Goal: Task Accomplishment & Management: Manage account settings

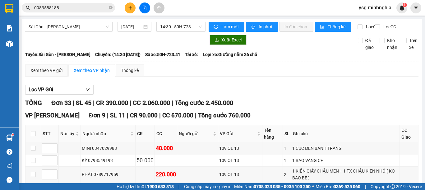
click at [130, 4] on button at bounding box center [130, 7] width 11 height 11
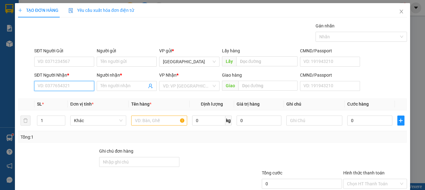
click at [72, 84] on input "SĐT Người Nhận *" at bounding box center [64, 86] width 60 height 10
click at [81, 99] on div "0985842109 - LONG" at bounding box center [64, 98] width 52 height 7
type input "0985842109"
type input "LONG"
type input "0985842109"
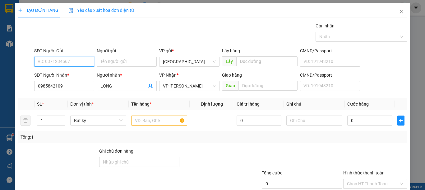
click at [63, 65] on input "SĐT Người Gửi" at bounding box center [64, 62] width 60 height 10
click at [70, 72] on div "0364883716" at bounding box center [64, 74] width 52 height 7
type input "0364883716"
click at [172, 123] on input "text" at bounding box center [159, 120] width 56 height 10
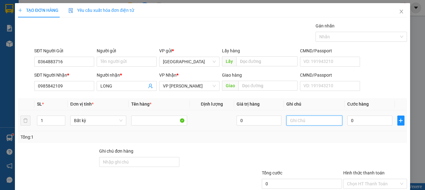
click at [288, 117] on input "text" at bounding box center [314, 120] width 56 height 10
type input "1 KIỆN GIẤY KÍNH(KO BAO BỂ)"
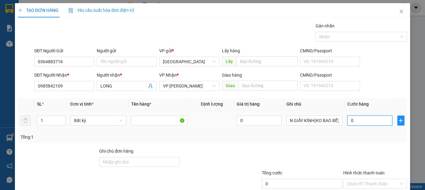
scroll to position [0, 0]
click at [377, 118] on input "0" at bounding box center [369, 120] width 45 height 10
type input "7"
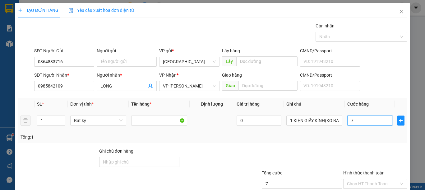
type input "70"
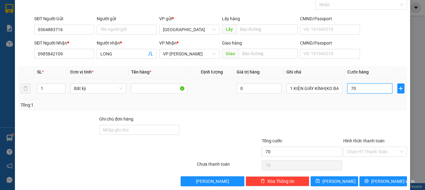
scroll to position [40, 0]
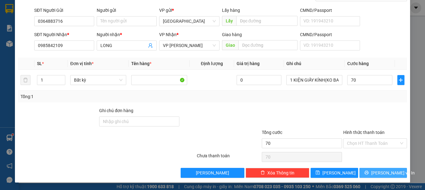
type input "70.000"
click at [395, 168] on button "[PERSON_NAME] và In" at bounding box center [383, 173] width 48 height 10
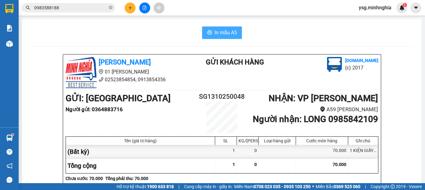
click at [223, 36] on span "In mẫu A5" at bounding box center [226, 33] width 22 height 8
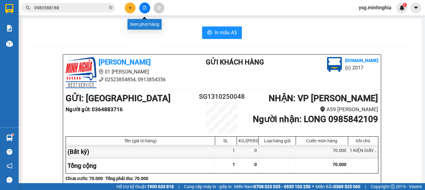
click at [144, 7] on icon "file-add" at bounding box center [144, 8] width 4 height 4
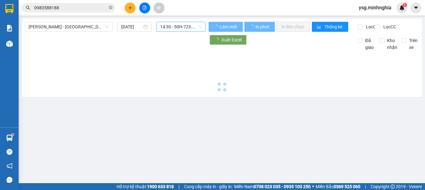
click at [187, 29] on span "14:30 - 50H-723.41" at bounding box center [181, 26] width 42 height 9
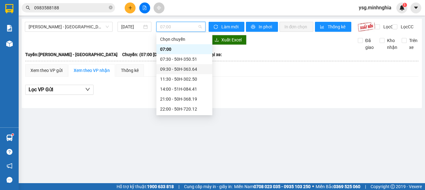
scroll to position [40, 0]
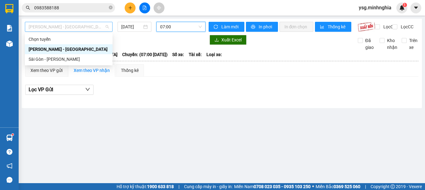
click at [70, 29] on span "Phan Rí - Sài Gòn" at bounding box center [69, 26] width 80 height 9
click at [45, 61] on div "Sài Gòn - [PERSON_NAME]" at bounding box center [69, 59] width 80 height 7
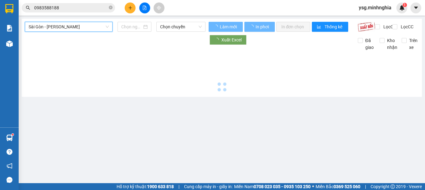
type input "13/10/2025"
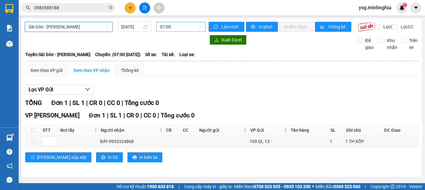
click at [180, 27] on span "07:00" at bounding box center [181, 26] width 42 height 9
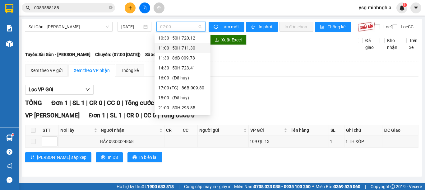
scroll to position [60, 0]
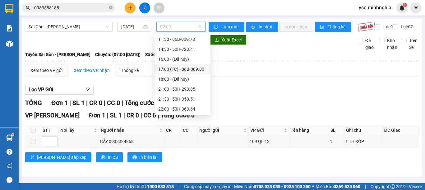
click at [185, 71] on div "17:00 (TC) - 86B-009.80" at bounding box center [182, 69] width 49 height 7
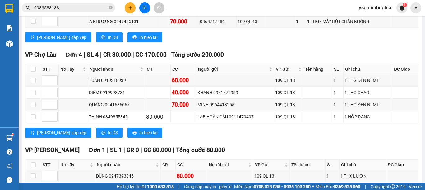
scroll to position [489, 0]
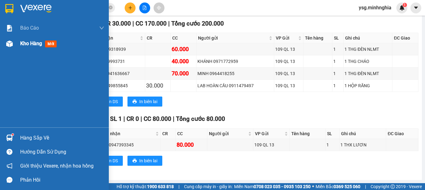
click at [1, 42] on div "Kho hàng mới" at bounding box center [54, 44] width 109 height 16
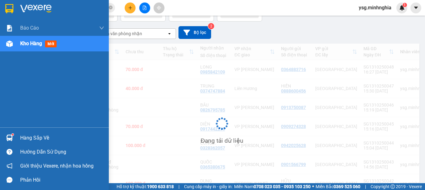
scroll to position [44, 0]
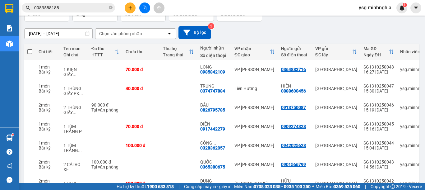
click at [139, 7] on button at bounding box center [144, 7] width 11 height 11
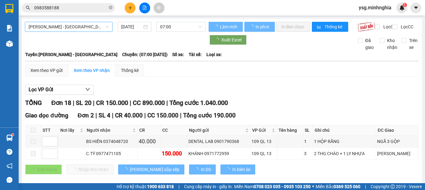
click at [81, 24] on span "Phan Rí - Sài Gòn" at bounding box center [69, 26] width 80 height 9
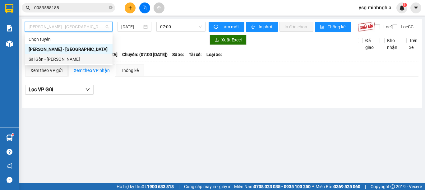
click at [69, 61] on div "Sài Gòn - [PERSON_NAME]" at bounding box center [69, 59] width 80 height 7
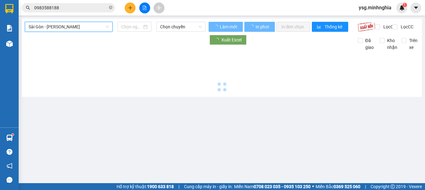
type input "13/10/2025"
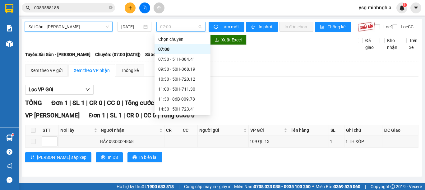
click at [176, 26] on span "07:00" at bounding box center [181, 26] width 42 height 9
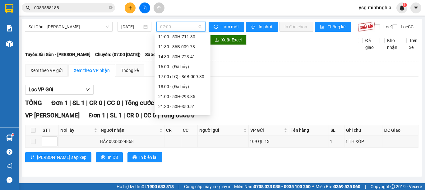
scroll to position [60, 0]
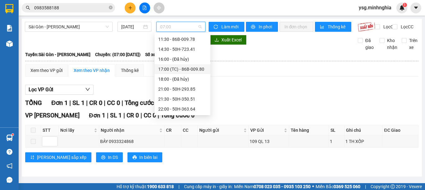
click at [184, 68] on div "17:00 (TC) - 86B-009.80" at bounding box center [182, 69] width 49 height 7
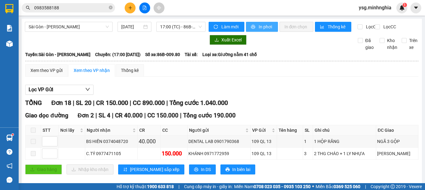
click at [259, 25] on span "In phơi" at bounding box center [266, 26] width 14 height 7
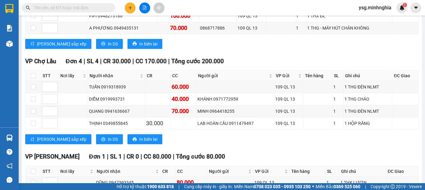
scroll to position [451, 0]
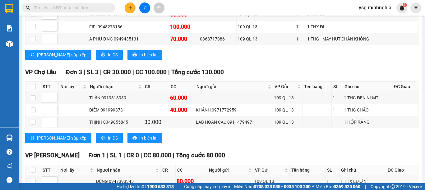
scroll to position [445, 0]
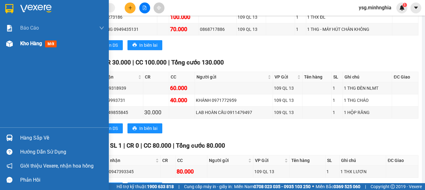
drag, startPoint x: 0, startPoint y: 43, endPoint x: 23, endPoint y: 39, distance: 23.7
click at [0, 42] on div "Kho hàng mới" at bounding box center [54, 44] width 109 height 16
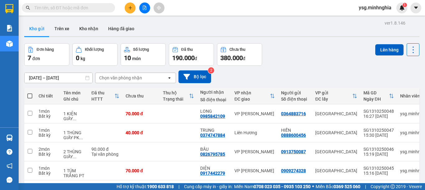
click at [29, 93] on span at bounding box center [29, 95] width 5 height 5
click at [30, 93] on input "checkbox" at bounding box center [30, 93] width 0 height 0
checkbox input "true"
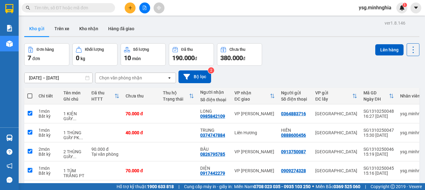
checkbox input "true"
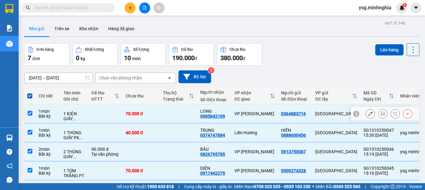
drag, startPoint x: 144, startPoint y: 109, endPoint x: 159, endPoint y: 122, distance: 19.7
click at [144, 110] on td "70.000 đ" at bounding box center [141, 113] width 37 height 19
checkbox input "false"
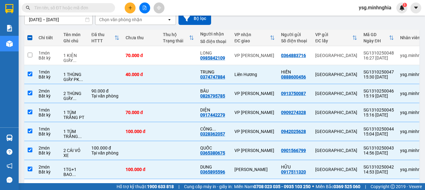
scroll to position [71, 0]
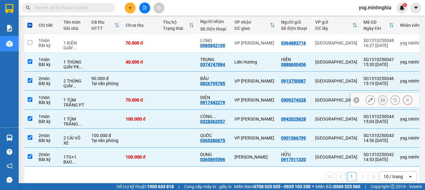
click at [180, 95] on td at bounding box center [178, 99] width 37 height 19
checkbox input "false"
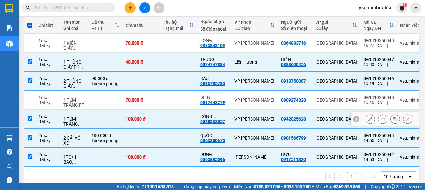
click at [178, 117] on td at bounding box center [178, 118] width 37 height 19
checkbox input "false"
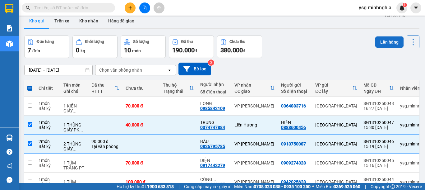
scroll to position [0, 0]
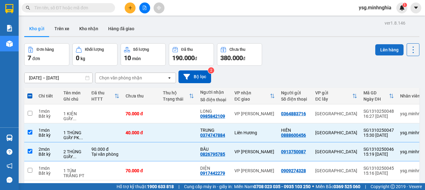
click at [377, 50] on button "Lên hàng" at bounding box center [389, 49] width 28 height 11
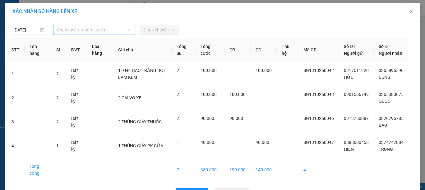
click at [114, 31] on span "Chọn tuyến - nhóm tuyến" at bounding box center [94, 29] width 74 height 9
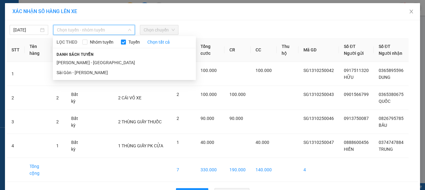
drag, startPoint x: 88, startPoint y: 74, endPoint x: 147, endPoint y: 35, distance: 71.6
click at [92, 71] on li "Sài Gòn - [PERSON_NAME]" at bounding box center [124, 72] width 143 height 10
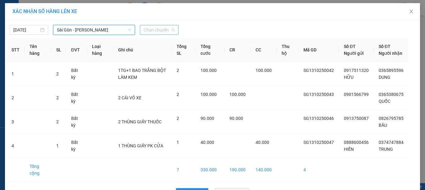
click at [158, 29] on span "Chọn chuyến" at bounding box center [159, 29] width 31 height 9
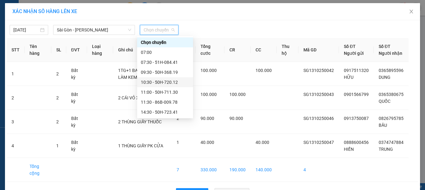
scroll to position [60, 0]
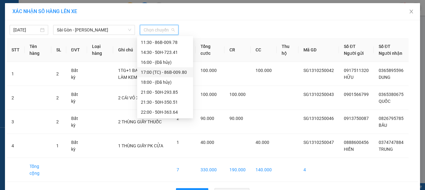
click at [166, 73] on div "17:00 (TC) - 86B-009.80" at bounding box center [165, 72] width 49 height 7
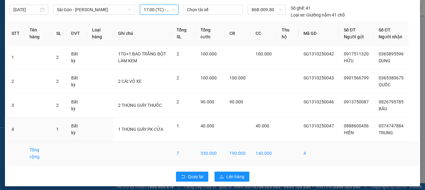
scroll to position [31, 0]
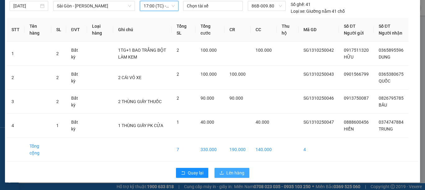
click at [232, 170] on span "Lên hàng" at bounding box center [235, 172] width 18 height 7
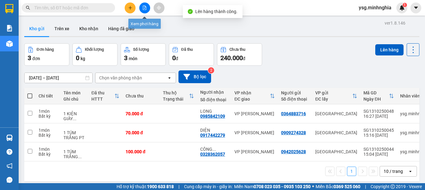
click at [142, 3] on button at bounding box center [144, 7] width 11 height 11
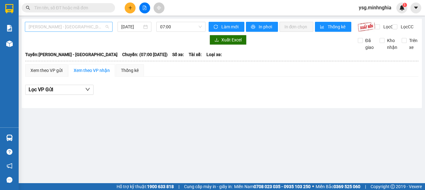
click at [76, 22] on span "Phan Rí - Sài Gòn" at bounding box center [69, 26] width 80 height 9
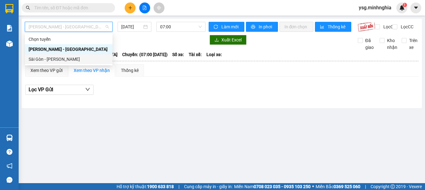
click at [54, 60] on div "Sài Gòn - [PERSON_NAME]" at bounding box center [69, 59] width 80 height 7
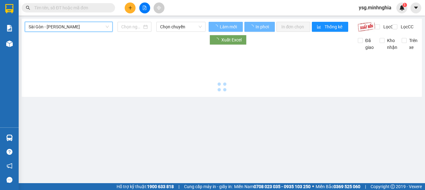
type input "13/10/2025"
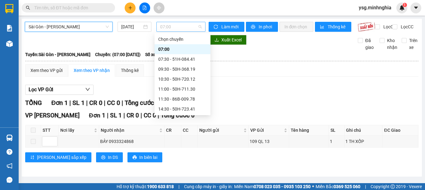
click at [173, 29] on span "07:00" at bounding box center [181, 26] width 42 height 9
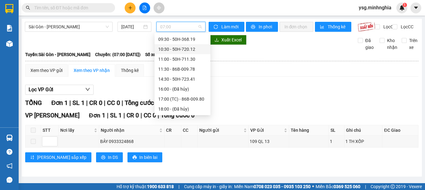
scroll to position [60, 0]
click at [178, 67] on div "17:00 (TC) - 86B-009.80" at bounding box center [182, 69] width 49 height 7
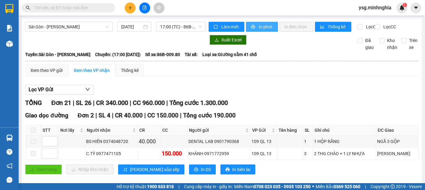
click at [261, 30] on span "In phơi" at bounding box center [266, 26] width 14 height 7
click at [255, 22] on button "In phơi" at bounding box center [262, 27] width 32 height 10
click at [127, 7] on button at bounding box center [130, 7] width 11 height 11
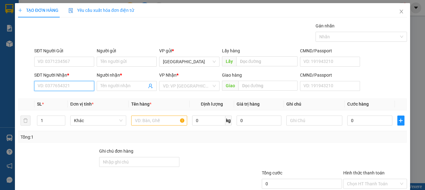
click at [61, 83] on input "SĐT Người Nhận *" at bounding box center [64, 86] width 60 height 10
click at [73, 102] on div "0949915627 - ANH KHẢI" at bounding box center [68, 98] width 69 height 10
type input "0949915627"
type input "[PERSON_NAME]"
type input "0949915627"
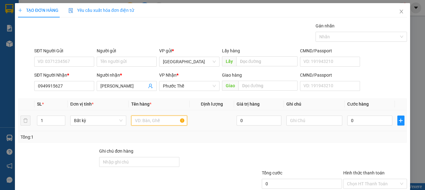
click at [162, 123] on input "text" at bounding box center [159, 120] width 56 height 10
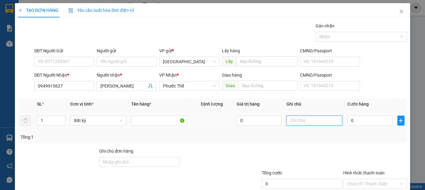
click at [326, 121] on input "text" at bounding box center [314, 120] width 56 height 10
type input "1 BAO XANH VẢI"
click at [362, 118] on input "0" at bounding box center [369, 120] width 45 height 10
type input "6"
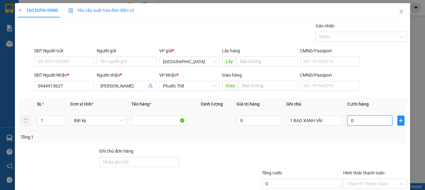
type input "6"
type input "60"
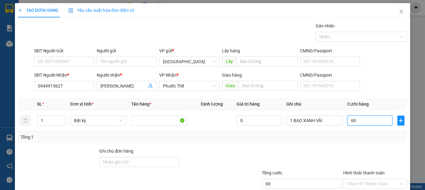
scroll to position [40, 0]
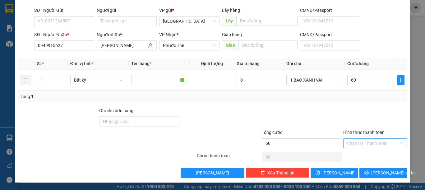
click at [392, 142] on input "Hình thức thanh toán" at bounding box center [373, 142] width 52 height 9
type input "60.000"
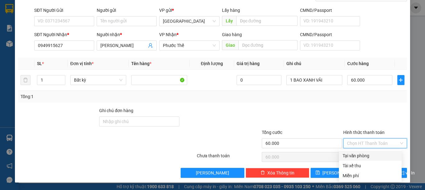
click at [358, 153] on div "Tại văn phòng" at bounding box center [370, 155] width 55 height 7
type input "0"
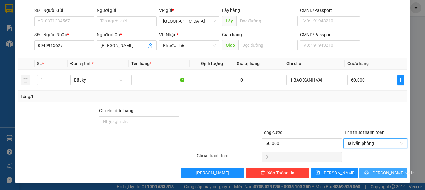
click at [369, 174] on span "printer" at bounding box center [366, 172] width 4 height 5
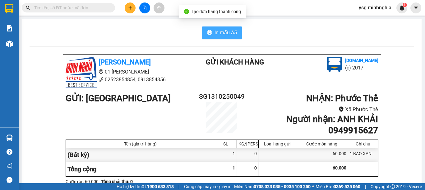
click at [227, 26] on button "In mẫu A5" at bounding box center [222, 32] width 40 height 12
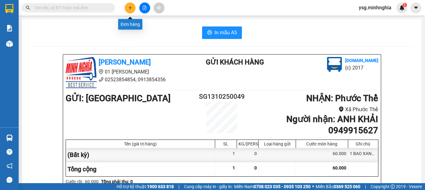
click at [129, 9] on icon "plus" at bounding box center [130, 8] width 4 height 4
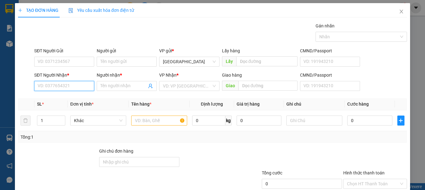
click at [57, 88] on input "SĐT Người Nhận *" at bounding box center [64, 86] width 60 height 10
type input "0333445554"
click at [63, 96] on div "0333445554 - PHƯỢNG" at bounding box center [64, 98] width 52 height 7
type input "PHƯỢNG"
type input "0333445554"
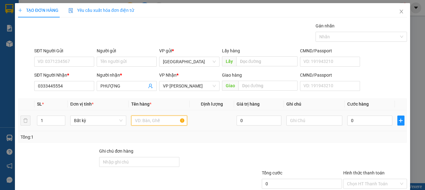
click at [146, 122] on input "text" at bounding box center [159, 120] width 56 height 10
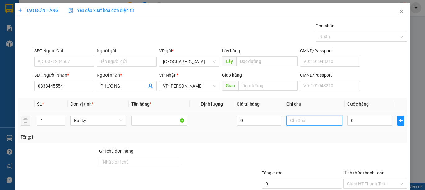
click at [300, 118] on input "text" at bounding box center [314, 120] width 56 height 10
type input "2"
type input "1 THG KL"
click at [363, 118] on input "0" at bounding box center [369, 120] width 45 height 10
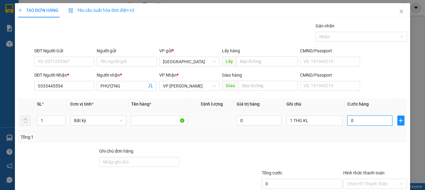
type input "6"
type input "60"
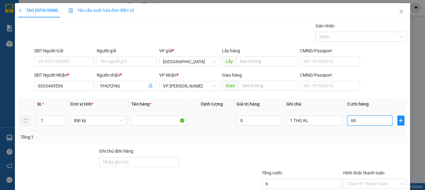
type input "60"
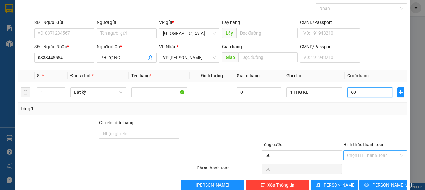
scroll to position [40, 0]
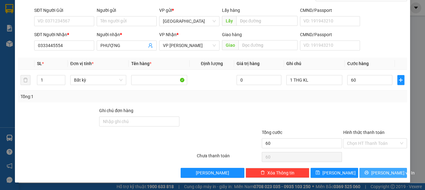
type input "60.000"
click at [369, 169] on button "[PERSON_NAME] và In" at bounding box center [383, 173] width 48 height 10
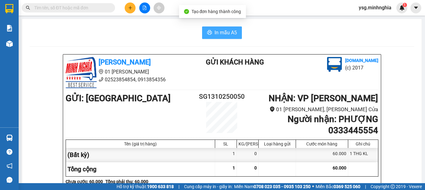
click at [219, 33] on span "In mẫu A5" at bounding box center [226, 33] width 22 height 8
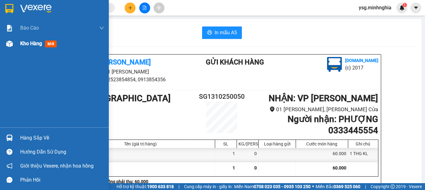
click at [12, 47] on div at bounding box center [9, 43] width 11 height 11
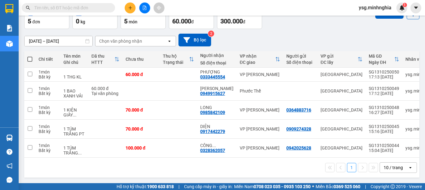
scroll to position [39, 0]
click at [147, 8] on button at bounding box center [144, 7] width 11 height 11
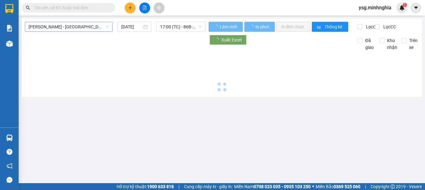
click at [88, 26] on span "[PERSON_NAME] - [GEOGRAPHIC_DATA]" at bounding box center [69, 26] width 80 height 9
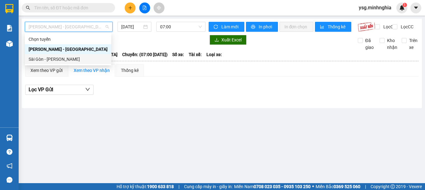
click at [58, 59] on div "Sài Gòn - [PERSON_NAME]" at bounding box center [68, 59] width 79 height 7
type input "[DATE]"
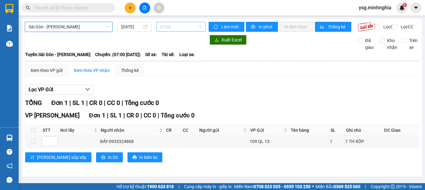
click at [182, 22] on span "07:00" at bounding box center [181, 26] width 42 height 9
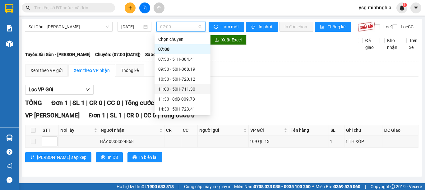
scroll to position [60, 0]
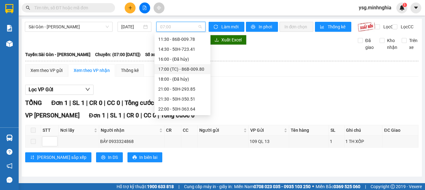
click at [187, 68] on div "17:00 (TC) - 86B-009.80" at bounding box center [182, 69] width 49 height 7
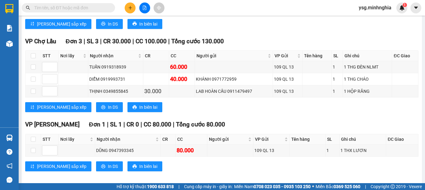
scroll to position [511, 0]
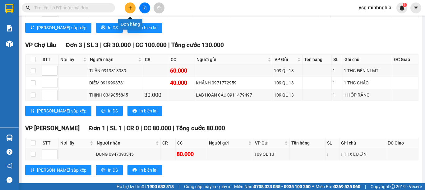
click at [128, 8] on icon "plus" at bounding box center [130, 8] width 4 height 4
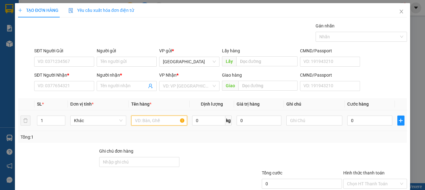
click at [151, 120] on input "text" at bounding box center [159, 120] width 56 height 10
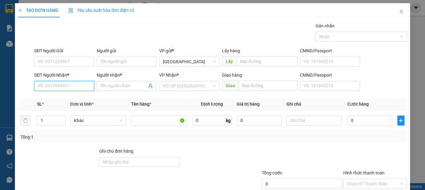
click at [86, 89] on input "SĐT Người Nhận *" at bounding box center [64, 86] width 60 height 10
click at [62, 87] on input "SĐT Người Nhận *" at bounding box center [64, 86] width 60 height 10
type input "0917800115"
click at [76, 94] on div "0917800115 - TÂN" at bounding box center [63, 98] width 59 height 10
type input "TÂN"
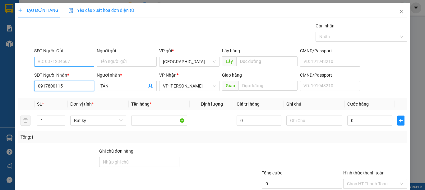
type input "0917800115"
click at [66, 60] on input "SĐT Người Gửi" at bounding box center [64, 62] width 60 height 10
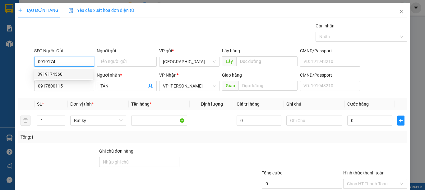
click at [72, 78] on div "0919174360" at bounding box center [63, 74] width 59 height 10
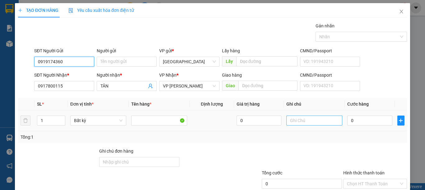
type input "0919174360"
click at [299, 122] on input "text" at bounding box center [314, 120] width 56 height 10
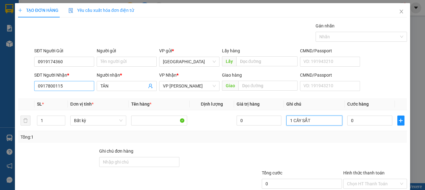
type input "1 CÂY SẮT"
drag, startPoint x: 67, startPoint y: 86, endPoint x: 0, endPoint y: 84, distance: 67.2
click at [0, 84] on div "TẠO ĐƠN HÀNG Yêu cầu xuất hóa đơn điện tử Transit Pickup Surcharge Ids Transit …" at bounding box center [212, 95] width 425 height 190
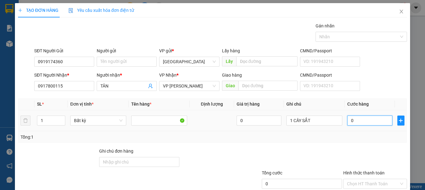
click at [357, 118] on input "0" at bounding box center [369, 120] width 45 height 10
type input "1"
type input "10"
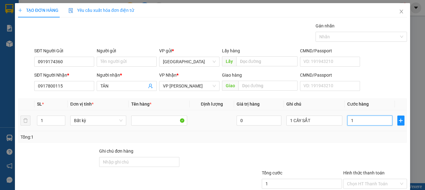
type input "10"
type input "100"
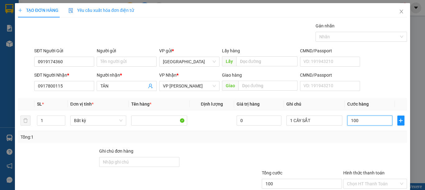
scroll to position [40, 0]
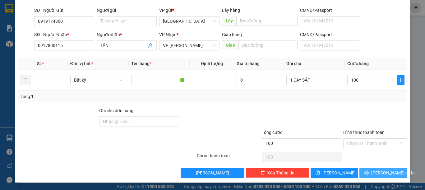
type input "100.000"
click at [377, 168] on button "[PERSON_NAME] và In" at bounding box center [383, 173] width 48 height 10
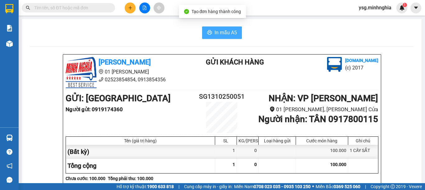
click at [210, 32] on button "In mẫu A5" at bounding box center [222, 32] width 40 height 12
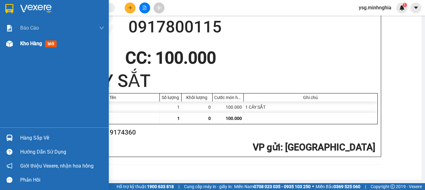
click at [18, 51] on div "Kho hàng mới" at bounding box center [54, 44] width 109 height 16
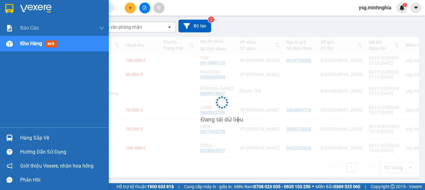
scroll to position [53, 0]
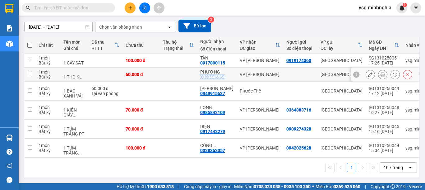
drag, startPoint x: 199, startPoint y: 72, endPoint x: 224, endPoint y: 74, distance: 25.5
click at [224, 74] on td "PHƯỢNG 0333445554" at bounding box center [216, 74] width 39 height 14
checkbox input "true"
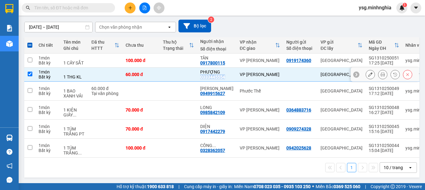
copy div "0333445554"
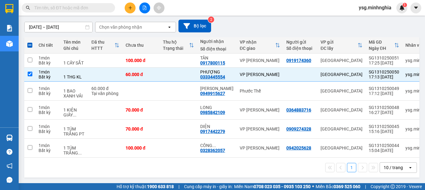
click at [82, 7] on input "text" at bounding box center [70, 7] width 73 height 7
paste input "0333445554"
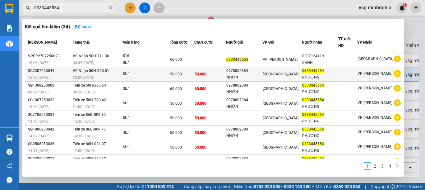
scroll to position [38, 0]
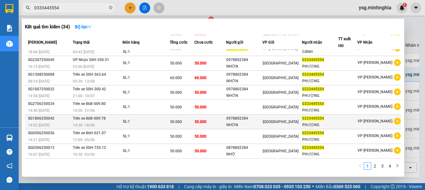
type input "0333445554"
click at [202, 126] on td "50.000" at bounding box center [210, 121] width 32 height 15
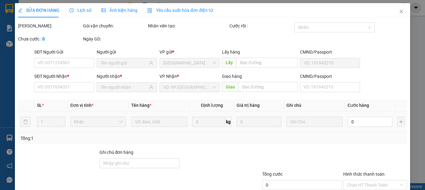
type input "0978802384"
type input "0333445554"
type input "50.000"
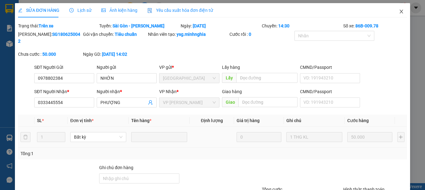
click at [399, 13] on icon "close" at bounding box center [401, 11] width 5 height 5
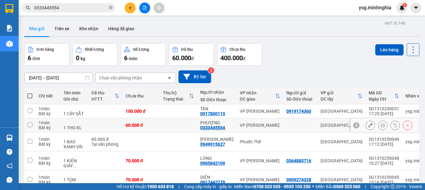
click at [367, 123] on button at bounding box center [370, 125] width 9 height 11
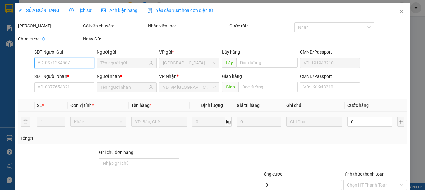
type input "0333445554"
type input "60.000"
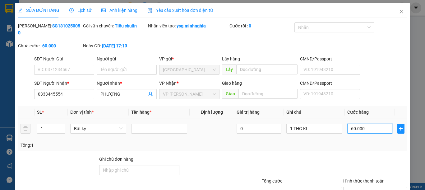
click at [358, 125] on input "60.000" at bounding box center [369, 128] width 45 height 10
type input "5"
type input "50"
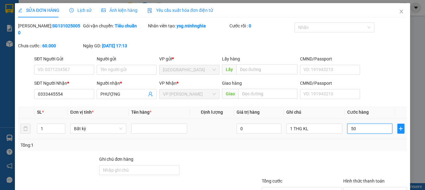
type input "50"
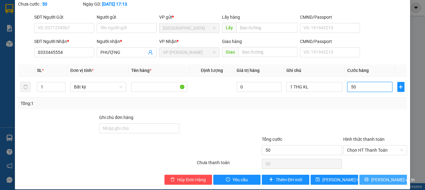
type input "50"
type input "50.000"
click at [376, 176] on span "Lưu và In" at bounding box center [393, 179] width 44 height 7
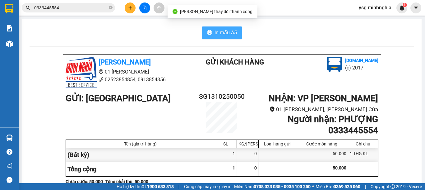
click at [215, 33] on span "In mẫu A5" at bounding box center [226, 33] width 22 height 8
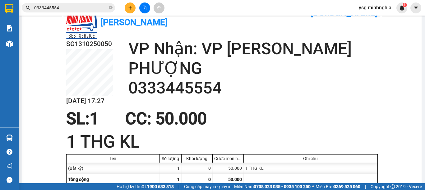
scroll to position [262, 0]
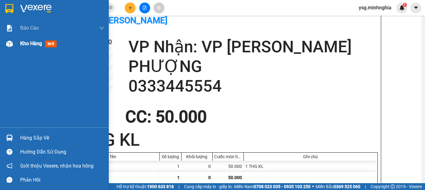
click at [6, 38] on div at bounding box center [9, 43] width 11 height 11
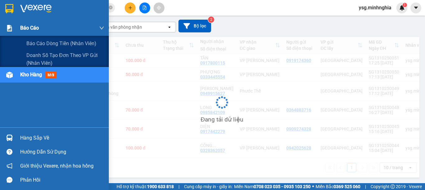
scroll to position [53, 0]
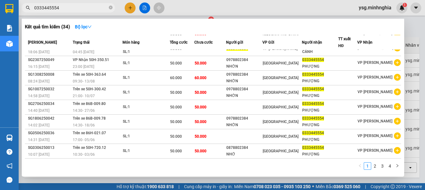
drag, startPoint x: 91, startPoint y: 8, endPoint x: 1, endPoint y: 8, distance: 90.2
click at [0, 8] on section "Kết quả tìm kiếm ( 34 ) Bộ lọc Mã ĐH Trạng thái Món hàng Tổng cước Chưa cước Ng…" at bounding box center [212, 95] width 425 height 190
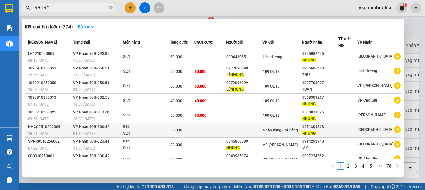
type input "NHUNG"
click at [255, 128] on td at bounding box center [244, 130] width 36 height 15
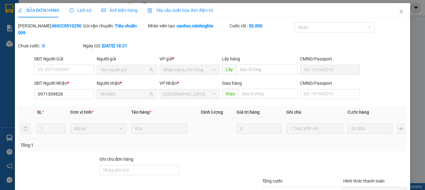
type input "0971309828"
type input "NHUNG"
type input "50.000"
drag, startPoint x: 76, startPoint y: 88, endPoint x: 0, endPoint y: 88, distance: 76.2
click at [0, 88] on div "SỬA ĐƠN HÀNG Lịch sử Ảnh kiện hàng Yêu cầu xuất hóa đơn điện tử Total Paid Fee …" at bounding box center [212, 95] width 425 height 190
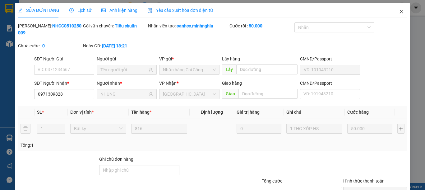
click at [399, 13] on icon "close" at bounding box center [401, 11] width 5 height 5
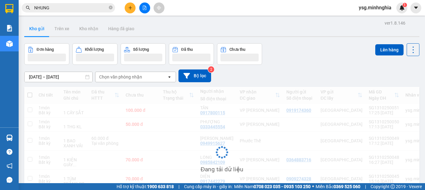
click at [83, 8] on input "NHUNG" at bounding box center [70, 7] width 73 height 7
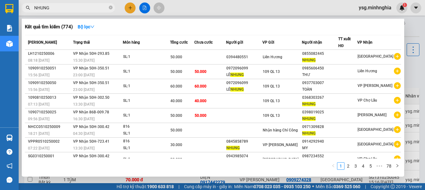
drag, startPoint x: 83, startPoint y: 8, endPoint x: 47, endPoint y: 8, distance: 36.1
click at [47, 8] on input "NHUNG" at bounding box center [70, 7] width 73 height 7
paste input "0971309828"
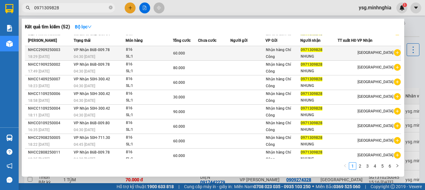
scroll to position [38, 0]
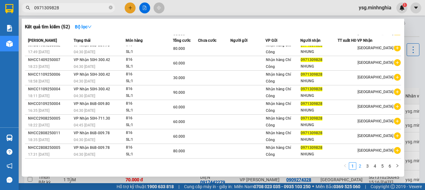
type input "0971309828"
click at [363, 167] on link "2" at bounding box center [360, 165] width 7 height 7
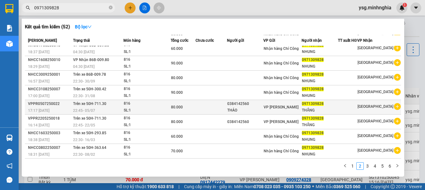
click at [257, 107] on div "THẢO" at bounding box center [245, 110] width 36 height 7
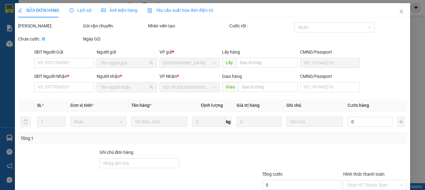
type input "0384142560"
type input "THẢO"
type input "0971309828"
type input "THẮNG"
type input "80.000"
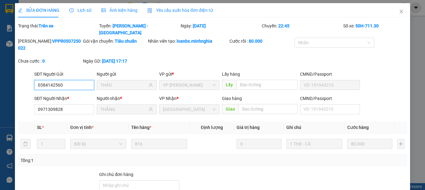
drag, startPoint x: 62, startPoint y: 72, endPoint x: 0, endPoint y: 72, distance: 62.5
click at [0, 72] on div "SỬA ĐƠN HÀNG Lịch sử Ảnh kiện hàng Yêu cầu xuất hóa đơn điện tử Total Paid Fee …" at bounding box center [212, 95] width 425 height 190
click at [398, 12] on span "Close" at bounding box center [401, 11] width 17 height 17
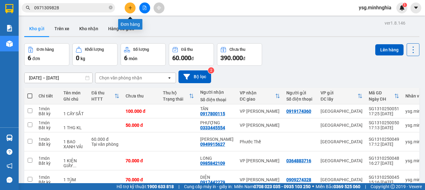
click at [127, 7] on button at bounding box center [130, 7] width 11 height 11
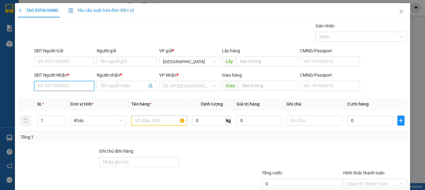
click at [62, 84] on input "SĐT Người Nhận *" at bounding box center [64, 86] width 60 height 10
paste input "0384142560"
type input "0384142560"
click at [76, 99] on div "0384142560 - THẢO" at bounding box center [64, 98] width 52 height 7
type input "THẢO"
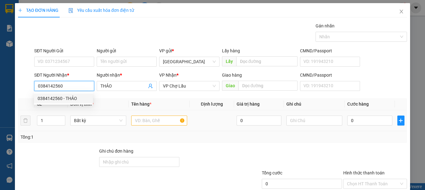
type input "0384142560"
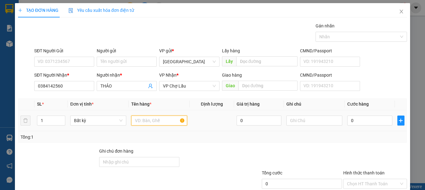
click at [154, 118] on input "text" at bounding box center [159, 120] width 56 height 10
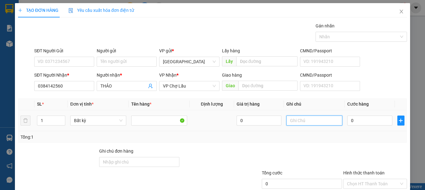
click at [328, 122] on input "text" at bounding box center [314, 120] width 56 height 10
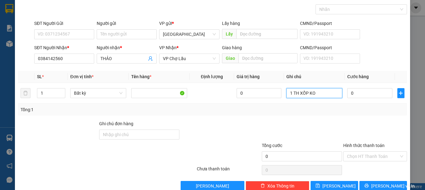
scroll to position [40, 0]
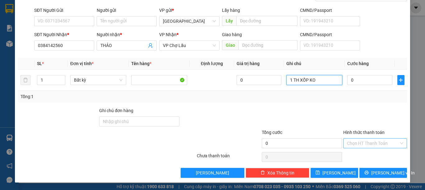
type input "1 TH XỐP KO"
click at [376, 144] on input "Hình thức thanh toán" at bounding box center [373, 142] width 52 height 9
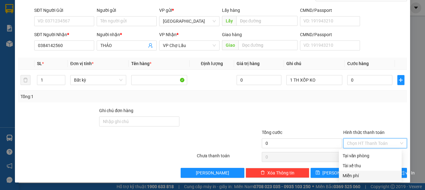
click at [356, 174] on div "Miễn phí" at bounding box center [370, 175] width 55 height 7
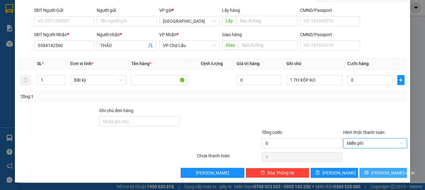
click at [359, 174] on button "Lưu và In" at bounding box center [383, 173] width 48 height 10
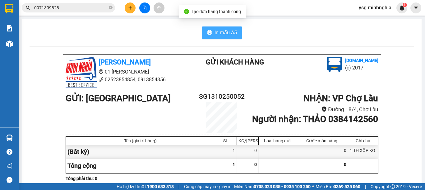
click at [207, 33] on icon "printer" at bounding box center [209, 32] width 5 height 5
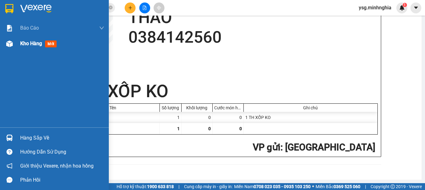
click at [9, 43] on img at bounding box center [9, 43] width 7 height 7
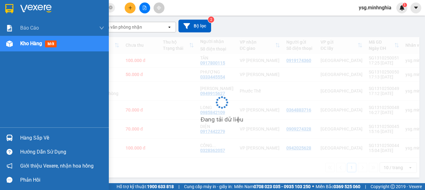
scroll to position [68, 0]
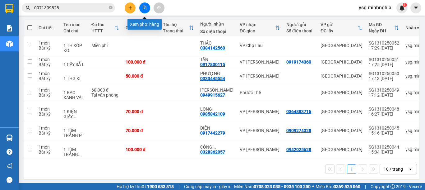
click at [148, 11] on button at bounding box center [144, 7] width 11 height 11
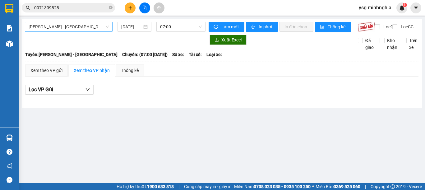
click at [82, 29] on span "[PERSON_NAME] - [GEOGRAPHIC_DATA]" at bounding box center [69, 26] width 80 height 9
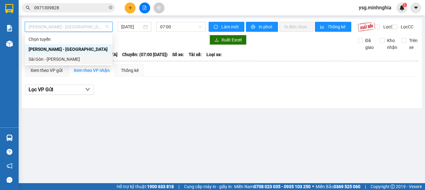
drag, startPoint x: 64, startPoint y: 59, endPoint x: 187, endPoint y: 44, distance: 123.8
click at [65, 60] on div "Sài Gòn - [PERSON_NAME]" at bounding box center [69, 59] width 80 height 7
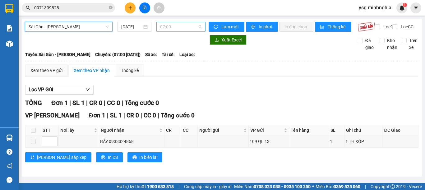
click at [184, 29] on span "07:00" at bounding box center [181, 26] width 42 height 9
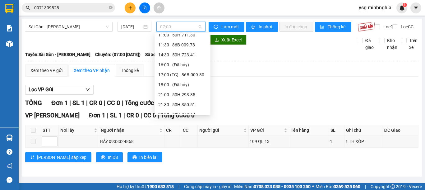
scroll to position [60, 0]
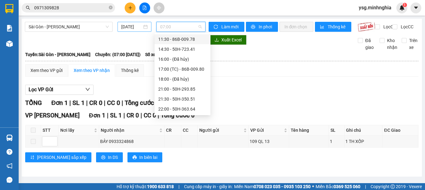
click at [128, 28] on input "[DATE]" at bounding box center [131, 26] width 21 height 7
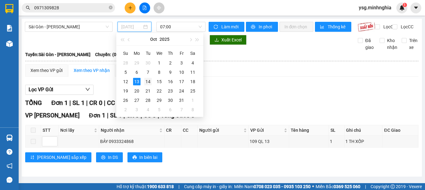
click at [146, 81] on div "14" at bounding box center [147, 81] width 7 height 7
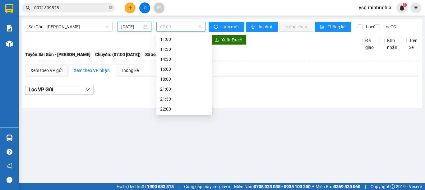
click at [190, 26] on span "07:00" at bounding box center [181, 26] width 42 height 9
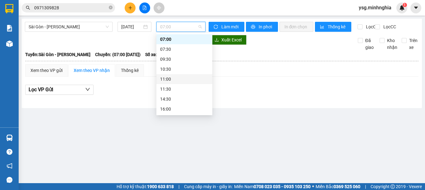
scroll to position [50, 0]
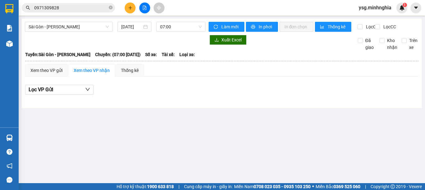
click at [56, 42] on div at bounding box center [115, 40] width 181 height 10
click at [131, 26] on input "14/10/2025" at bounding box center [131, 26] width 21 height 7
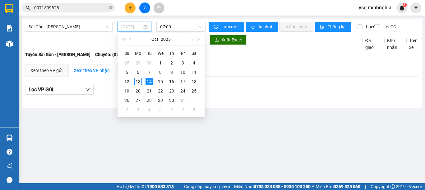
click at [139, 81] on div "13" at bounding box center [137, 81] width 7 height 7
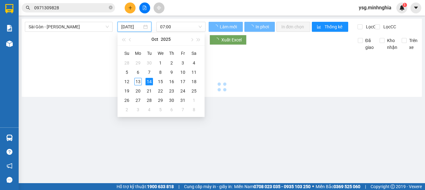
type input "[DATE]"
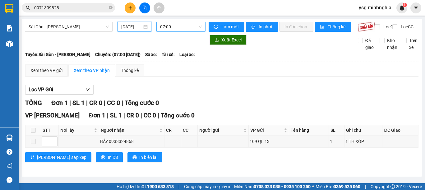
click at [189, 26] on span "07:00" at bounding box center [181, 26] width 42 height 9
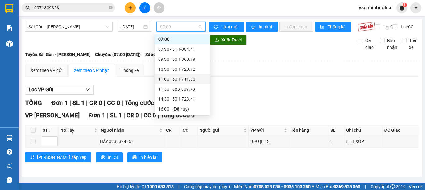
scroll to position [60, 0]
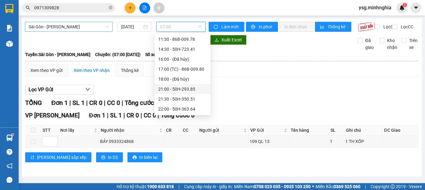
click at [97, 29] on span "Sài Gòn - [PERSON_NAME]" at bounding box center [69, 26] width 80 height 9
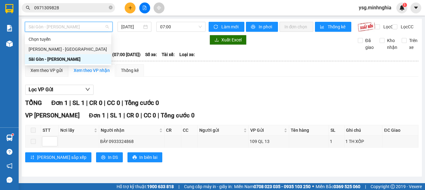
click at [88, 49] on div "[PERSON_NAME] - [GEOGRAPHIC_DATA]" at bounding box center [68, 49] width 79 height 7
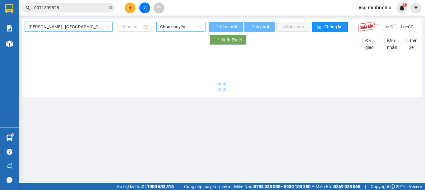
type input "[DATE]"
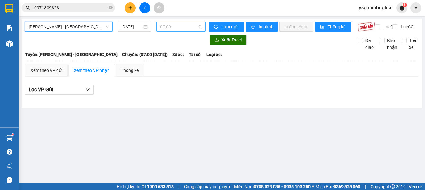
click at [196, 27] on span "07:00" at bounding box center [181, 26] width 42 height 9
drag, startPoint x: 80, startPoint y: 34, endPoint x: 82, endPoint y: 25, distance: 9.8
click at [80, 32] on div "Phan Rí - Sài Gòn 13/10/2025 07:00 07:00" at bounding box center [115, 27] width 181 height 10
click at [82, 25] on span "[PERSON_NAME] - [GEOGRAPHIC_DATA]" at bounding box center [69, 26] width 80 height 9
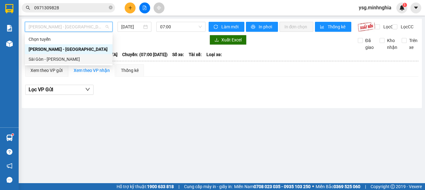
click at [61, 58] on div "Sài Gòn - [PERSON_NAME]" at bounding box center [69, 59] width 80 height 7
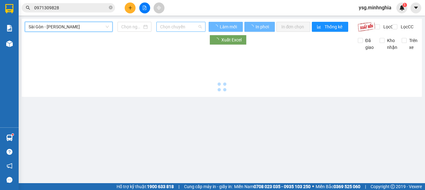
click at [177, 27] on span "Chọn chuyến" at bounding box center [181, 26] width 42 height 9
type input "[DATE]"
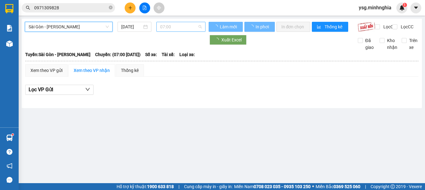
scroll to position [0, 0]
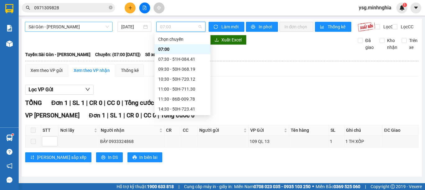
click at [58, 26] on span "Sài Gòn - [PERSON_NAME]" at bounding box center [69, 26] width 80 height 9
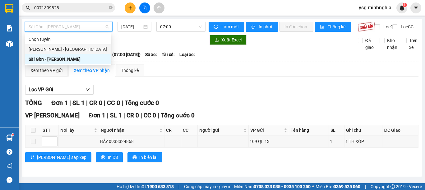
click at [55, 49] on div "[PERSON_NAME] - [GEOGRAPHIC_DATA]" at bounding box center [68, 49] width 79 height 7
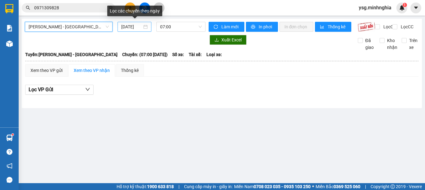
click at [127, 28] on input "[DATE]" at bounding box center [131, 26] width 21 height 7
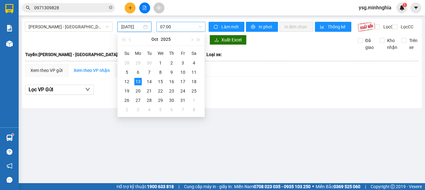
click at [184, 28] on span "07:00" at bounding box center [181, 26] width 42 height 9
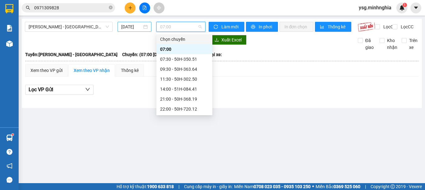
click at [125, 28] on input "[DATE]" at bounding box center [131, 26] width 21 height 7
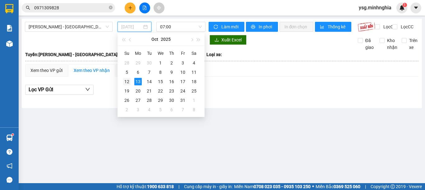
click at [123, 81] on div "12" at bounding box center [126, 81] width 7 height 7
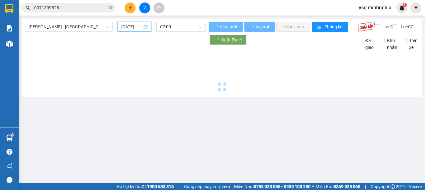
type input "12/10/2025"
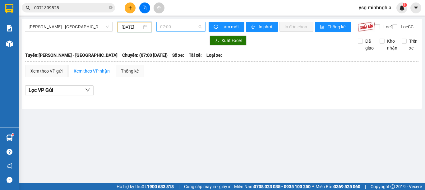
click at [200, 25] on span "07:00" at bounding box center [181, 26] width 42 height 9
click at [277, 51] on div "Xuất Excel Đã giao Kho nhận Trên xe" at bounding box center [222, 43] width 394 height 16
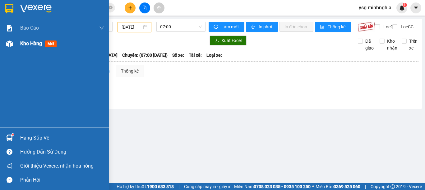
click at [0, 47] on div "Kho hàng mới" at bounding box center [54, 44] width 109 height 16
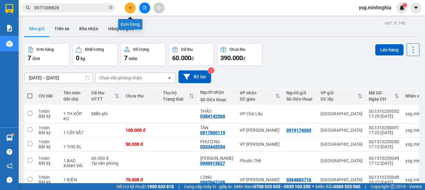
click at [131, 10] on button at bounding box center [130, 7] width 11 height 11
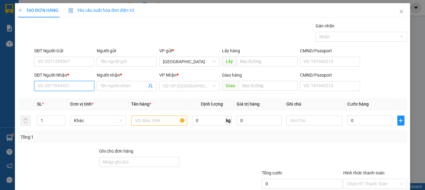
click at [63, 86] on input "SĐT Người Nhận *" at bounding box center [64, 86] width 60 height 10
click at [72, 85] on input "SĐT Người Nhận *" at bounding box center [64, 86] width 60 height 10
click at [79, 94] on div "0337414707 - THY" at bounding box center [63, 98] width 59 height 10
type input "0337414707"
type input "THY"
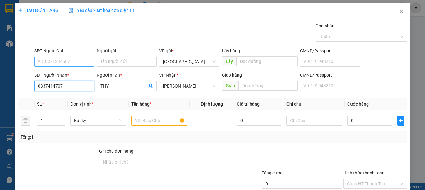
type input "0337414707"
click at [73, 63] on input "SĐT Người Gửi" at bounding box center [64, 62] width 60 height 10
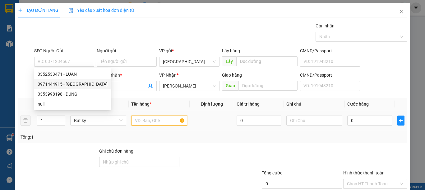
click at [158, 119] on input "text" at bounding box center [159, 120] width 56 height 10
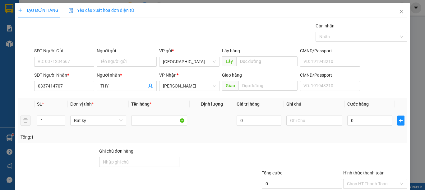
click at [316, 112] on td at bounding box center [314, 120] width 61 height 21
click at [316, 120] on input "text" at bounding box center [314, 120] width 56 height 10
type input "1 BÌNH"
click at [81, 61] on input "SĐT Người Gửi" at bounding box center [64, 62] width 60 height 10
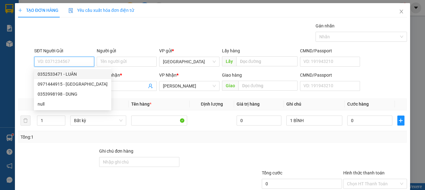
click at [69, 72] on div "0352533471 - LUÂN" at bounding box center [73, 74] width 70 height 7
type input "0352533471"
type input "LUÂN"
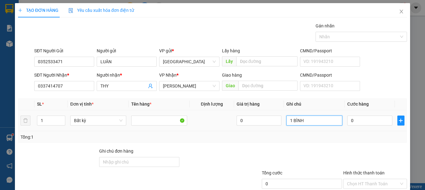
drag, startPoint x: 298, startPoint y: 120, endPoint x: 302, endPoint y: 120, distance: 3.4
click at [300, 120] on input "1 BÌNH" at bounding box center [314, 120] width 56 height 10
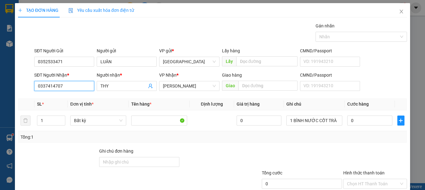
drag, startPoint x: 75, startPoint y: 89, endPoint x: 12, endPoint y: 84, distance: 63.0
click at [12, 84] on div "TẠO ĐƠN HÀNG Yêu cầu xuất hóa đơn điện tử Transit Pickup Surcharge Ids Transit …" at bounding box center [212, 95] width 425 height 190
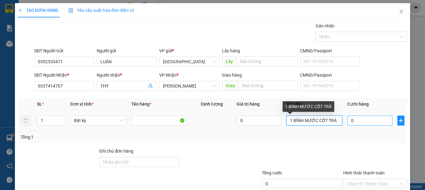
drag, startPoint x: 331, startPoint y: 120, endPoint x: 363, endPoint y: 124, distance: 31.6
click at [334, 121] on input "1 BÌNH NƯỚC CỐT TRÀ" at bounding box center [314, 120] width 56 height 10
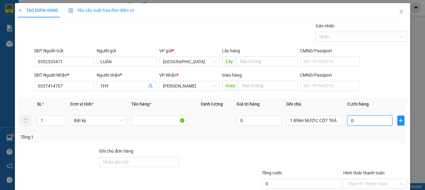
click at [365, 122] on input "0" at bounding box center [369, 120] width 45 height 10
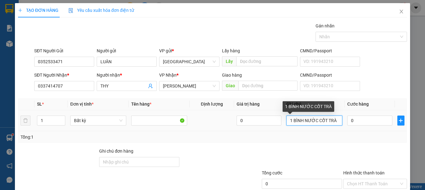
click at [332, 122] on input "1 BÌNH NƯỚC CỐT TRÀ" at bounding box center [314, 120] width 56 height 10
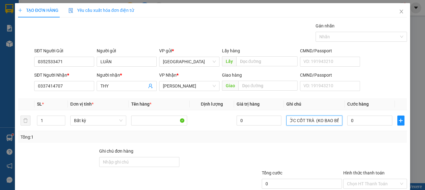
scroll to position [0, 24]
type input "1 BÌNH NƯỚC CỐT TRÀ (KO BAO BỂ)"
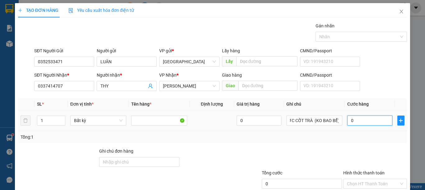
scroll to position [0, 0]
click at [357, 123] on input "0" at bounding box center [369, 120] width 45 height 10
type input "4"
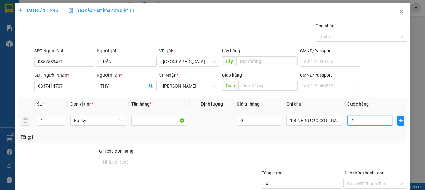
type input "40"
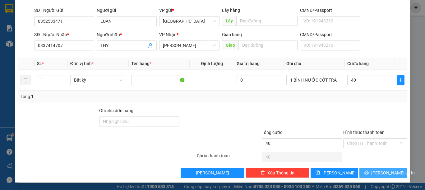
type input "40.000"
click at [381, 169] on span "Lưu và In" at bounding box center [393, 172] width 44 height 7
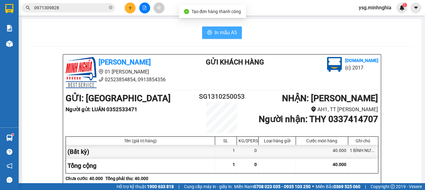
click at [215, 38] on button "In mẫu A5" at bounding box center [222, 32] width 40 height 12
click at [230, 36] on span "In mẫu A5" at bounding box center [226, 33] width 22 height 8
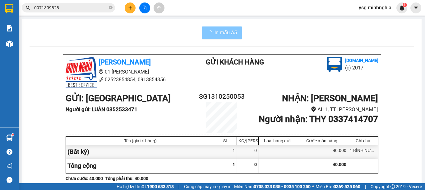
scroll to position [320, 0]
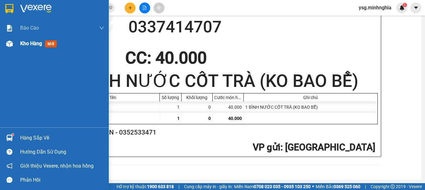
click at [1, 48] on div "Kho hàng mới" at bounding box center [54, 44] width 109 height 16
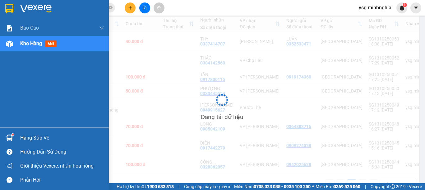
scroll to position [87, 0]
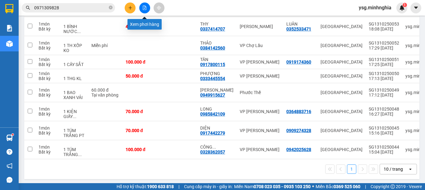
click at [146, 6] on icon "file-add" at bounding box center [144, 8] width 4 height 4
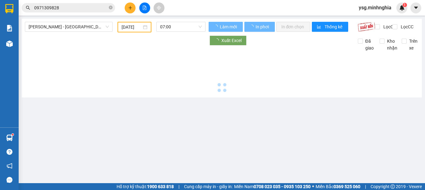
type input "[DATE]"
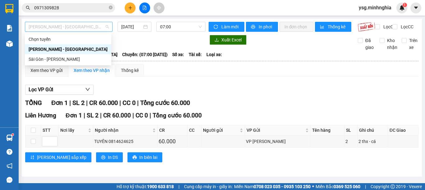
click at [90, 28] on span "[PERSON_NAME] - [GEOGRAPHIC_DATA]" at bounding box center [69, 26] width 80 height 9
click at [74, 58] on div "Sài Gòn - [PERSON_NAME]" at bounding box center [68, 59] width 79 height 7
type input "[DATE]"
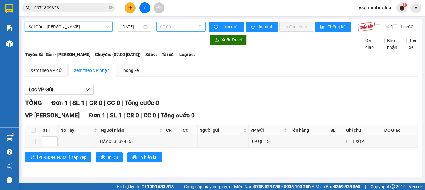
click at [164, 31] on div "07:00" at bounding box center [180, 27] width 49 height 10
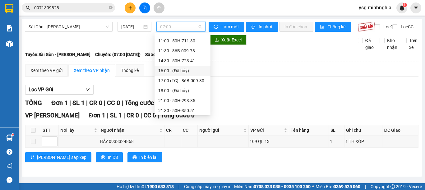
scroll to position [60, 0]
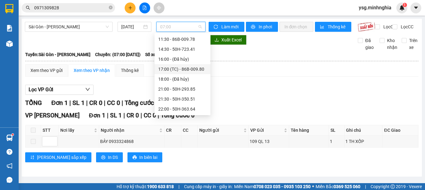
click at [192, 70] on div "17:00 (TC) - 86B-009.80" at bounding box center [182, 69] width 49 height 7
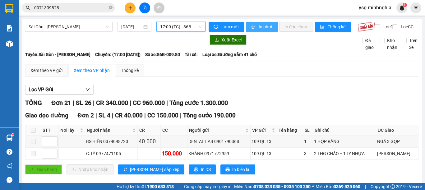
click at [259, 28] on span "In phơi" at bounding box center [266, 26] width 14 height 7
click at [185, 26] on span "17:00 (TC) - 86B-009.80" at bounding box center [181, 26] width 42 height 9
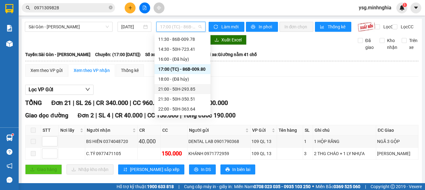
click at [181, 84] on div "21:00 - 50H-293.85" at bounding box center [183, 89] width 56 height 10
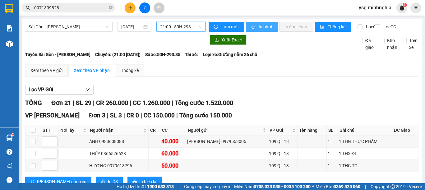
click at [265, 26] on span "In phơi" at bounding box center [266, 26] width 14 height 7
drag, startPoint x: 417, startPoint y: 32, endPoint x: 424, endPoint y: 46, distance: 16.0
click at [424, 46] on main "Sài Gòn - Phan Rí 13/10/2025 21:00 - 50H-293.85 Làm mới In phơi In đơn chọn Thố…" at bounding box center [212, 91] width 425 height 183
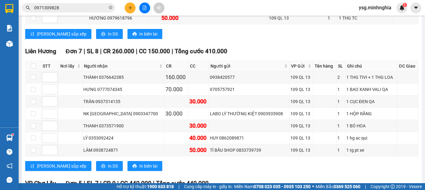
scroll to position [149, 0]
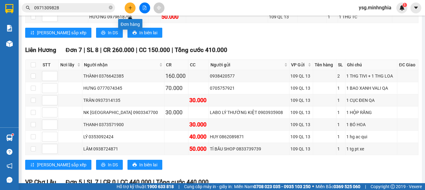
click at [129, 7] on icon "plus" at bounding box center [130, 8] width 4 height 4
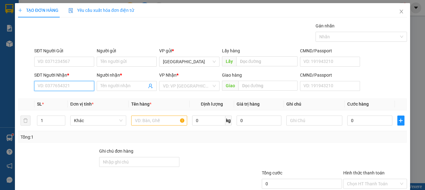
click at [77, 83] on input "SĐT Người Nhận *" at bounding box center [64, 86] width 60 height 10
type input "0362482442"
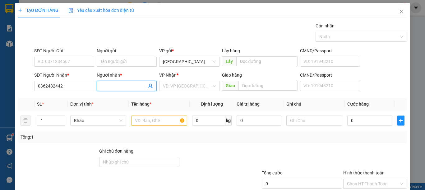
click at [107, 88] on input "Người nhận *" at bounding box center [123, 85] width 46 height 7
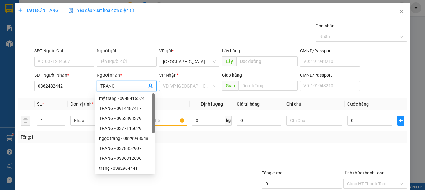
type input "TRANG"
click at [199, 88] on input "search" at bounding box center [187, 85] width 48 height 9
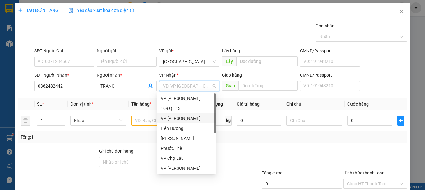
click at [192, 116] on div "VP [PERSON_NAME]" at bounding box center [187, 118] width 52 height 7
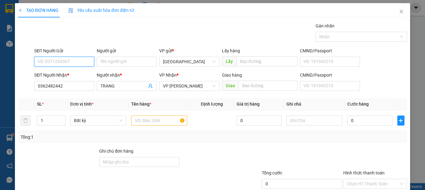
click at [54, 59] on input "SĐT Người Gửi" at bounding box center [64, 62] width 60 height 10
type input "0353074546"
click at [144, 119] on input "text" at bounding box center [159, 120] width 56 height 10
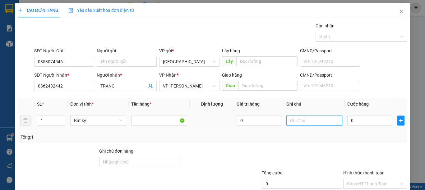
click at [322, 116] on input "text" at bounding box center [314, 120] width 56 height 10
type input "1 BÌA GT"
click at [354, 122] on input "0" at bounding box center [369, 120] width 45 height 10
type input "3"
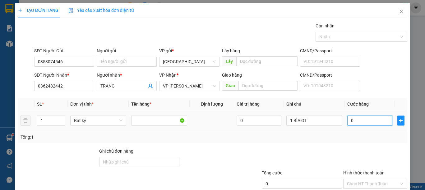
type input "3"
type input "30"
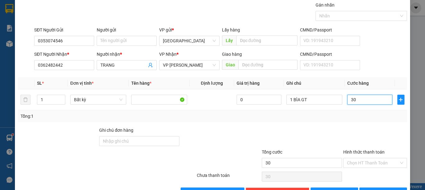
scroll to position [40, 0]
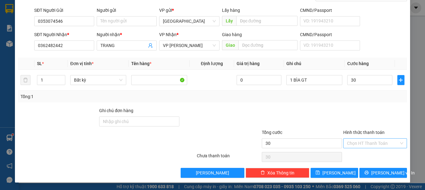
type input "30.000"
click at [347, 140] on input "Hình thức thanh toán" at bounding box center [373, 142] width 52 height 9
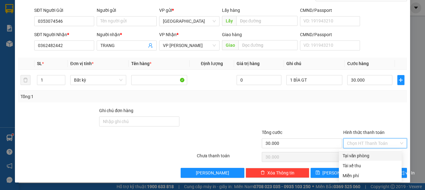
click at [349, 152] on div "Tại văn phòng" at bounding box center [370, 155] width 55 height 7
type input "0"
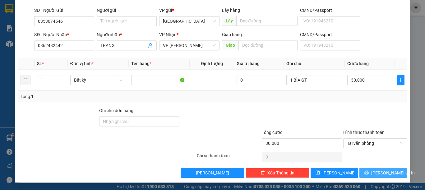
click at [365, 169] on button "Lưu và In" at bounding box center [383, 173] width 48 height 10
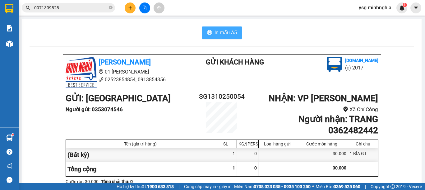
click at [225, 33] on span "In mẫu A5" at bounding box center [226, 33] width 22 height 8
click at [145, 9] on icon "file-add" at bounding box center [144, 8] width 4 height 4
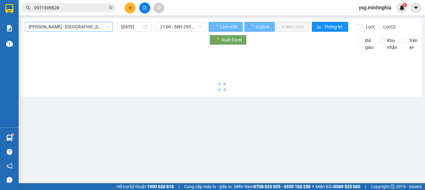
click at [82, 29] on span "[PERSON_NAME] - [GEOGRAPHIC_DATA]" at bounding box center [69, 26] width 80 height 9
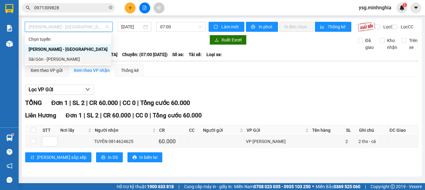
click at [53, 55] on div "Sài Gòn - [PERSON_NAME]" at bounding box center [68, 59] width 86 height 10
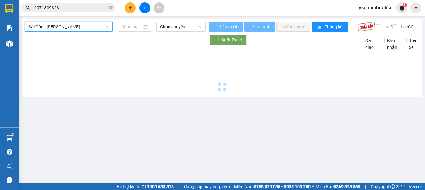
type input "[DATE]"
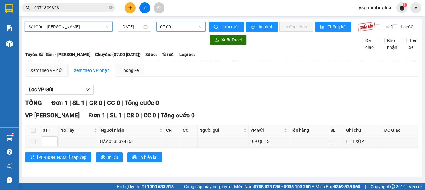
click at [170, 26] on span "07:00" at bounding box center [181, 26] width 42 height 9
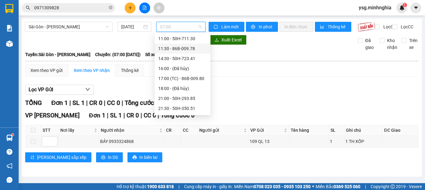
scroll to position [60, 0]
click at [178, 88] on div "21:00 - 50H-293.85" at bounding box center [182, 89] width 49 height 7
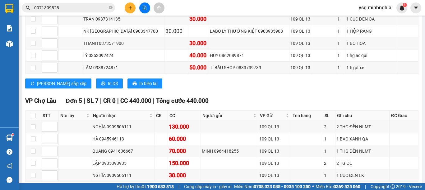
scroll to position [229, 0]
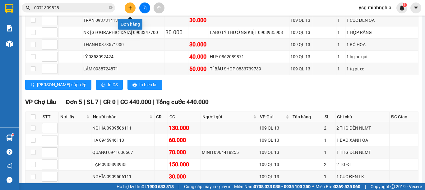
click at [133, 9] on button at bounding box center [130, 7] width 11 height 11
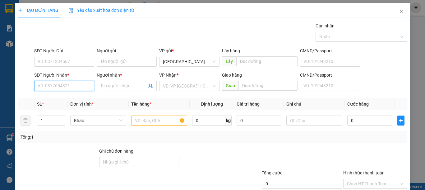
click at [62, 86] on input "SĐT Người Nhận *" at bounding box center [64, 86] width 60 height 10
type input "3"
click at [71, 98] on div "0908421320 - MINH TOÀN" at bounding box center [68, 98] width 61 height 7
type input "0908421320"
type input "MINH TOÀN"
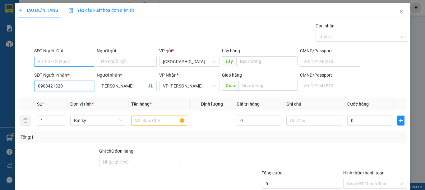
type input "0908421320"
click at [68, 65] on input "SĐT Người Gửi" at bounding box center [64, 62] width 60 height 10
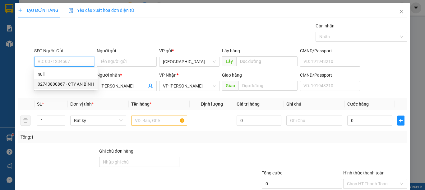
click at [88, 81] on div "02743800867 - CTY AN BÌNH" at bounding box center [66, 84] width 56 height 7
type input "02743800867"
type input "CTY AN BÌNH"
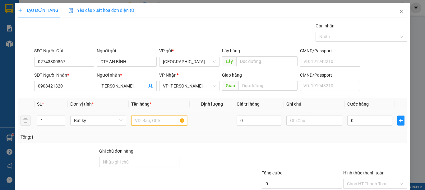
click at [164, 123] on input "text" at bounding box center [159, 120] width 56 height 10
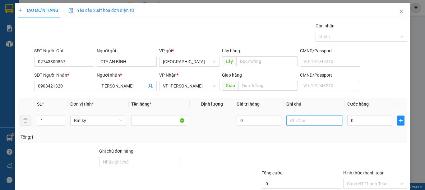
click at [317, 119] on input "text" at bounding box center [314, 120] width 56 height 10
click at [309, 117] on input "text" at bounding box center [314, 120] width 56 height 10
type input "1 BÌA GT"
click at [351, 120] on input "0" at bounding box center [369, 120] width 45 height 10
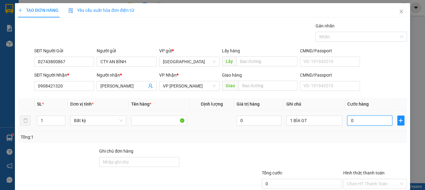
type input "3"
type input "30"
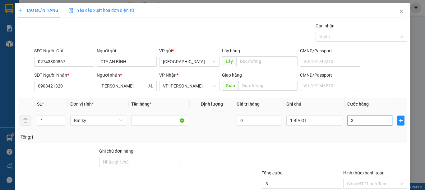
type input "30"
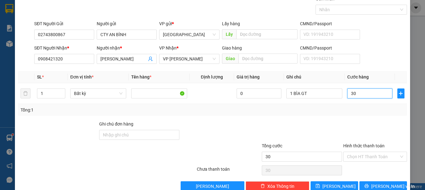
scroll to position [40, 0]
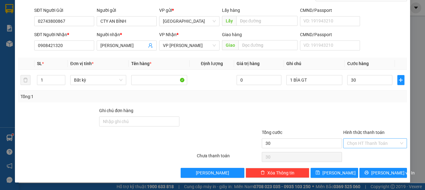
type input "30.000"
click at [369, 142] on input "Hình thức thanh toán" at bounding box center [373, 142] width 52 height 9
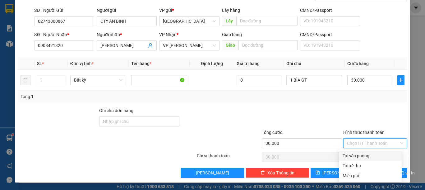
click at [368, 157] on div "Tại văn phòng" at bounding box center [370, 155] width 55 height 7
type input "0"
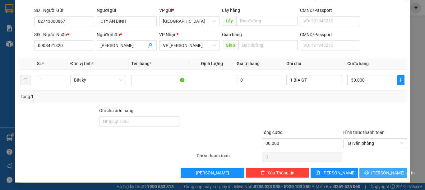
click at [381, 172] on span "Lưu và In" at bounding box center [393, 172] width 44 height 7
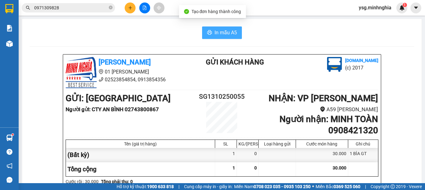
click at [215, 35] on span "In mẫu A5" at bounding box center [226, 33] width 22 height 8
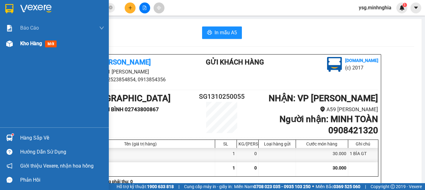
click at [12, 42] on img at bounding box center [9, 43] width 7 height 7
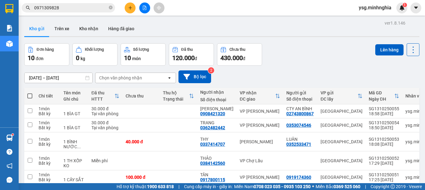
click at [148, 7] on button at bounding box center [144, 7] width 11 height 11
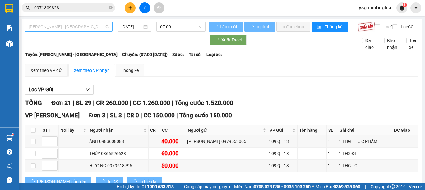
click at [85, 30] on span "[PERSON_NAME] - [GEOGRAPHIC_DATA]" at bounding box center [69, 26] width 80 height 9
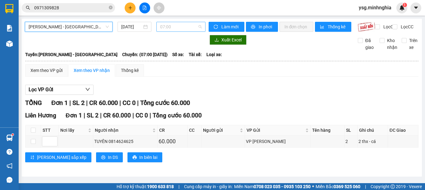
click at [170, 27] on span "07:00" at bounding box center [181, 26] width 42 height 9
click at [70, 31] on div "[PERSON_NAME] - [GEOGRAPHIC_DATA]" at bounding box center [69, 27] width 88 height 10
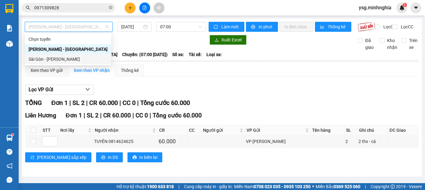
click at [53, 58] on div "Sài Gòn - [PERSON_NAME]" at bounding box center [68, 59] width 79 height 7
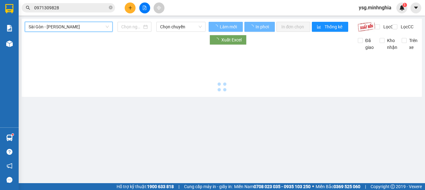
type input "[DATE]"
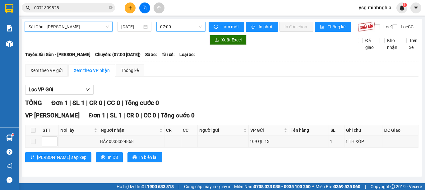
click at [162, 28] on span "07:00" at bounding box center [181, 26] width 42 height 9
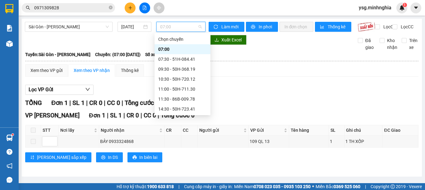
click at [181, 145] on div "21:00 - 50H-293.85" at bounding box center [182, 148] width 49 height 7
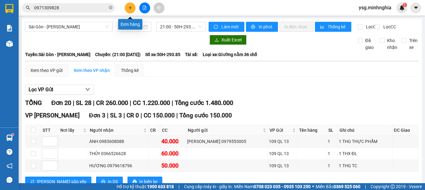
click at [128, 7] on icon "plus" at bounding box center [130, 8] width 4 height 4
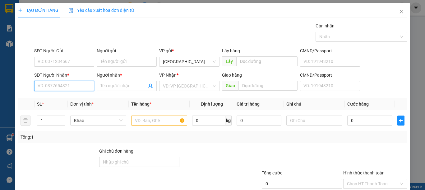
click at [53, 81] on input "SĐT Người Nhận *" at bounding box center [64, 86] width 60 height 10
type input "0931248433"
click at [60, 59] on div "0931248433 - MẸ PHÚ" at bounding box center [64, 57] width 52 height 7
type input "MẸ PHÚ"
type input "0931248433"
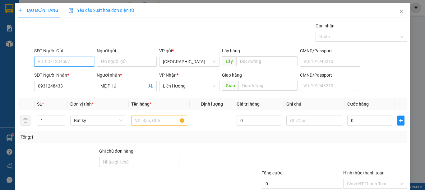
click at [61, 63] on input "SĐT Người Gửi" at bounding box center [64, 62] width 60 height 10
click at [61, 73] on div "0813913364" at bounding box center [64, 74] width 52 height 7
type input "0813913364"
click at [150, 126] on div at bounding box center [159, 120] width 56 height 12
drag, startPoint x: 146, startPoint y: 120, endPoint x: 142, endPoint y: 121, distance: 3.4
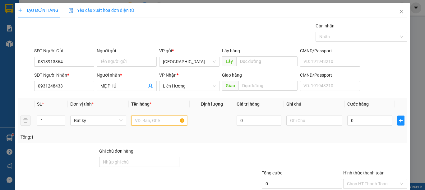
click at [146, 121] on input "text" at bounding box center [159, 120] width 56 height 10
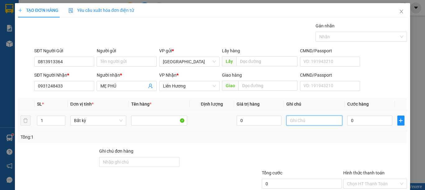
click at [305, 121] on input "text" at bounding box center [314, 120] width 56 height 10
type input "1 HG-GT"
click at [363, 122] on input "0" at bounding box center [369, 120] width 45 height 10
type input "3"
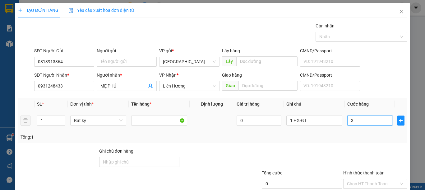
type input "3"
type input "30"
type input "30.000"
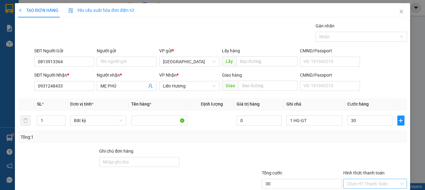
type input "30.000"
click at [378, 179] on input "Hình thức thanh toán" at bounding box center [373, 183] width 52 height 9
type input "0"
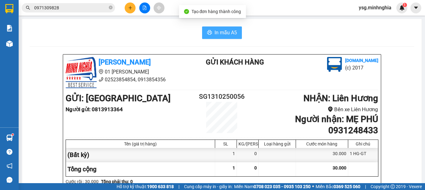
click at [211, 29] on button "In mẫu A5" at bounding box center [222, 32] width 40 height 12
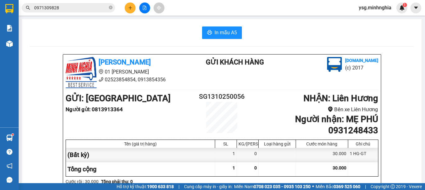
click at [125, 8] on div at bounding box center [144, 7] width 47 height 11
click at [127, 8] on button at bounding box center [130, 7] width 11 height 11
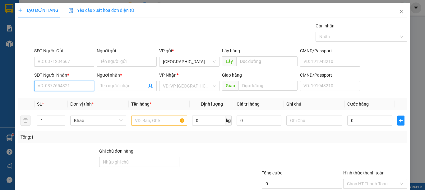
click at [55, 86] on input "SĐT Người Nhận *" at bounding box center [64, 86] width 60 height 10
type input "0843631518"
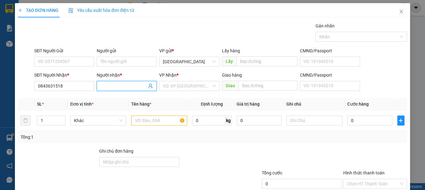
click at [138, 88] on input "Người nhận *" at bounding box center [123, 85] width 46 height 7
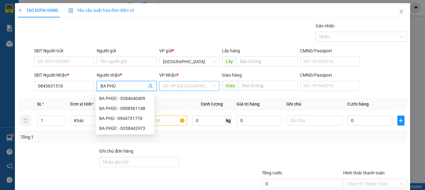
type input "BA PHÚ"
click at [187, 81] on input "search" at bounding box center [187, 85] width 48 height 9
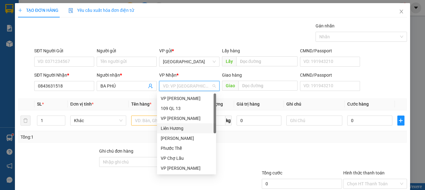
click at [185, 128] on div "Liên Hương" at bounding box center [187, 128] width 52 height 7
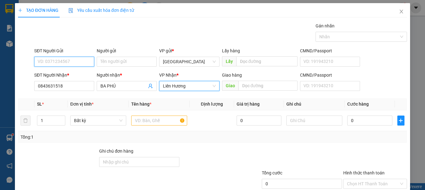
click at [70, 61] on input "SĐT Người Gửi" at bounding box center [64, 62] width 60 height 10
paste input "0813913364"
type input "0813913364"
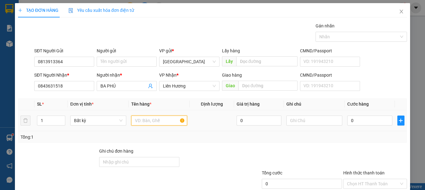
click at [159, 121] on input "text" at bounding box center [159, 120] width 56 height 10
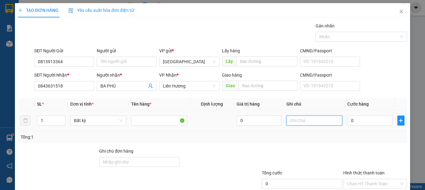
click at [307, 120] on input "text" at bounding box center [314, 120] width 56 height 10
type input "1 BÌA XÁM GT"
click at [373, 117] on input "0" at bounding box center [369, 120] width 45 height 10
type input "3"
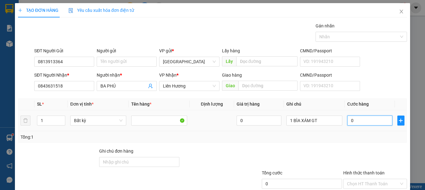
type input "3"
type input "30"
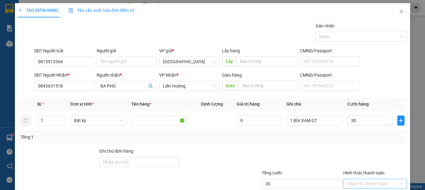
click at [376, 179] on input "Hình thức thanh toán" at bounding box center [373, 183] width 52 height 9
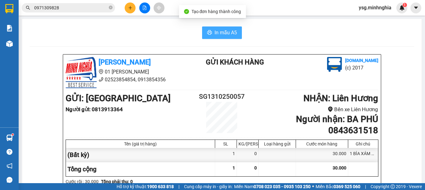
click at [207, 30] on icon "printer" at bounding box center [209, 32] width 5 height 5
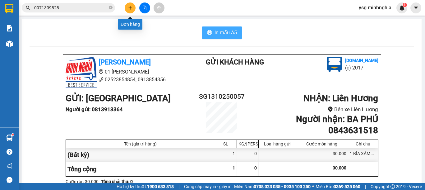
click at [132, 8] on icon "plus" at bounding box center [130, 8] width 4 height 4
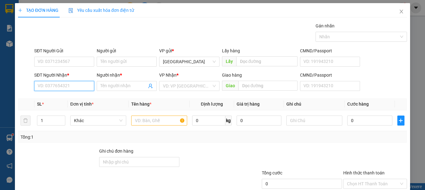
click at [62, 86] on input "SĐT Người Nhận *" at bounding box center [64, 86] width 60 height 10
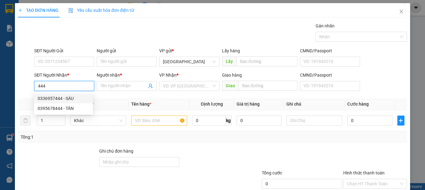
click at [74, 99] on div "0336957444 - SÁU" at bounding box center [64, 98] width 52 height 7
type input "0336957444"
type input "SÁU"
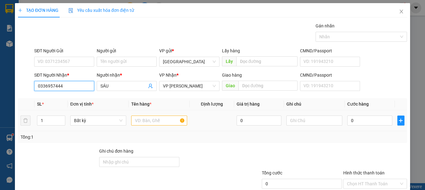
type input "0336957444"
click at [150, 116] on input "text" at bounding box center [159, 120] width 56 height 10
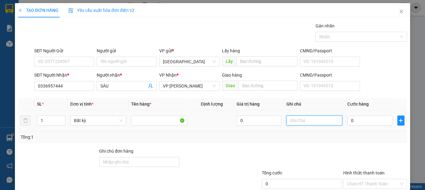
click at [322, 123] on input "text" at bounding box center [314, 120] width 56 height 10
drag, startPoint x: 328, startPoint y: 120, endPoint x: 295, endPoint y: 124, distance: 33.5
click at [295, 124] on input "1 BỌC ĐEN VẢI" at bounding box center [314, 120] width 56 height 10
click at [327, 119] on input "1 BỌC ĐEN VẢI" at bounding box center [314, 120] width 56 height 10
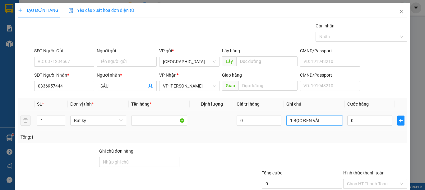
drag, startPoint x: 326, startPoint y: 119, endPoint x: 223, endPoint y: 112, distance: 104.1
click at [223, 112] on tr "1 Bất kỳ 0 1 BỌC ĐEN VẢI 0" at bounding box center [212, 120] width 389 height 21
type input "1 BỌC ĐEN VẢI"
click at [353, 122] on input "0" at bounding box center [369, 120] width 45 height 10
type input "5"
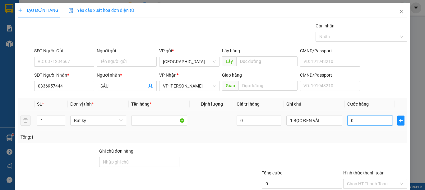
type input "5"
type input "50"
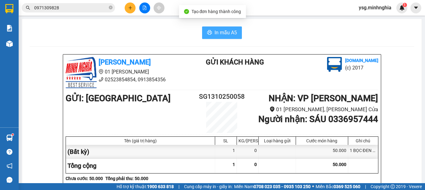
click at [215, 35] on span "In mẫu A5" at bounding box center [226, 33] width 22 height 8
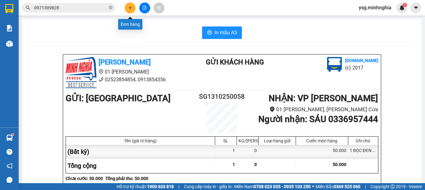
click at [133, 9] on button at bounding box center [130, 7] width 11 height 11
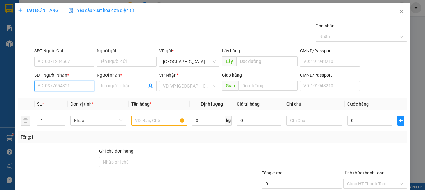
click at [49, 90] on input "SĐT Người Nhận *" at bounding box center [64, 86] width 60 height 10
drag, startPoint x: 64, startPoint y: 84, endPoint x: 17, endPoint y: 88, distance: 46.5
click at [17, 88] on div "SĐT Người Nhận * 356 Người nhận * Tên người nhận VP Nhận * VD: VP Sài Gòn Giao …" at bounding box center [212, 83] width 390 height 22
drag, startPoint x: 58, startPoint y: 98, endPoint x: 148, endPoint y: 125, distance: 94.8
click at [58, 98] on div "0397977459 - TRÂM" at bounding box center [64, 98] width 52 height 7
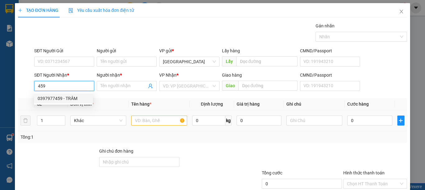
type input "0397977459"
type input "TRÂM"
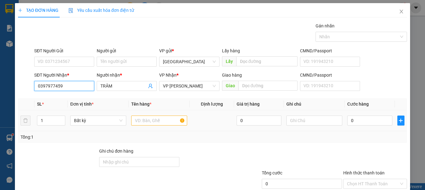
type input "0397977459"
click at [151, 123] on input "text" at bounding box center [159, 120] width 56 height 10
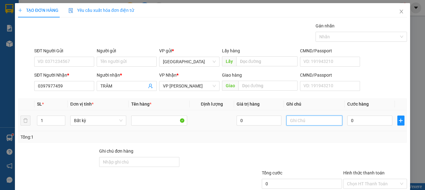
click at [315, 120] on input "text" at bounding box center [314, 120] width 56 height 10
paste input "1 BỌC ĐEN VẢI"
type input "1 BỌC ĐEN VẢI"
click at [366, 122] on input "0" at bounding box center [369, 120] width 45 height 10
type input "5"
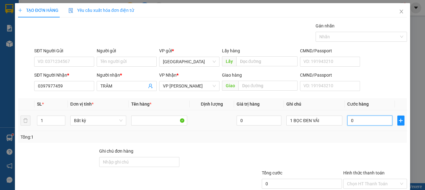
type input "5"
type input "50"
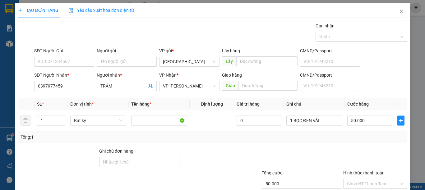
click at [377, 167] on div "Transit Pickup Surcharge Ids Transit Deliver Surcharge Ids Transit Deliver Surc…" at bounding box center [212, 120] width 389 height 196
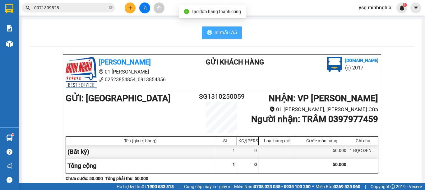
click at [215, 34] on span "In mẫu A5" at bounding box center [226, 33] width 22 height 8
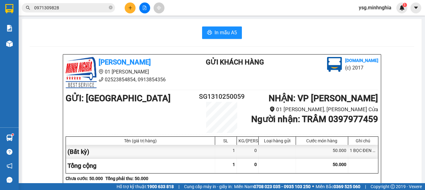
click at [133, 7] on button at bounding box center [130, 7] width 11 height 11
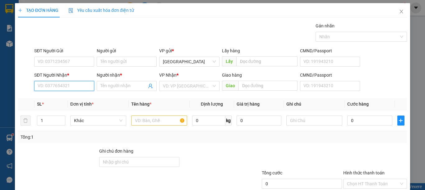
click at [60, 82] on input "SĐT Người Nhận *" at bounding box center [64, 86] width 60 height 10
type input "8"
click at [79, 98] on div "0395104386 - VY" at bounding box center [64, 98] width 52 height 7
type input "0395104386"
type input "VY"
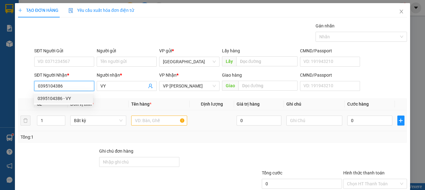
type input "0395104386"
click at [152, 118] on input "text" at bounding box center [159, 120] width 56 height 10
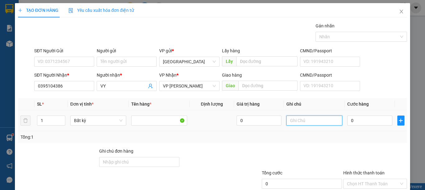
click at [328, 122] on input "text" at bounding box center [314, 120] width 56 height 10
paste input "1 BỌC ĐEN VẢI"
click at [365, 121] on input "0" at bounding box center [369, 120] width 45 height 10
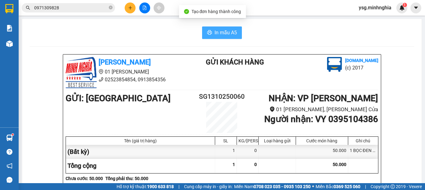
click at [225, 27] on button "In mẫu A5" at bounding box center [222, 32] width 40 height 12
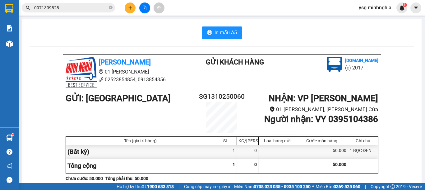
drag, startPoint x: 126, startPoint y: 40, endPoint x: 235, endPoint y: 37, distance: 108.9
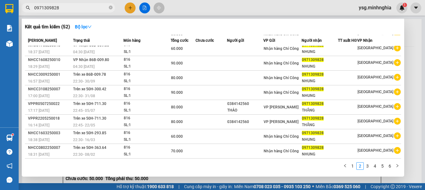
drag, startPoint x: 60, startPoint y: 5, endPoint x: 9, endPoint y: 5, distance: 51.6
click at [9, 5] on section "Kết quả tìm kiếm ( 52 ) Bộ lọc Mã ĐH Trạng thái Món hàng Tổng cước Chưa cước Ng…" at bounding box center [212, 95] width 425 height 190
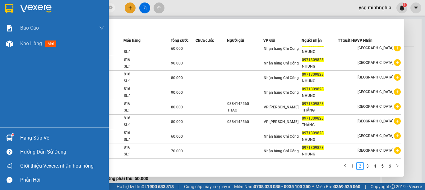
paste input "395104386"
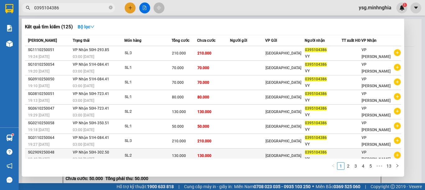
click at [196, 148] on td "130.000" at bounding box center [184, 155] width 25 height 15
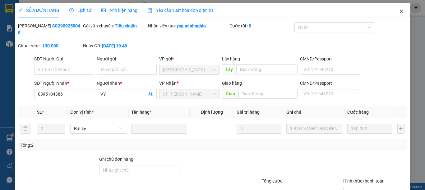
click at [393, 12] on span "Close" at bounding box center [401, 11] width 17 height 17
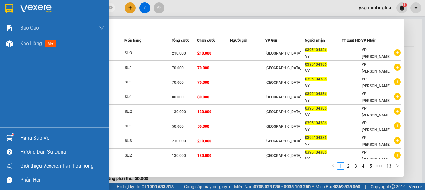
drag, startPoint x: 84, startPoint y: 11, endPoint x: 0, endPoint y: 13, distance: 83.7
click at [0, 13] on section "Kết quả tìm kiếm ( 125 ) Bộ lọc Mã ĐH Trạng thái Món hàng Tổng cước Chưa cước N…" at bounding box center [212, 95] width 425 height 190
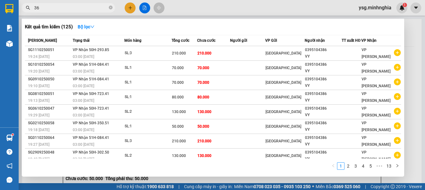
click at [134, 11] on div at bounding box center [212, 95] width 425 height 190
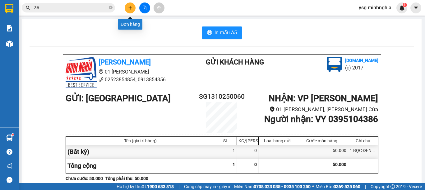
click at [134, 11] on button at bounding box center [130, 7] width 11 height 11
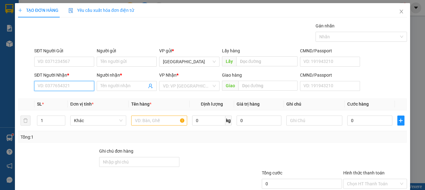
click at [48, 83] on input "SĐT Người Nhận *" at bounding box center [64, 86] width 60 height 10
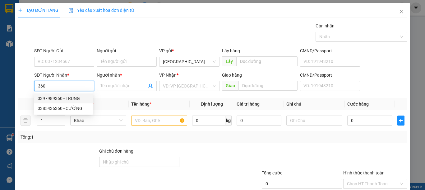
click at [68, 96] on div "0397989360 - TRUNG" at bounding box center [64, 98] width 52 height 7
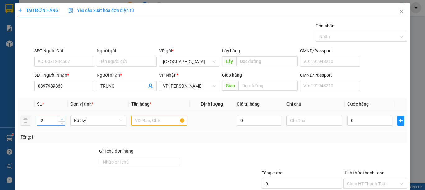
click at [62, 117] on span "up" at bounding box center [62, 119] width 4 height 4
click at [155, 122] on input "text" at bounding box center [159, 120] width 56 height 10
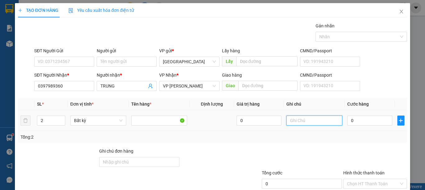
click at [298, 120] on input "text" at bounding box center [314, 120] width 56 height 10
click at [355, 120] on input "0" at bounding box center [369, 120] width 45 height 10
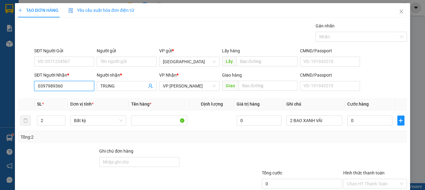
drag, startPoint x: 64, startPoint y: 89, endPoint x: 0, endPoint y: 87, distance: 64.1
click at [0, 87] on div "TẠO ĐƠN HÀNG Yêu cầu xuất hóa đơn điện tử Transit Pickup Surcharge Ids Transit …" at bounding box center [212, 95] width 425 height 190
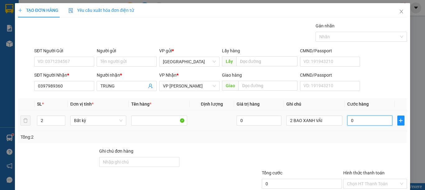
click at [358, 122] on input "0" at bounding box center [369, 120] width 45 height 10
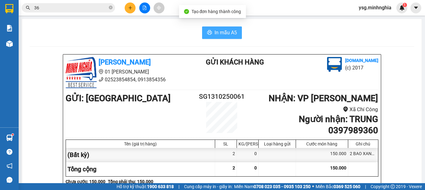
click at [220, 29] on span "In mẫu A5" at bounding box center [226, 33] width 22 height 8
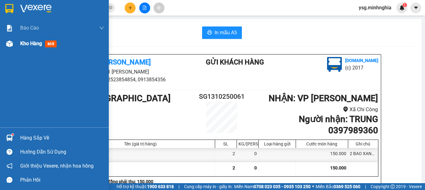
click at [2, 44] on div "Kho hàng mới" at bounding box center [54, 44] width 109 height 16
click at [6, 41] on img at bounding box center [9, 43] width 7 height 7
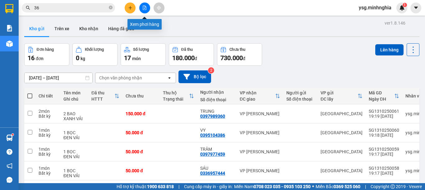
click at [143, 11] on button at bounding box center [144, 7] width 11 height 11
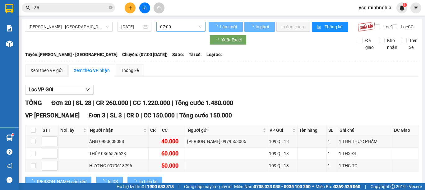
click at [183, 24] on span "07:00" at bounding box center [181, 26] width 42 height 9
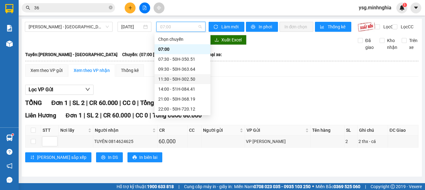
click at [173, 80] on div "11:30 - 50H-302.50" at bounding box center [182, 79] width 49 height 7
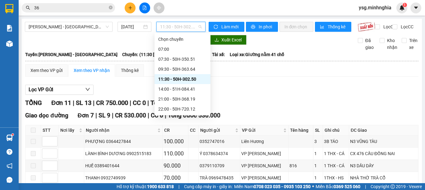
click at [171, 26] on span "11:30 - 50H-302.50" at bounding box center [181, 26] width 42 height 9
click at [177, 88] on div "14:00 - 51H-084.41" at bounding box center [182, 89] width 49 height 7
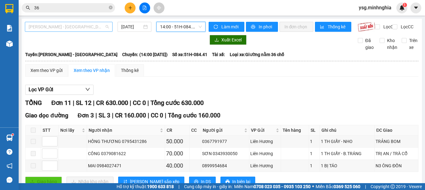
click at [83, 30] on span "[PERSON_NAME] - [GEOGRAPHIC_DATA]" at bounding box center [69, 26] width 80 height 9
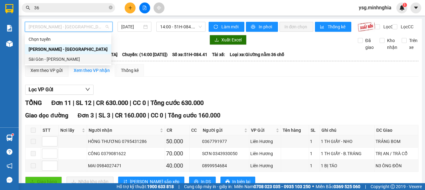
click at [44, 62] on div "Sài Gòn - [PERSON_NAME]" at bounding box center [68, 59] width 79 height 7
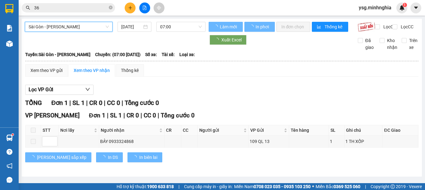
click at [180, 28] on span "07:00" at bounding box center [181, 26] width 42 height 9
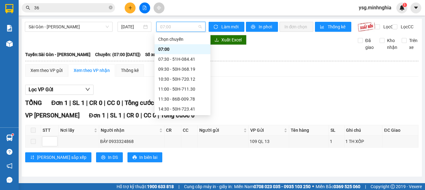
click at [175, 145] on div "21:00 - 50H-293.85" at bounding box center [182, 148] width 49 height 7
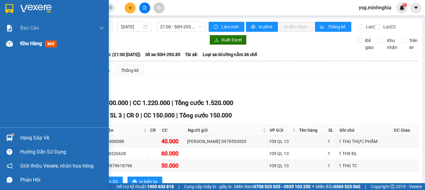
click at [0, 38] on div "Kho hàng mới" at bounding box center [54, 44] width 109 height 16
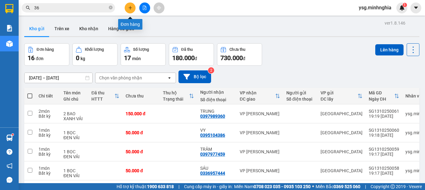
click at [132, 5] on button at bounding box center [130, 7] width 11 height 11
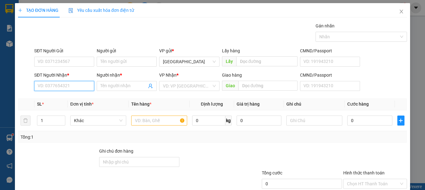
click at [61, 90] on input "SĐT Người Nhận *" at bounding box center [64, 86] width 60 height 10
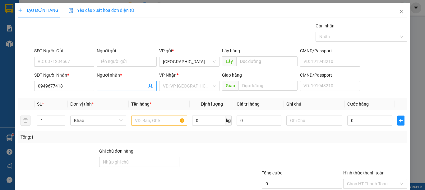
click at [105, 89] on input "Người nhận *" at bounding box center [123, 85] width 46 height 7
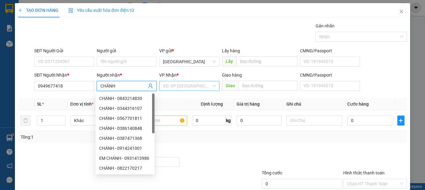
click at [171, 83] on input "search" at bounding box center [187, 85] width 48 height 9
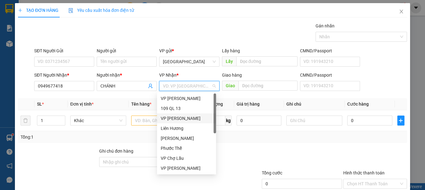
click at [176, 116] on div "VP [PERSON_NAME]" at bounding box center [187, 118] width 52 height 7
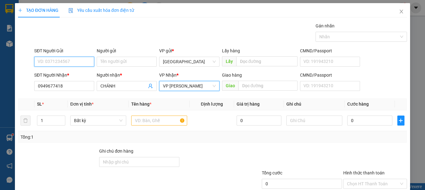
click at [76, 61] on input "SĐT Người Gửi" at bounding box center [64, 62] width 60 height 10
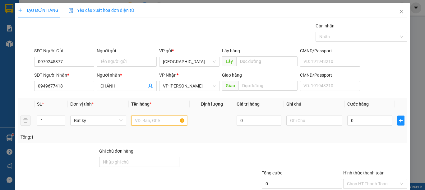
click at [146, 123] on input "text" at bounding box center [159, 120] width 56 height 10
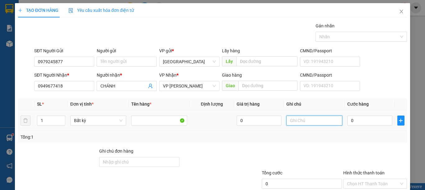
click at [299, 122] on input "text" at bounding box center [314, 120] width 56 height 10
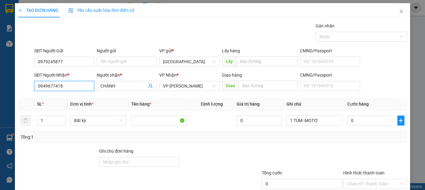
drag, startPoint x: 64, startPoint y: 88, endPoint x: 0, endPoint y: 87, distance: 64.4
click at [0, 87] on div "TẠO ĐƠN HÀNG Yêu cầu xuất hóa đơn điện tử Transit Pickup Surcharge Ids Transit …" at bounding box center [212, 95] width 425 height 190
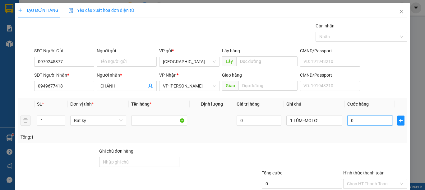
click at [356, 117] on input "0" at bounding box center [369, 120] width 45 height 10
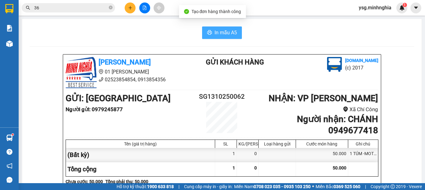
click at [225, 34] on span "In mẫu A5" at bounding box center [226, 33] width 22 height 8
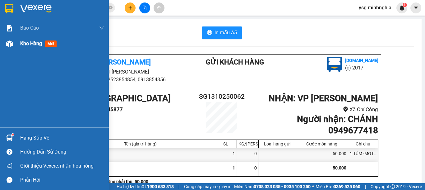
click at [0, 40] on div "Kho hàng mới" at bounding box center [54, 44] width 109 height 16
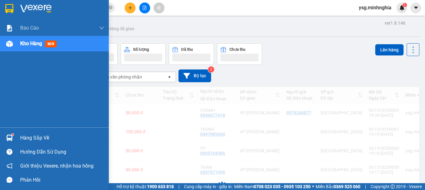
click at [0, 49] on div "Kho hàng mới" at bounding box center [54, 44] width 109 height 16
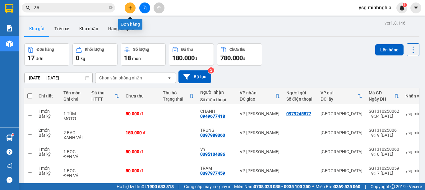
click at [129, 7] on icon "plus" at bounding box center [130, 8] width 4 height 4
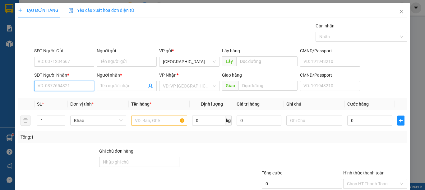
click at [48, 87] on input "SĐT Người Nhận *" at bounding box center [64, 86] width 60 height 10
click at [72, 96] on div "0947040648 - TRÂM" at bounding box center [64, 98] width 52 height 7
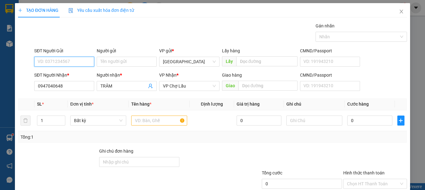
click at [76, 64] on input "SĐT Người Gửi" at bounding box center [64, 62] width 60 height 10
click at [77, 72] on div "0974758866 - TUẤN" at bounding box center [64, 74] width 52 height 7
click at [160, 123] on input "text" at bounding box center [159, 120] width 56 height 10
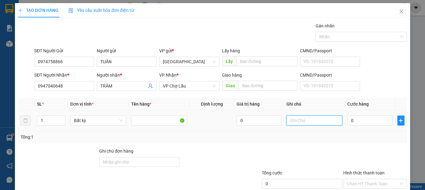
click at [312, 122] on input "text" at bounding box center [314, 120] width 56 height 10
click at [351, 121] on input "0" at bounding box center [369, 120] width 45 height 10
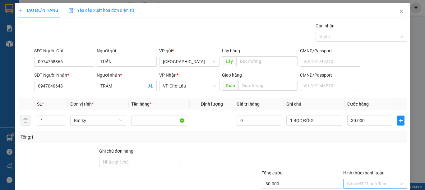
click at [390, 179] on input "Hình thức thanh toán" at bounding box center [373, 183] width 52 height 9
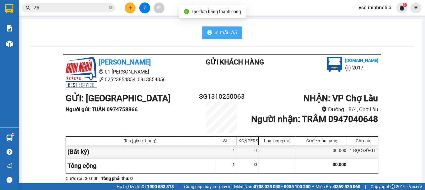
click at [227, 29] on span "In mẫu A5" at bounding box center [226, 33] width 22 height 8
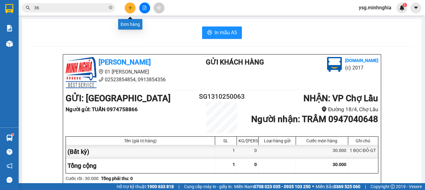
click at [130, 7] on icon "plus" at bounding box center [130, 8] width 4 height 4
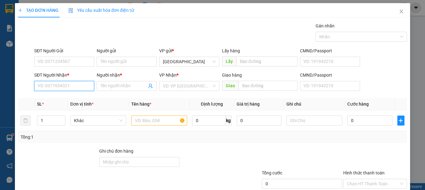
click at [48, 82] on input "SĐT Người Nhận *" at bounding box center [64, 86] width 60 height 10
click at [59, 85] on input "SĐT Người Nhận *" at bounding box center [64, 86] width 60 height 10
click at [87, 97] on div "0327799880 - PHƯƠNG" at bounding box center [64, 98] width 52 height 7
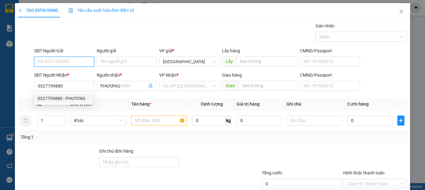
click at [77, 61] on input "SĐT Người Gửi" at bounding box center [64, 62] width 60 height 10
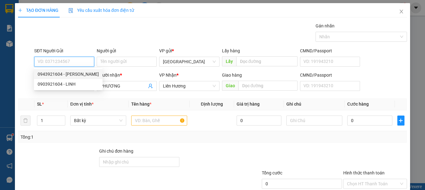
click at [75, 73] on div "0943921604 - XUÂN LINH" at bounding box center [68, 74] width 61 height 7
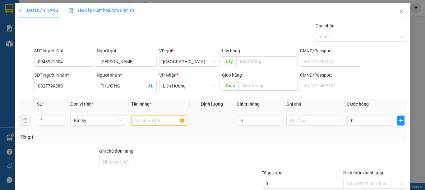
click at [173, 119] on input "text" at bounding box center [159, 120] width 56 height 10
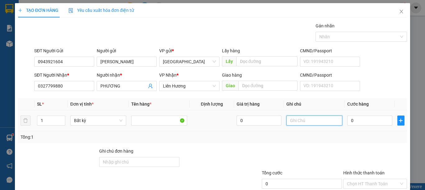
click at [317, 125] on input "text" at bounding box center [314, 120] width 56 height 10
click at [356, 122] on input "0" at bounding box center [369, 120] width 45 height 10
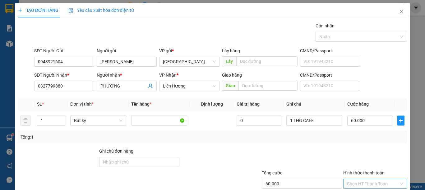
click at [371, 179] on input "Hình thức thanh toán" at bounding box center [373, 183] width 52 height 9
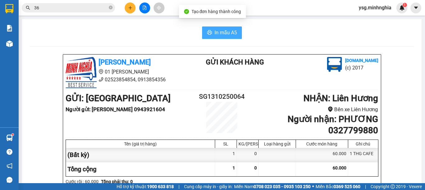
click at [225, 34] on span "In mẫu A5" at bounding box center [226, 33] width 22 height 8
click at [229, 29] on span "In mẫu A5" at bounding box center [226, 33] width 22 height 8
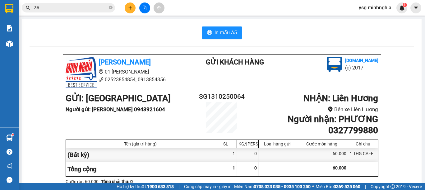
click at [135, 3] on div at bounding box center [144, 7] width 47 height 11
click at [134, 5] on button at bounding box center [130, 7] width 11 height 11
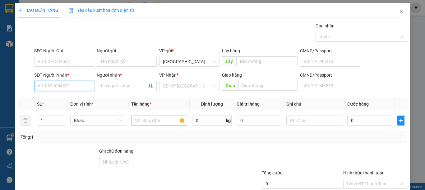
drag, startPoint x: 64, startPoint y: 85, endPoint x: 68, endPoint y: 91, distance: 7.9
click at [64, 86] on input "SĐT Người Nhận *" at bounding box center [64, 86] width 60 height 10
click at [151, 115] on div at bounding box center [159, 120] width 56 height 12
click at [152, 116] on input "text" at bounding box center [159, 120] width 56 height 10
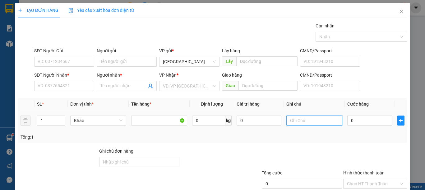
click at [302, 123] on input "text" at bounding box center [314, 120] width 56 height 10
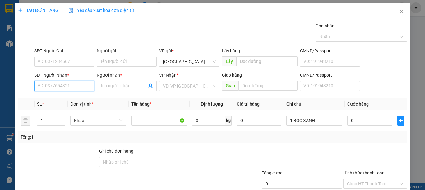
click at [58, 84] on input "SĐT Người Nhận *" at bounding box center [64, 86] width 60 height 10
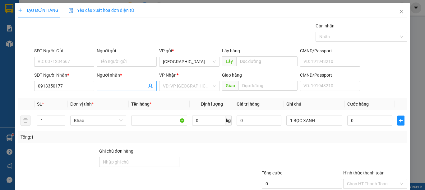
click at [111, 88] on input "Người nhận *" at bounding box center [123, 85] width 46 height 7
click at [173, 88] on input "search" at bounding box center [187, 85] width 48 height 9
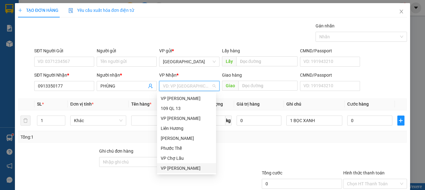
click at [182, 168] on div "[PERSON_NAME]" at bounding box center [187, 167] width 52 height 7
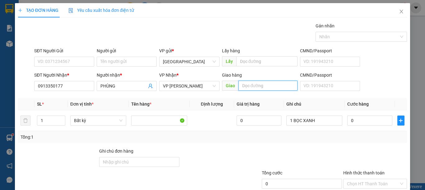
click at [254, 86] on input "text" at bounding box center [267, 86] width 59 height 10
drag, startPoint x: 253, startPoint y: 86, endPoint x: 236, endPoint y: 86, distance: 17.1
click at [238, 86] on input "CX 11" at bounding box center [267, 86] width 59 height 10
click at [199, 87] on span "[PERSON_NAME]" at bounding box center [189, 85] width 53 height 9
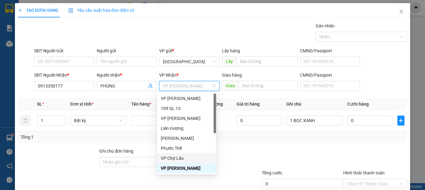
click at [182, 157] on div "VP Chợ Lầu" at bounding box center [187, 158] width 52 height 7
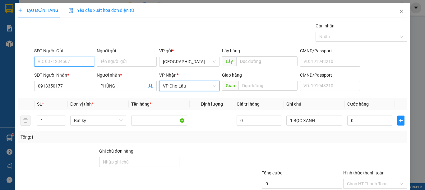
click at [66, 61] on input "SĐT Người Gửi" at bounding box center [64, 62] width 60 height 10
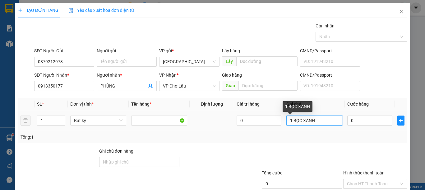
click at [328, 123] on input "1 BỌC XANH" at bounding box center [314, 120] width 56 height 10
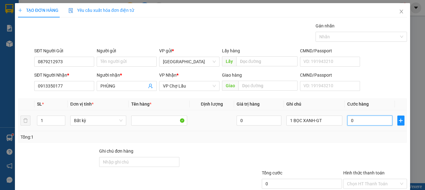
click at [364, 123] on input "0" at bounding box center [369, 120] width 45 height 10
click at [361, 179] on input "Hình thức thanh toán" at bounding box center [373, 183] width 52 height 9
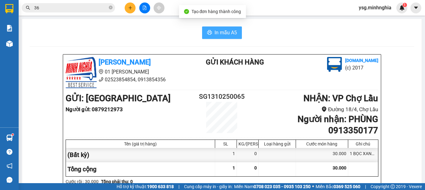
click at [220, 37] on button "In mẫu A5" at bounding box center [222, 32] width 40 height 12
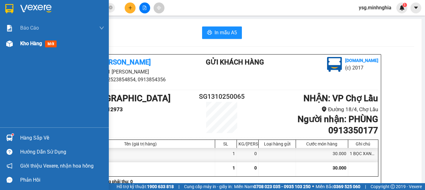
click at [8, 43] on img at bounding box center [9, 43] width 7 height 7
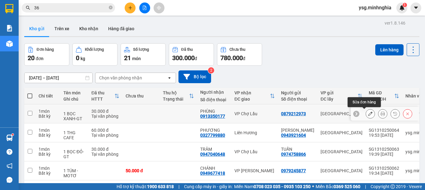
click at [368, 114] on icon at bounding box center [370, 113] width 4 height 4
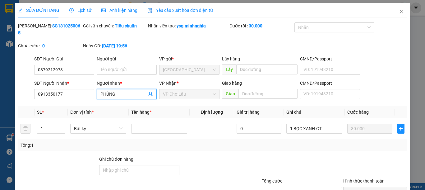
drag, startPoint x: 127, startPoint y: 86, endPoint x: 89, endPoint y: 79, distance: 38.8
click at [89, 80] on div "SĐT Người Nhận * 0913350177 Người nhận * PHÙNG PHÙNG VP Nhận * VP Chợ Lầu Giao …" at bounding box center [220, 91] width 375 height 22
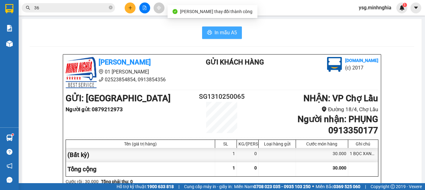
click at [230, 35] on span "In mẫu A5" at bounding box center [226, 33] width 22 height 8
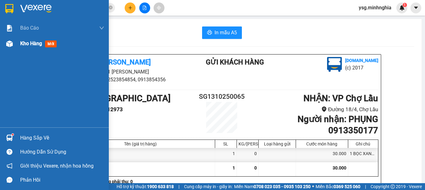
click at [5, 39] on div at bounding box center [9, 43] width 11 height 11
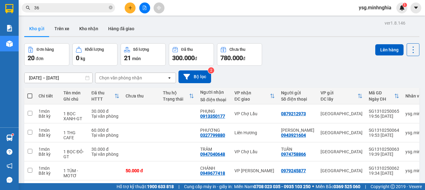
scroll to position [134, 0]
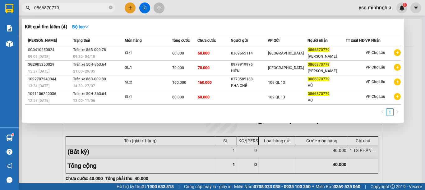
click at [0, 22] on section "Kết quả tìm kiếm ( 4 ) Bộ lọc Mã ĐH Trạng thái Món hàng Tổng cước Chưa cước Ngư…" at bounding box center [212, 95] width 425 height 190
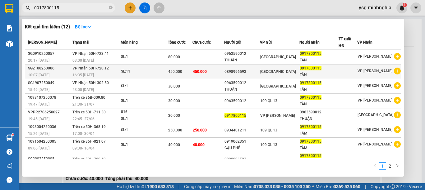
type input "0917800115"
click at [207, 69] on span "450.000" at bounding box center [200, 71] width 14 height 5
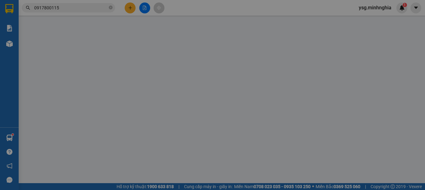
type input "0898996593"
type input "0917800115"
type input "450.000"
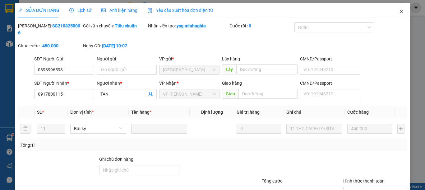
click at [393, 13] on span "Close" at bounding box center [401, 11] width 17 height 17
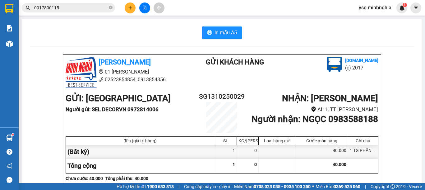
click at [71, 4] on input "0917800115" at bounding box center [70, 7] width 73 height 7
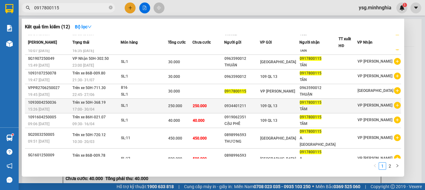
scroll to position [38, 0]
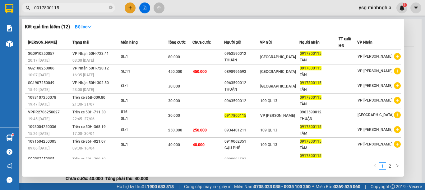
scroll to position [38, 0]
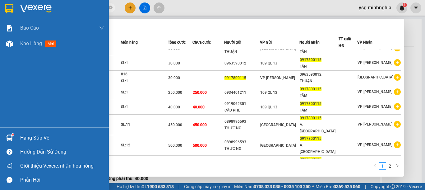
drag, startPoint x: 67, startPoint y: 4, endPoint x: 0, endPoint y: 5, distance: 67.5
click at [0, 5] on section "Kết quả tìm kiếm ( 12 ) Bộ lọc Mã ĐH Trạng thái Món hàng Tổng cước Chưa cước Ng…" at bounding box center [212, 95] width 425 height 190
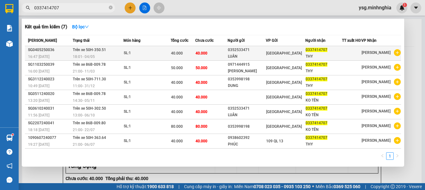
type input "0337414707"
click at [227, 46] on td "40.000" at bounding box center [211, 53] width 32 height 15
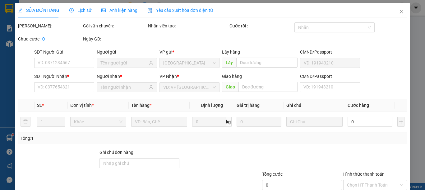
type input "0352533471"
type input "0337414707"
type input "40.000"
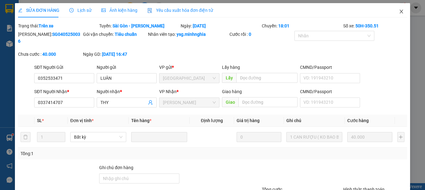
click at [399, 11] on icon "close" at bounding box center [401, 11] width 5 height 5
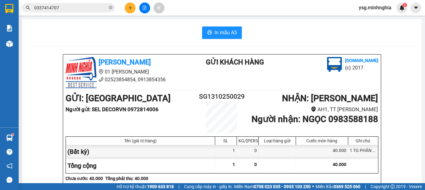
click at [91, 11] on input "0337414707" at bounding box center [70, 7] width 73 height 7
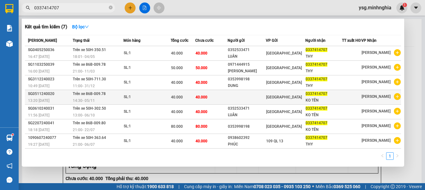
click at [211, 101] on td "40.000" at bounding box center [211, 97] width 32 height 15
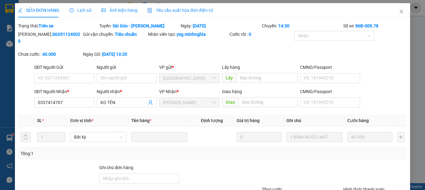
type input "0337414707"
type input "40.000"
click at [399, 13] on icon "close" at bounding box center [401, 11] width 5 height 5
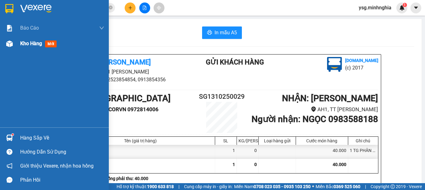
click at [12, 47] on img at bounding box center [9, 43] width 7 height 7
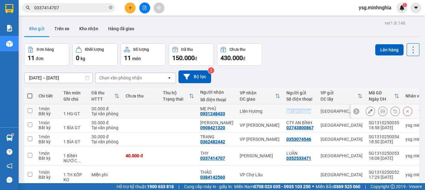
drag, startPoint x: 281, startPoint y: 110, endPoint x: 306, endPoint y: 110, distance: 25.2
click at [306, 110] on div "0813913364" at bounding box center [300, 111] width 28 height 5
checkbox input "true"
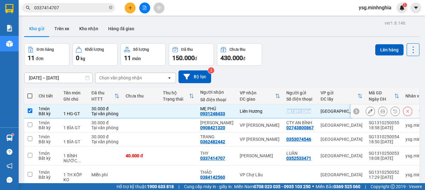
copy div "0813913364"
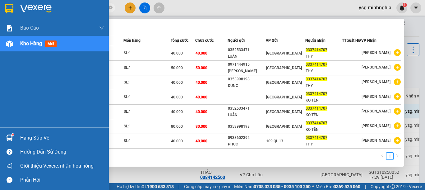
drag, startPoint x: 27, startPoint y: 6, endPoint x: 0, endPoint y: 6, distance: 26.7
click at [0, 6] on section "Kết quả tìm kiếm ( 7 ) Bộ lọc Mã ĐH Trạng thái Món hàng Tổng cước Chưa cước Ngư…" at bounding box center [212, 95] width 425 height 190
paste input "97989360"
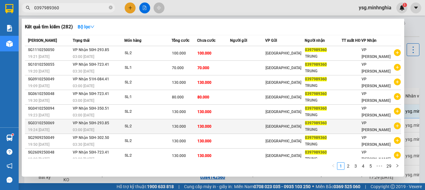
scroll to position [38, 0]
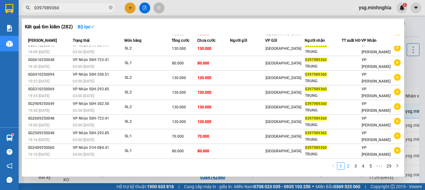
type input "0397989360"
click at [347, 167] on link "2" at bounding box center [348, 165] width 7 height 7
click at [357, 166] on link "3" at bounding box center [355, 165] width 7 height 7
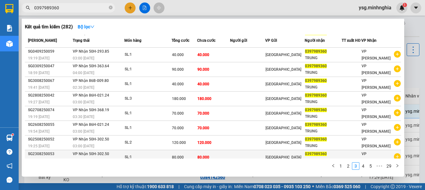
scroll to position [0, 0]
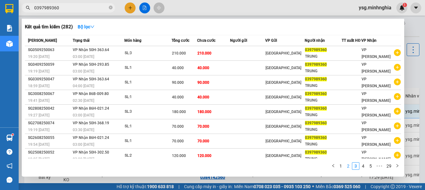
click at [348, 167] on link "2" at bounding box center [348, 165] width 7 height 7
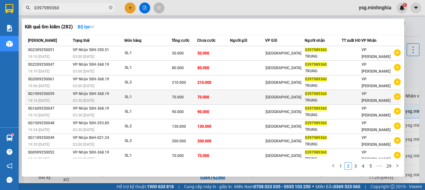
scroll to position [38, 0]
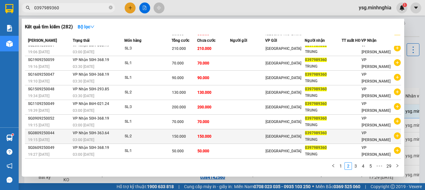
click at [204, 139] on td "150.000" at bounding box center [213, 136] width 33 height 15
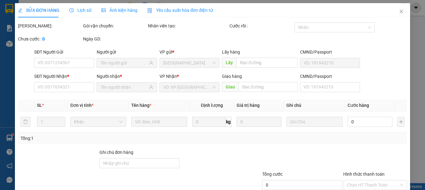
type input "0397989360"
type input "150.000"
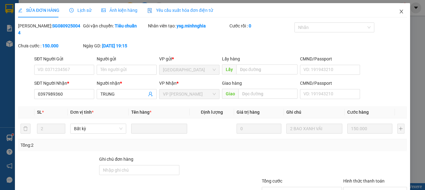
click at [399, 10] on icon "close" at bounding box center [401, 11] width 5 height 5
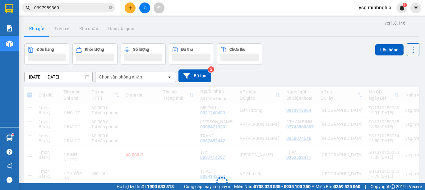
click at [94, 9] on input "0397989360" at bounding box center [70, 7] width 73 height 7
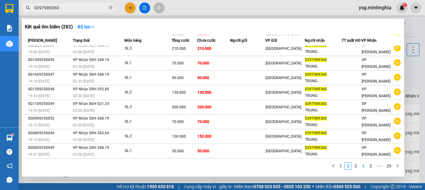
click at [364, 167] on link "4" at bounding box center [363, 165] width 7 height 7
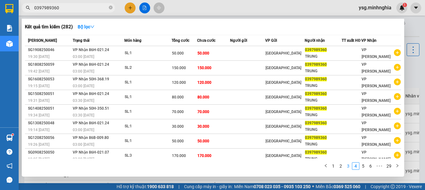
click at [351, 166] on link "3" at bounding box center [348, 165] width 7 height 7
click at [69, 12] on span "0397989360" at bounding box center [68, 7] width 93 height 9
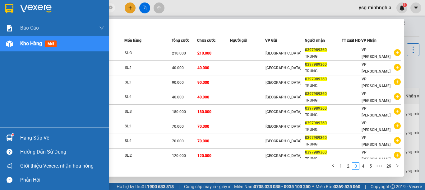
drag, startPoint x: 69, startPoint y: 9, endPoint x: 0, endPoint y: 8, distance: 69.0
click at [0, 8] on section "Kết quả tìm kiếm ( 282 ) Bộ lọc Mã ĐH Trạng thái Món hàng Tổng cước Chưa cước N…" at bounding box center [212, 95] width 425 height 190
paste input "949677418"
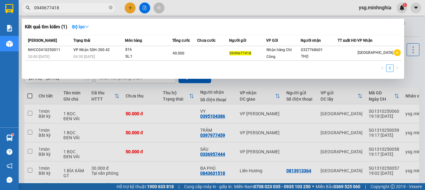
type input "0949677418"
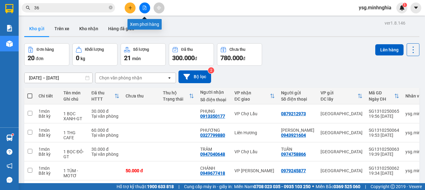
click at [142, 6] on icon "file-add" at bounding box center [144, 8] width 4 height 4
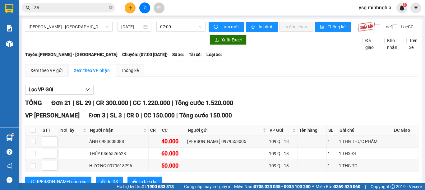
click at [75, 25] on span "[PERSON_NAME] - [GEOGRAPHIC_DATA]" at bounding box center [69, 26] width 80 height 9
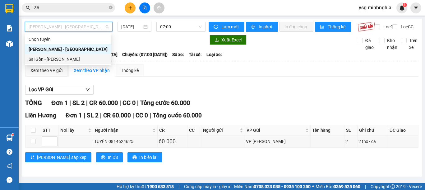
click at [53, 57] on div "Sài Gòn - [PERSON_NAME]" at bounding box center [68, 59] width 79 height 7
type input "[DATE]"
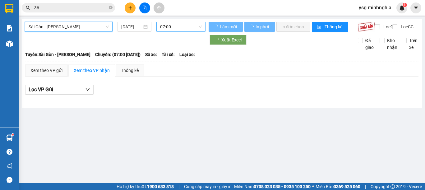
click at [171, 30] on span "07:00" at bounding box center [181, 26] width 42 height 9
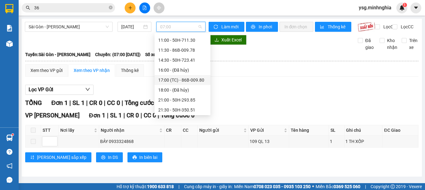
scroll to position [60, 0]
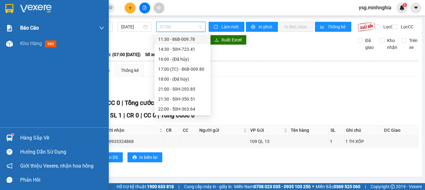
drag, startPoint x: 3, startPoint y: 39, endPoint x: 14, endPoint y: 26, distance: 16.3
click at [3, 39] on div "Kho hàng mới" at bounding box center [54, 44] width 109 height 16
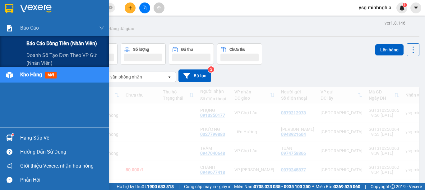
click at [45, 44] on span "Báo cáo dòng tiền (nhân viên)" at bounding box center [61, 43] width 71 height 8
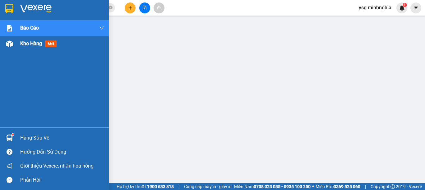
click at [7, 44] on img at bounding box center [9, 43] width 7 height 7
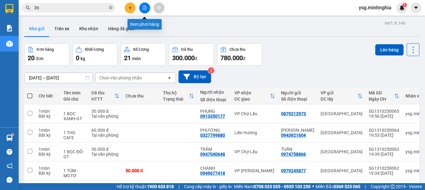
click at [143, 10] on button at bounding box center [144, 7] width 11 height 11
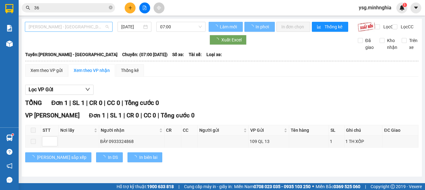
click at [69, 23] on span "[PERSON_NAME] - [GEOGRAPHIC_DATA]" at bounding box center [69, 26] width 80 height 9
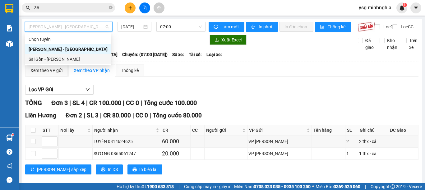
click at [43, 61] on div "Sài Gòn - [PERSON_NAME]" at bounding box center [68, 59] width 79 height 7
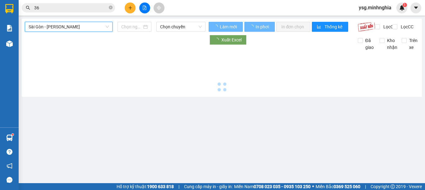
type input "[DATE]"
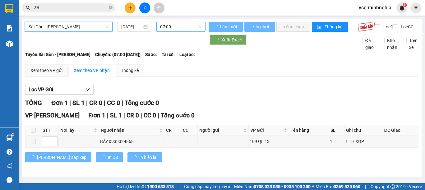
click at [164, 27] on span "07:00" at bounding box center [181, 26] width 42 height 9
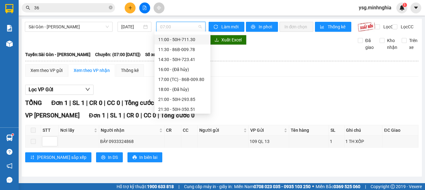
scroll to position [60, 0]
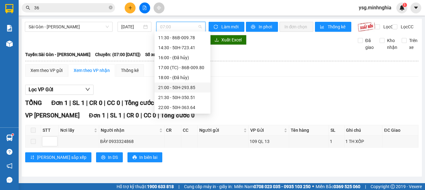
click at [171, 89] on div "21:00 - 50H-293.85" at bounding box center [182, 87] width 49 height 7
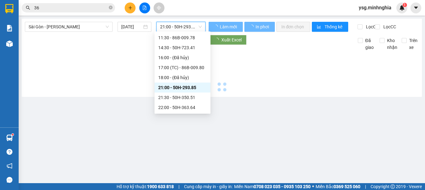
scroll to position [0, 0]
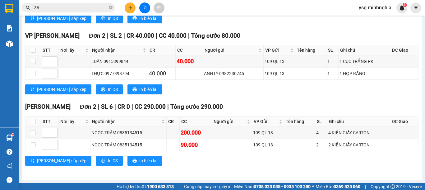
scroll to position [526, 0]
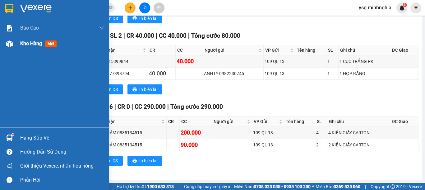
click at [12, 45] on img at bounding box center [9, 43] width 7 height 7
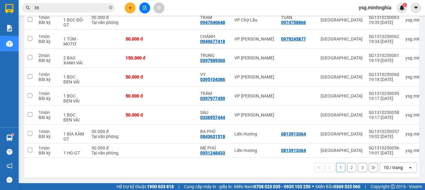
scroll to position [134, 0]
click at [143, 8] on icon "file-add" at bounding box center [144, 8] width 4 height 4
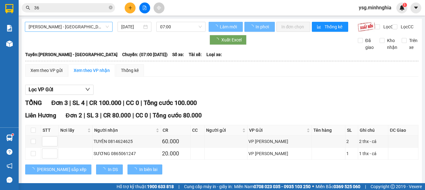
click at [94, 23] on span "[PERSON_NAME] - [GEOGRAPHIC_DATA]" at bounding box center [69, 26] width 80 height 9
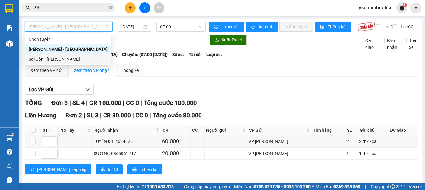
click at [76, 56] on div "Sài Gòn - [PERSON_NAME]" at bounding box center [68, 59] width 79 height 7
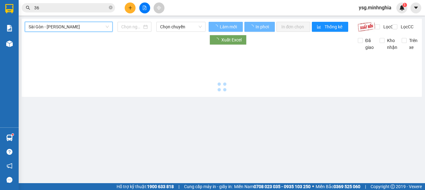
type input "[DATE]"
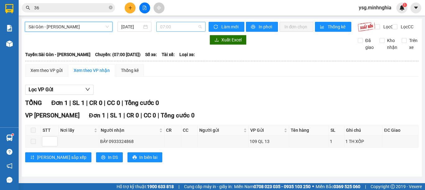
click at [172, 24] on span "07:00" at bounding box center [181, 26] width 42 height 9
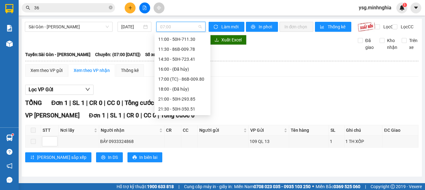
scroll to position [60, 0]
click at [178, 86] on div "21:00 - 50H-293.85" at bounding box center [182, 89] width 49 height 7
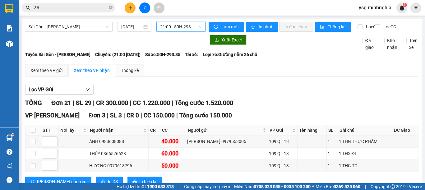
click at [171, 25] on span "21:00 - 50H-293.85" at bounding box center [181, 26] width 42 height 9
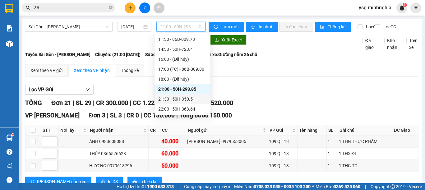
click at [172, 99] on div "21:30 - 50H-350.51" at bounding box center [182, 98] width 49 height 7
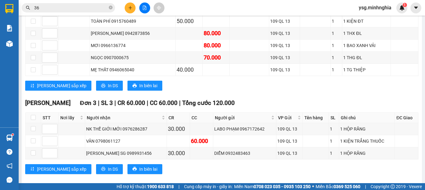
scroll to position [448, 0]
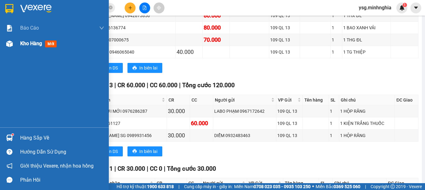
click at [0, 44] on div "Kho hàng mới" at bounding box center [54, 44] width 109 height 16
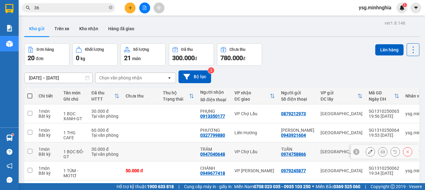
click at [91, 153] on td "30.000 đ Tại văn phòng" at bounding box center [105, 151] width 34 height 19
checkbox input "true"
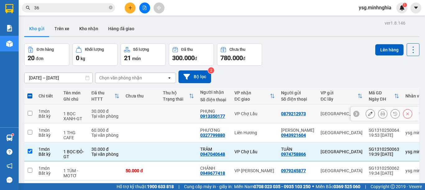
click at [125, 107] on td at bounding box center [141, 113] width 37 height 19
checkbox input "true"
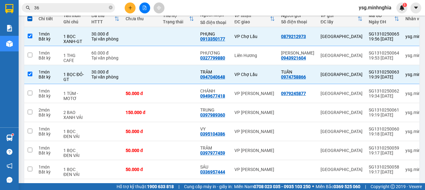
scroll to position [75, 0]
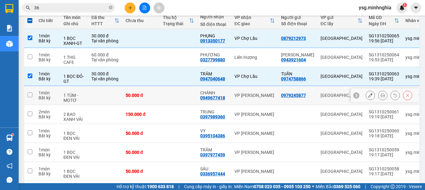
click at [181, 91] on td at bounding box center [178, 95] width 37 height 19
checkbox input "true"
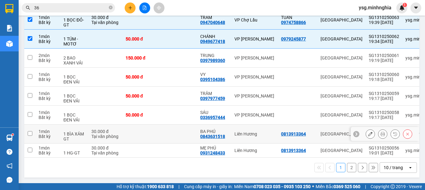
scroll to position [0, 0]
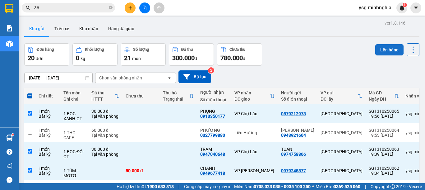
click at [386, 50] on button "Lên hàng" at bounding box center [389, 49] width 28 height 11
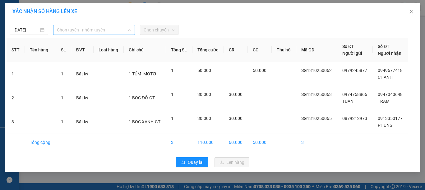
click at [108, 28] on span "Chọn tuyến - nhóm tuyến" at bounding box center [94, 29] width 74 height 9
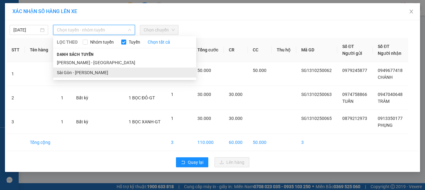
click at [81, 70] on li "Sài Gòn - [PERSON_NAME]" at bounding box center [124, 72] width 143 height 10
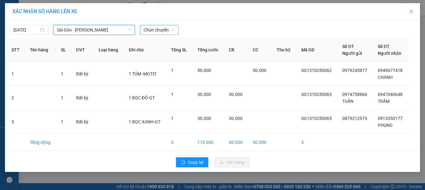
click at [161, 30] on span "Chọn chuyến" at bounding box center [159, 29] width 31 height 9
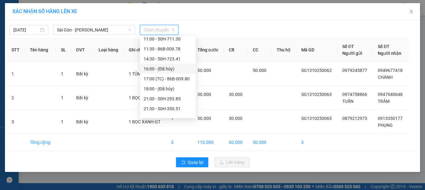
scroll to position [60, 0]
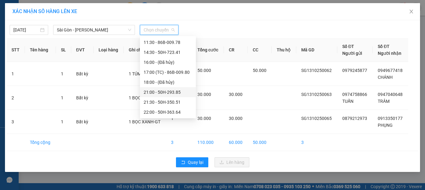
click at [170, 91] on div "21:00 - 50H-293.85" at bounding box center [168, 92] width 49 height 7
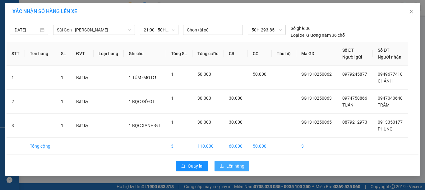
click at [235, 161] on button "Lên hàng" at bounding box center [232, 166] width 35 height 10
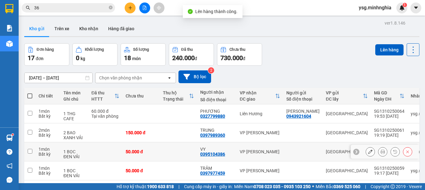
scroll to position [124, 0]
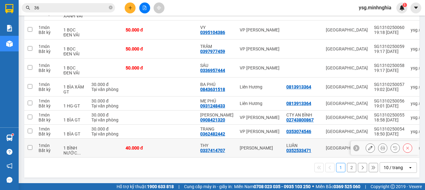
click at [123, 145] on td "40.000 đ" at bounding box center [141, 147] width 37 height 19
checkbox input "true"
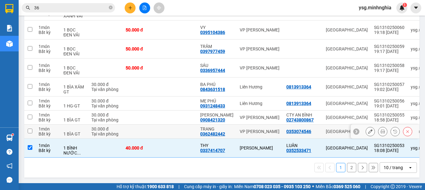
click at [113, 131] on div "Tại văn phòng" at bounding box center [105, 133] width 28 height 5
checkbox input "true"
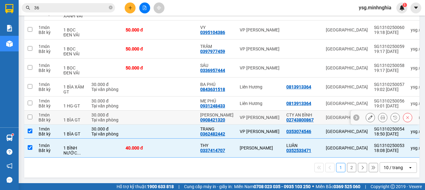
click at [122, 117] on td "30.000 đ Tại văn phòng" at bounding box center [105, 117] width 34 height 14
checkbox input "true"
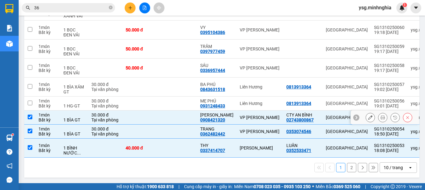
scroll to position [0, 0]
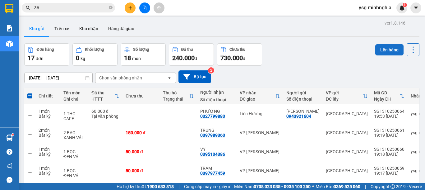
click at [375, 46] on button "Lên hàng" at bounding box center [389, 49] width 28 height 11
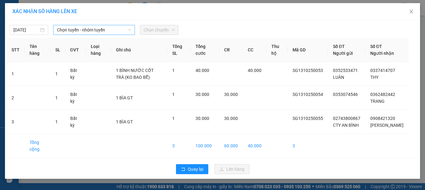
click at [117, 30] on span "Chọn tuyến - nhóm tuyến" at bounding box center [94, 29] width 74 height 9
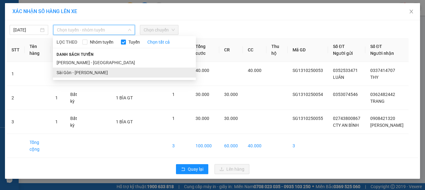
click at [92, 70] on li "Sài Gòn - [PERSON_NAME]" at bounding box center [124, 72] width 143 height 10
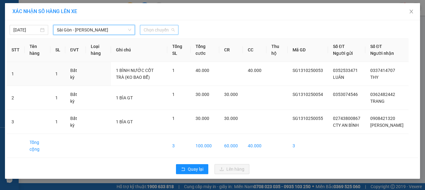
click at [149, 28] on span "Chọn chuyến" at bounding box center [159, 29] width 31 height 9
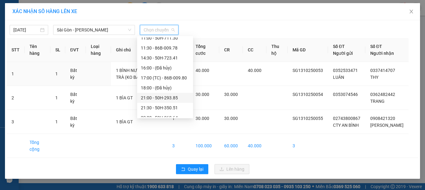
scroll to position [60, 0]
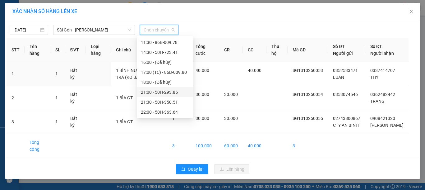
click at [158, 91] on div "21:00 - 50H-293.85" at bounding box center [165, 92] width 49 height 7
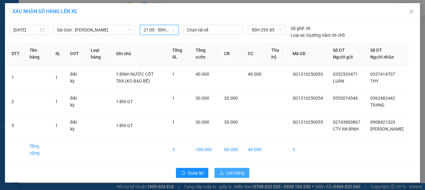
click at [230, 176] on span "Lên hàng" at bounding box center [235, 172] width 18 height 7
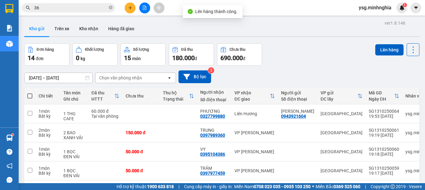
scroll to position [124, 0]
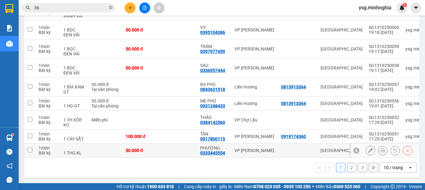
click at [161, 147] on td at bounding box center [178, 150] width 37 height 14
checkbox input "true"
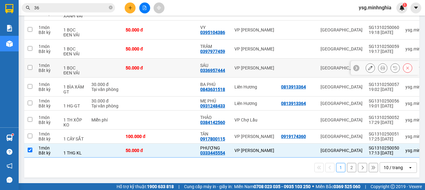
scroll to position [0, 0]
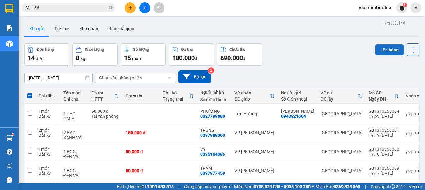
click at [375, 46] on button "Lên hàng" at bounding box center [389, 49] width 28 height 11
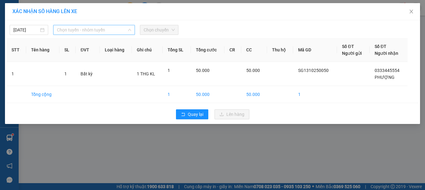
click at [110, 28] on span "Chọn tuyến - nhóm tuyến" at bounding box center [94, 29] width 74 height 9
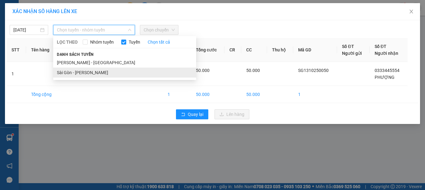
click at [102, 70] on li "Sài Gòn - [PERSON_NAME]" at bounding box center [124, 72] width 143 height 10
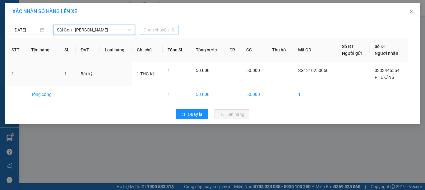
click at [164, 26] on span "Chọn chuyến" at bounding box center [159, 29] width 31 height 9
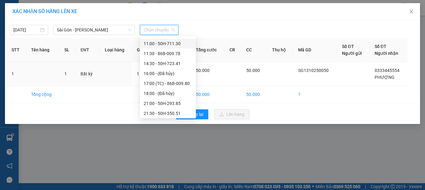
scroll to position [60, 0]
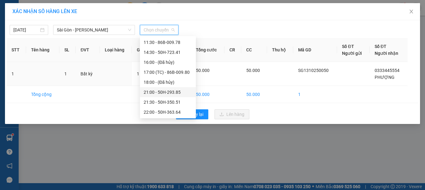
click at [165, 91] on div "21:00 - 50H-293.85" at bounding box center [168, 92] width 49 height 7
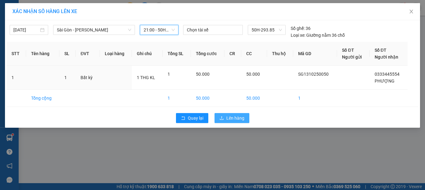
click at [236, 119] on span "Lên hàng" at bounding box center [235, 117] width 18 height 7
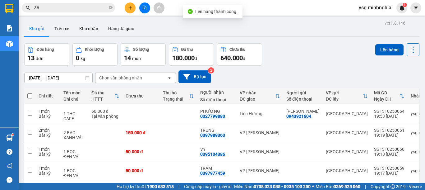
scroll to position [129, 0]
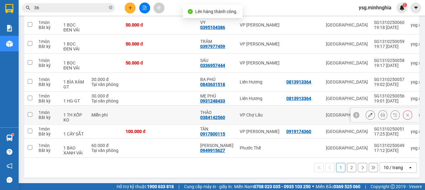
click at [156, 115] on td at bounding box center [141, 114] width 37 height 19
checkbox input "true"
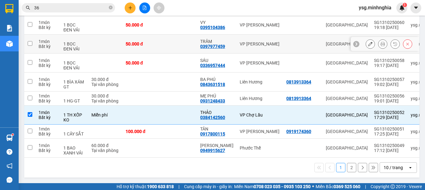
scroll to position [0, 0]
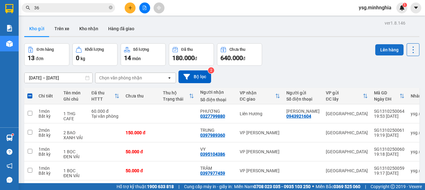
click at [386, 50] on button "Lên hàng" at bounding box center [389, 49] width 28 height 11
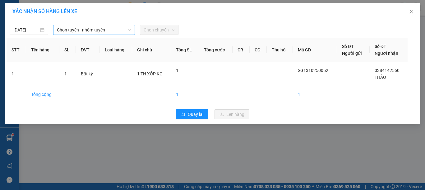
click at [78, 31] on span "Chọn tuyến - nhóm tuyến" at bounding box center [94, 29] width 74 height 9
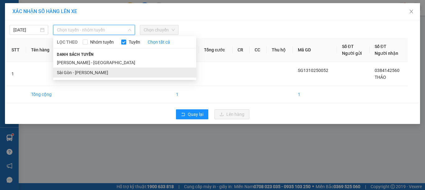
click at [81, 71] on li "Sài Gòn - [PERSON_NAME]" at bounding box center [124, 72] width 143 height 10
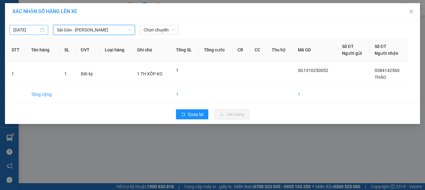
click at [20, 31] on input "[DATE]" at bounding box center [25, 29] width 25 height 7
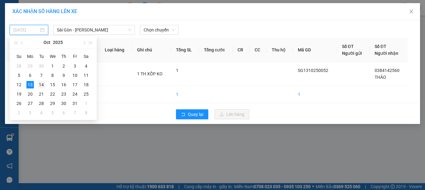
click at [41, 83] on div "14" at bounding box center [41, 84] width 7 height 7
type input "14/10/2025"
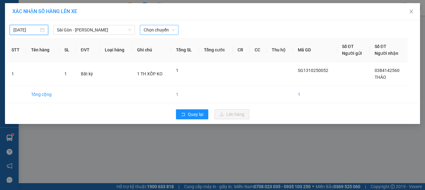
click at [164, 30] on span "Chọn chuyến" at bounding box center [159, 29] width 31 height 9
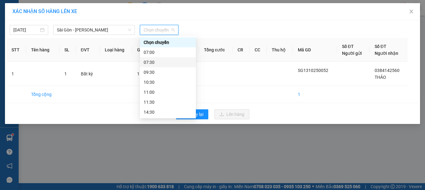
click at [168, 59] on div "07:30" at bounding box center [168, 62] width 49 height 7
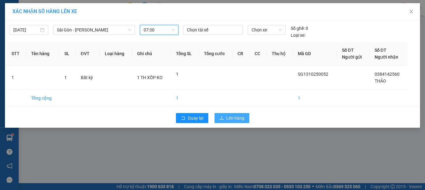
click at [228, 117] on span "Lên hàng" at bounding box center [235, 117] width 18 height 7
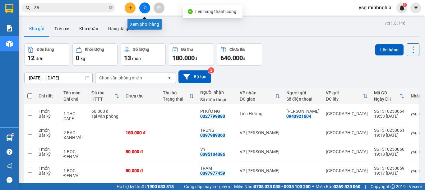
click at [146, 7] on icon "file-add" at bounding box center [144, 8] width 4 height 4
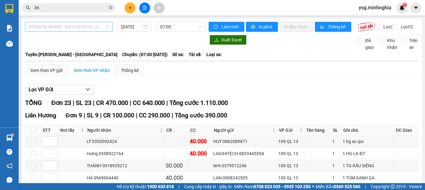
click at [80, 25] on span "[PERSON_NAME] - [GEOGRAPHIC_DATA]" at bounding box center [69, 26] width 80 height 9
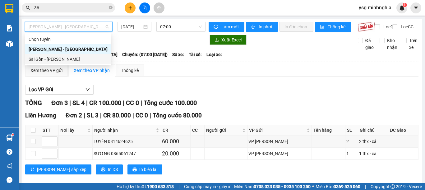
click at [59, 57] on div "Sài Gòn - [PERSON_NAME]" at bounding box center [68, 59] width 79 height 7
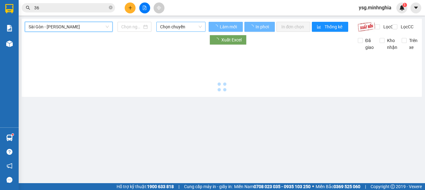
click at [169, 26] on span "Chọn chuyến" at bounding box center [181, 26] width 42 height 9
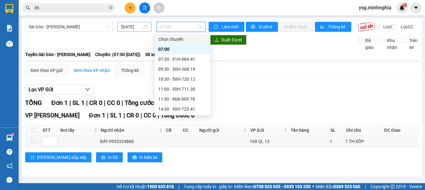
click at [128, 25] on input "[DATE]" at bounding box center [131, 26] width 21 height 7
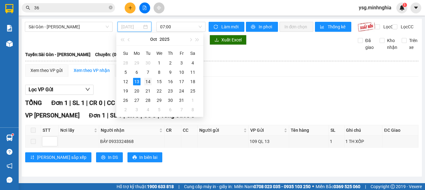
click at [150, 80] on div "14" at bounding box center [147, 81] width 7 height 7
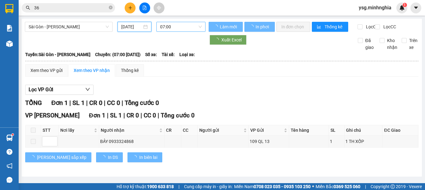
type input "14/10/2025"
click at [185, 24] on span "07:00" at bounding box center [181, 26] width 42 height 9
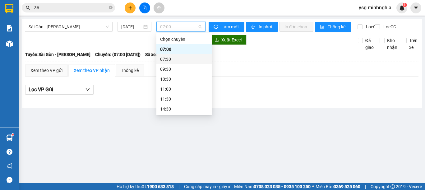
click at [177, 58] on div "07:30" at bounding box center [184, 59] width 49 height 7
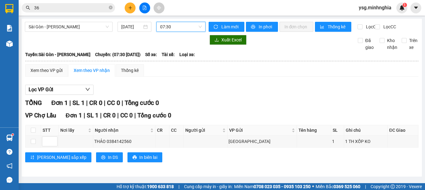
scroll to position [2, 0]
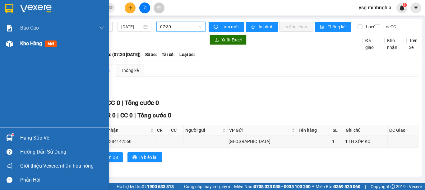
click at [13, 45] on div at bounding box center [9, 43] width 11 height 11
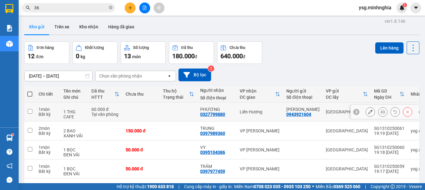
scroll to position [129, 0]
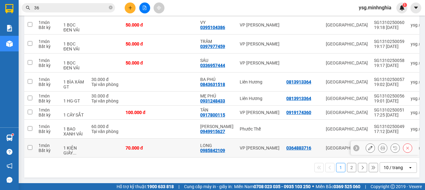
click at [153, 145] on div "70.000 đ" at bounding box center [141, 147] width 31 height 5
checkbox input "true"
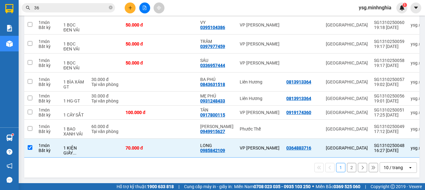
scroll to position [0, 0]
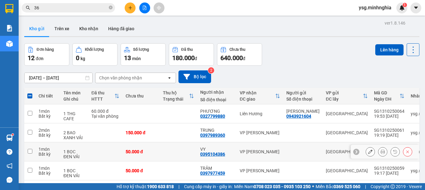
click at [167, 149] on td at bounding box center [178, 151] width 37 height 19
checkbox input "true"
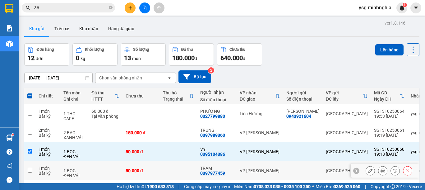
click at [167, 164] on td at bounding box center [178, 170] width 37 height 19
checkbox input "true"
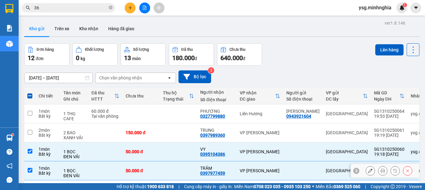
scroll to position [129, 0]
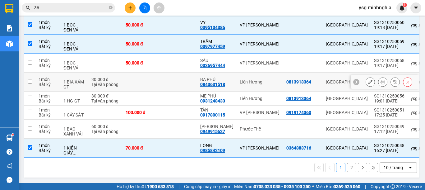
click at [158, 72] on td at bounding box center [141, 81] width 37 height 19
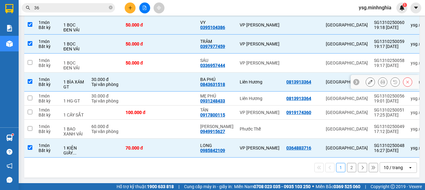
click at [155, 75] on td at bounding box center [141, 81] width 37 height 19
checkbox input "false"
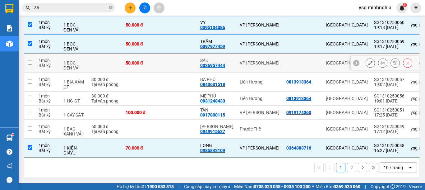
click at [167, 58] on td at bounding box center [178, 62] width 37 height 19
checkbox input "true"
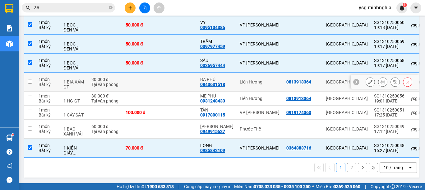
scroll to position [0, 0]
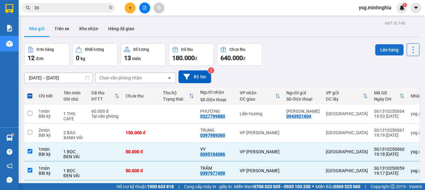
click at [386, 48] on button "Lên hàng" at bounding box center [389, 49] width 28 height 11
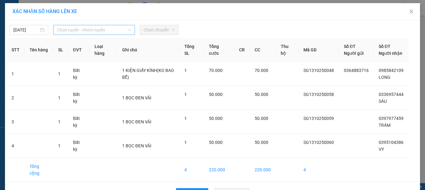
drag, startPoint x: 70, startPoint y: 31, endPoint x: 71, endPoint y: 57, distance: 25.5
click at [71, 31] on span "Chọn tuyến - nhóm tuyến" at bounding box center [94, 29] width 74 height 9
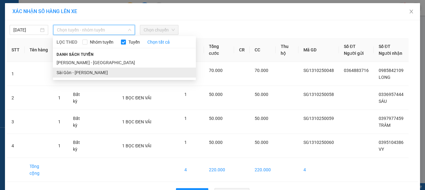
click at [68, 72] on li "Sài Gòn - [PERSON_NAME]" at bounding box center [124, 72] width 143 height 10
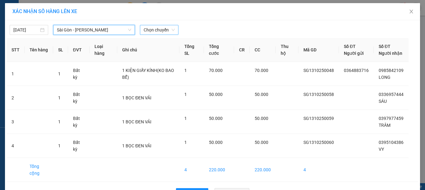
click at [154, 29] on span "Chọn chuyến" at bounding box center [159, 29] width 31 height 9
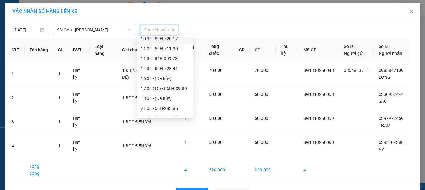
scroll to position [60, 0]
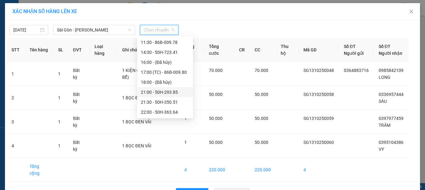
click at [156, 91] on div "21:00 - 50H-293.85" at bounding box center [165, 92] width 49 height 7
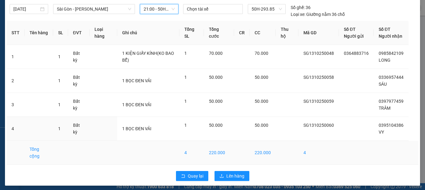
scroll to position [31, 0]
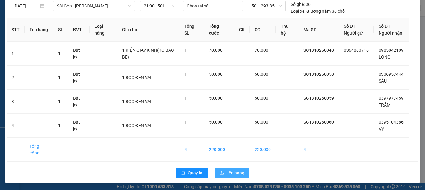
click at [221, 170] on button "Lên hàng" at bounding box center [232, 173] width 35 height 10
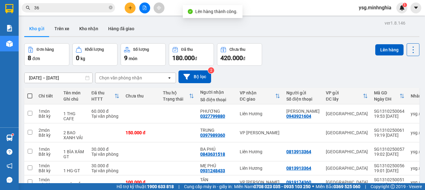
scroll to position [91, 0]
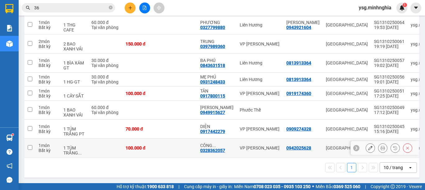
click at [150, 140] on td "100.000 đ" at bounding box center [141, 147] width 37 height 19
checkbox input "true"
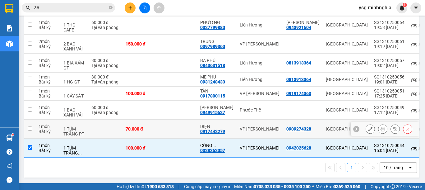
click at [150, 114] on td at bounding box center [141, 109] width 37 height 19
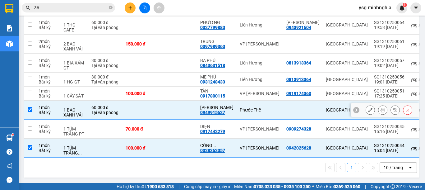
click at [160, 102] on td at bounding box center [178, 109] width 37 height 19
checkbox input "false"
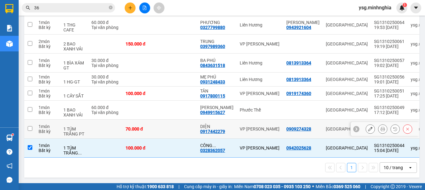
click at [156, 121] on td "70.000 đ" at bounding box center [141, 128] width 37 height 19
checkbox input "true"
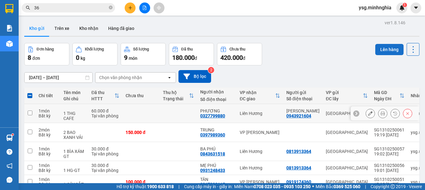
scroll to position [0, 0]
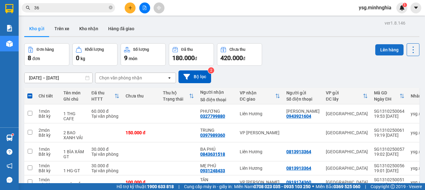
click at [375, 51] on button "Lên hàng" at bounding box center [389, 49] width 28 height 11
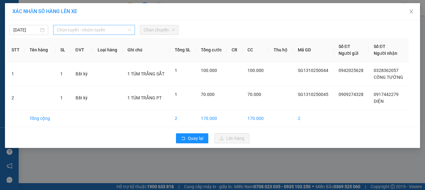
click at [111, 33] on span "Chọn tuyến - nhóm tuyến" at bounding box center [94, 29] width 74 height 9
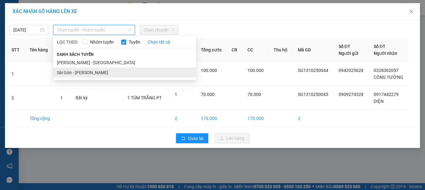
click at [93, 71] on li "Sài Gòn - [PERSON_NAME]" at bounding box center [124, 72] width 143 height 10
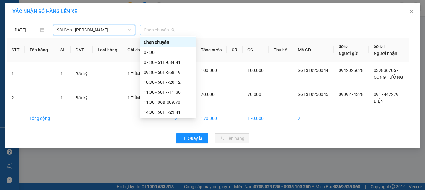
click at [156, 28] on span "Chọn chuyến" at bounding box center [159, 29] width 31 height 9
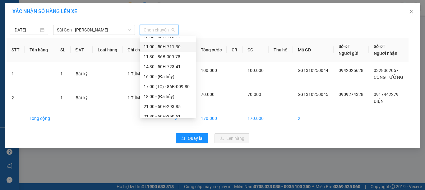
scroll to position [60, 0]
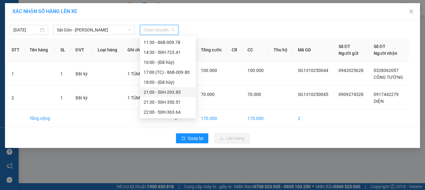
click at [155, 92] on div "21:00 - 50H-293.85" at bounding box center [168, 92] width 49 height 7
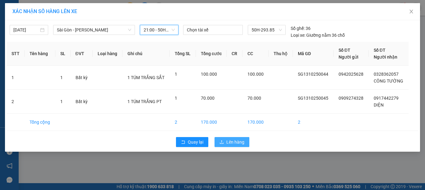
click at [218, 140] on button "Lên hàng" at bounding box center [232, 142] width 35 height 10
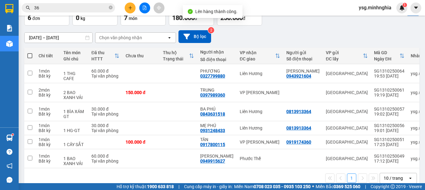
scroll to position [53, 0]
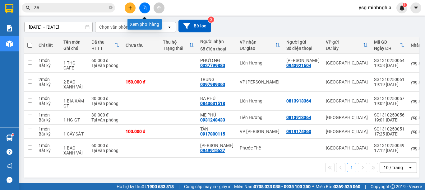
click at [146, 7] on icon "file-add" at bounding box center [144, 8] width 3 height 4
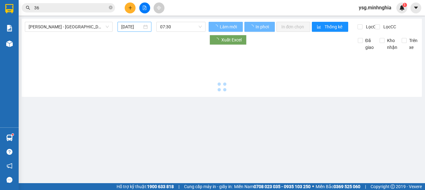
type input "[DATE]"
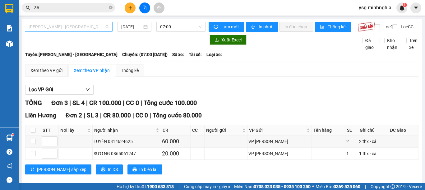
click at [75, 29] on span "[PERSON_NAME] - [GEOGRAPHIC_DATA]" at bounding box center [69, 26] width 80 height 9
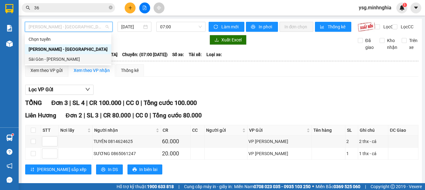
click at [75, 60] on div "Sài Gòn - [PERSON_NAME]" at bounding box center [68, 59] width 79 height 7
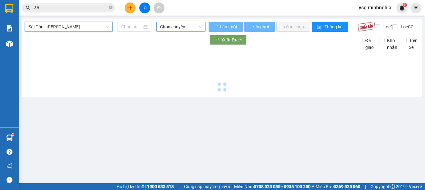
type input "[DATE]"
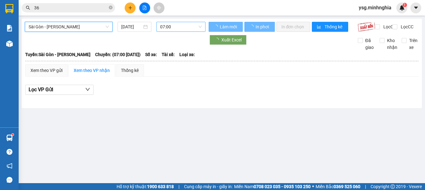
click at [170, 27] on span "07:00" at bounding box center [181, 26] width 42 height 9
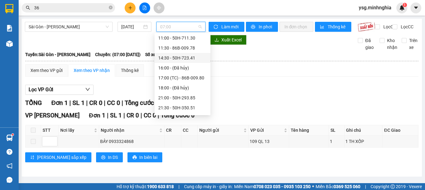
scroll to position [59, 0]
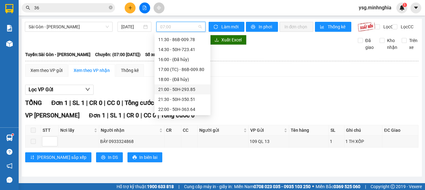
click at [183, 90] on div "21:00 - 50H-293.85" at bounding box center [182, 89] width 49 height 7
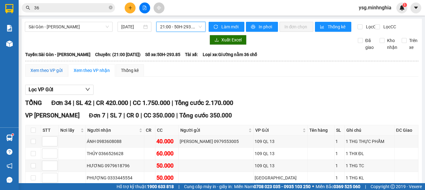
click at [49, 72] on div "Xem theo VP gửi" at bounding box center [46, 70] width 32 height 7
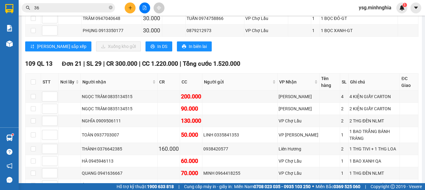
scroll to position [255, 0]
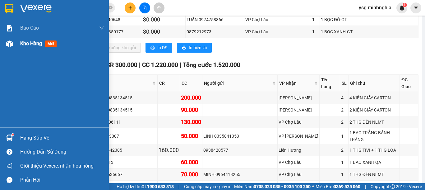
click at [3, 45] on div "Kho hàng mới" at bounding box center [54, 44] width 109 height 16
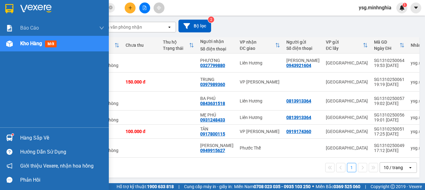
scroll to position [53, 0]
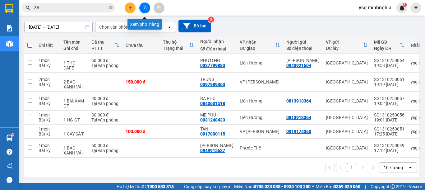
click at [146, 6] on icon "file-add" at bounding box center [144, 8] width 4 height 4
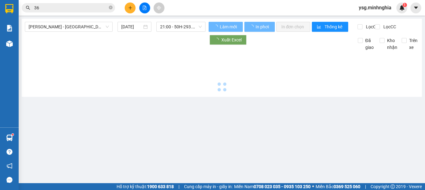
click at [79, 27] on span "[PERSON_NAME] - [GEOGRAPHIC_DATA]" at bounding box center [69, 26] width 80 height 9
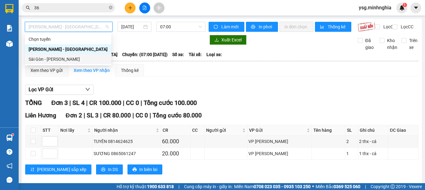
click at [51, 56] on div "Sài Gòn - [PERSON_NAME]" at bounding box center [68, 59] width 79 height 7
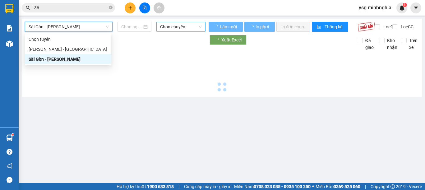
type input "[DATE]"
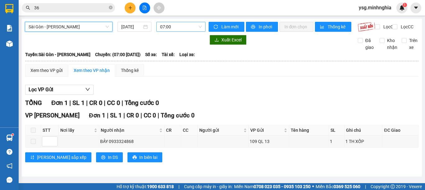
click at [164, 29] on span "07:00" at bounding box center [181, 26] width 42 height 9
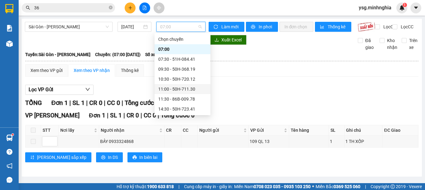
scroll to position [60, 0]
click at [182, 86] on div "21:00 - 50H-293.85" at bounding box center [182, 89] width 49 height 7
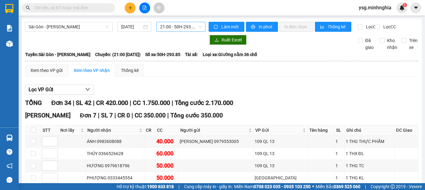
click at [170, 23] on span "21:00 - 50H-293.85" at bounding box center [181, 26] width 42 height 9
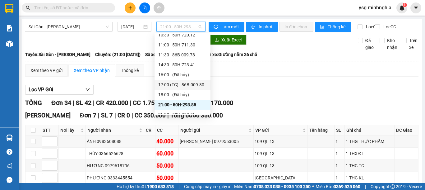
scroll to position [60, 0]
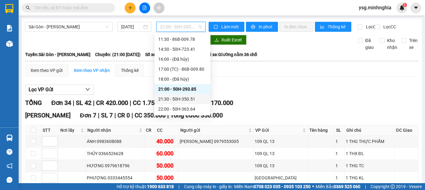
click at [179, 95] on div "21:30 - 50H-350.51" at bounding box center [182, 98] width 49 height 7
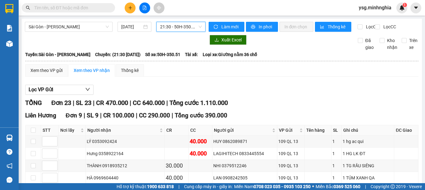
click at [182, 26] on span "21:30 - 50H-350.51" at bounding box center [181, 26] width 42 height 9
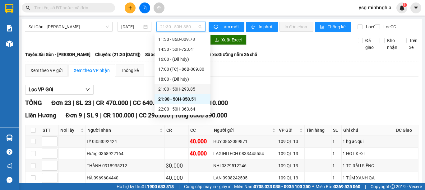
click at [187, 89] on div "21:00 - 50H-293.85" at bounding box center [182, 89] width 49 height 7
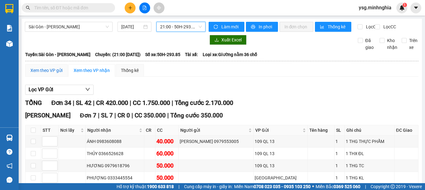
click at [57, 74] on div "Xem theo VP gửi" at bounding box center [46, 70] width 32 height 7
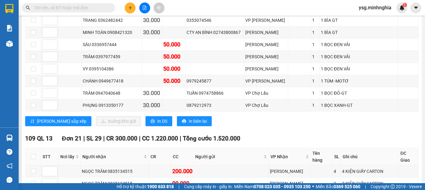
scroll to position [215, 0]
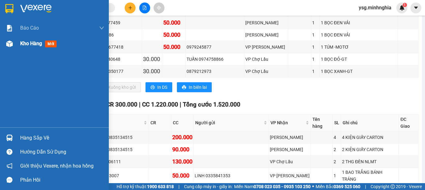
click at [0, 48] on div "Kho hàng mới" at bounding box center [54, 44] width 109 height 16
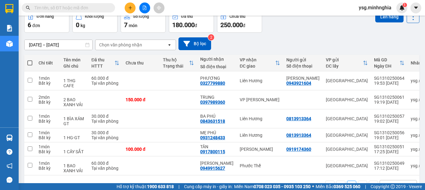
scroll to position [53, 0]
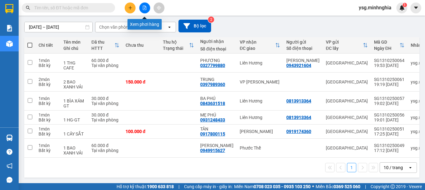
click at [144, 10] on button at bounding box center [144, 7] width 11 height 11
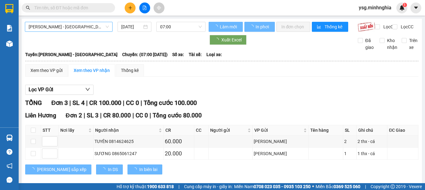
click at [80, 23] on span "[PERSON_NAME] - [GEOGRAPHIC_DATA]" at bounding box center [69, 26] width 80 height 9
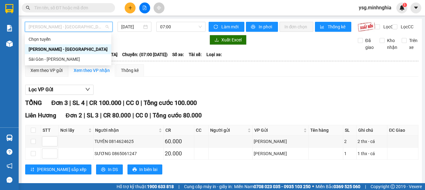
click at [62, 60] on div "Sài Gòn - [PERSON_NAME]" at bounding box center [68, 59] width 79 height 7
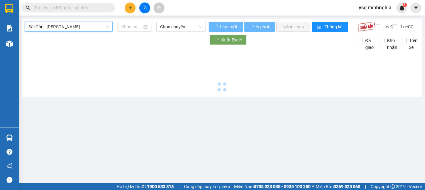
type input "[DATE]"
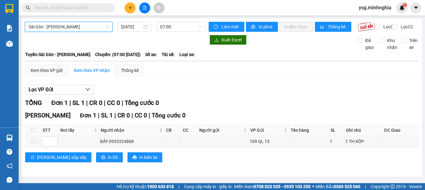
click at [171, 32] on div "Sài Gòn - [PERSON_NAME] Rí [GEOGRAPHIC_DATA] - [PERSON_NAME] Rí [DATE] 07:00" at bounding box center [115, 27] width 181 height 10
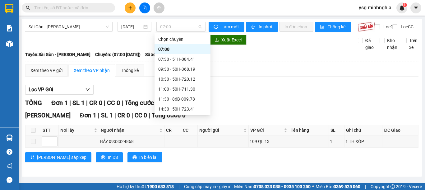
click at [171, 31] on div "07:00" at bounding box center [180, 27] width 49 height 10
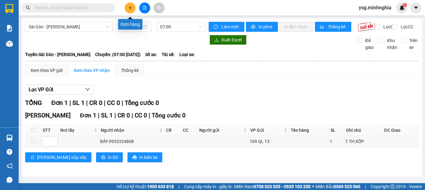
click at [132, 10] on button at bounding box center [130, 7] width 11 height 11
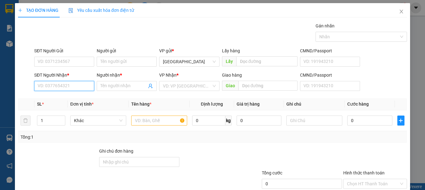
click at [64, 88] on input "SĐT Người Nhận *" at bounding box center [64, 86] width 60 height 10
type input "0357569012"
click at [67, 96] on div "0357569012 - SƠN" at bounding box center [64, 98] width 52 height 7
type input "SƠN"
type input "0357569012"
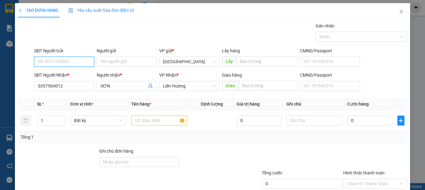
click at [53, 64] on input "SĐT Người Gửi" at bounding box center [64, 62] width 60 height 10
click at [54, 76] on div "0399782724 - THI" at bounding box center [64, 74] width 52 height 7
type input "0399782724"
type input "THI"
click at [166, 122] on input "text" at bounding box center [159, 120] width 56 height 10
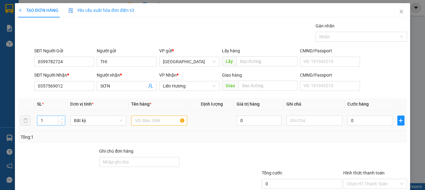
type input "2"
click at [60, 117] on span "up" at bounding box center [62, 119] width 4 height 4
click at [153, 122] on input "text" at bounding box center [159, 120] width 56 height 10
click at [154, 121] on input "text" at bounding box center [159, 120] width 56 height 10
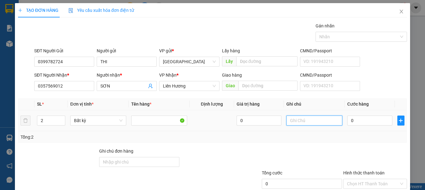
click at [292, 119] on input "text" at bounding box center [314, 120] width 56 height 10
type input "2 KIỆN-QA ĐỒ DÙNG"
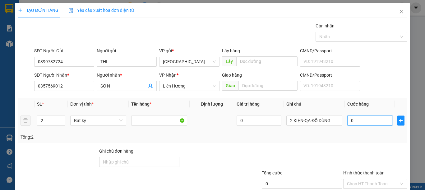
click at [372, 123] on input "0" at bounding box center [369, 120] width 45 height 10
type input "9"
type input "90"
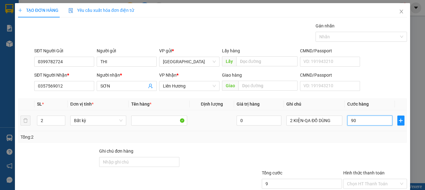
type input "90"
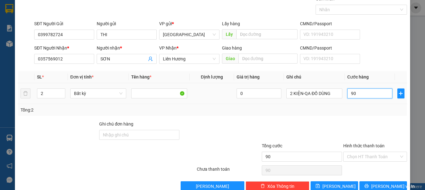
scroll to position [40, 0]
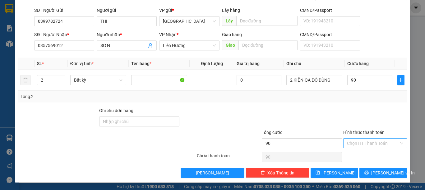
click at [371, 142] on input "Hình thức thanh toán" at bounding box center [373, 142] width 52 height 9
type input "90.000"
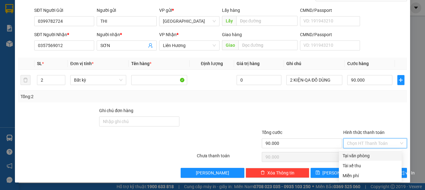
click at [362, 152] on div "Tại văn phòng" at bounding box center [370, 155] width 55 height 7
type input "0"
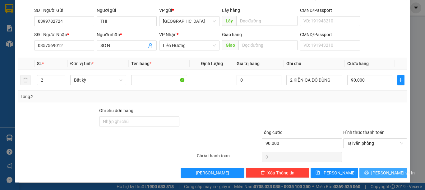
click at [375, 172] on span "[PERSON_NAME] và In" at bounding box center [393, 172] width 44 height 7
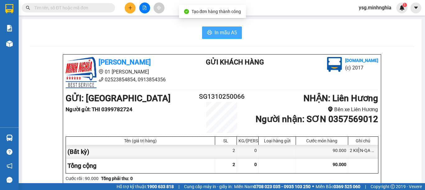
click at [215, 35] on span "In mẫu A5" at bounding box center [226, 33] width 22 height 8
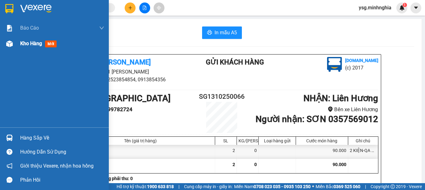
click at [10, 47] on div at bounding box center [9, 43] width 11 height 11
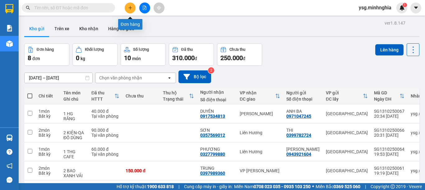
click at [132, 6] on button at bounding box center [130, 7] width 11 height 11
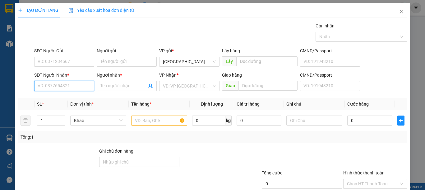
click at [52, 82] on input "SĐT Người Nhận *" at bounding box center [64, 86] width 60 height 10
click at [79, 101] on div "0384825999 - CHIẾN" at bounding box center [64, 98] width 52 height 7
type input "0384825999"
type input "CHIẾN"
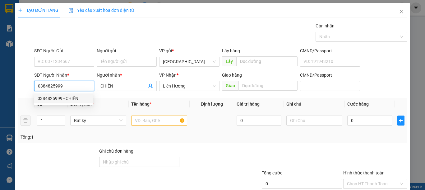
type input "0384825999"
click at [173, 124] on input "text" at bounding box center [159, 120] width 56 height 10
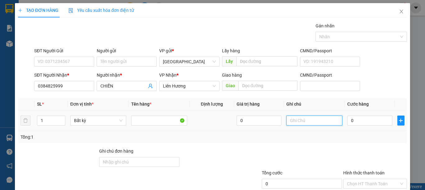
click at [312, 122] on input "text" at bounding box center [314, 120] width 56 height 10
type input "1 BAO TRẮNG DA DÉP"
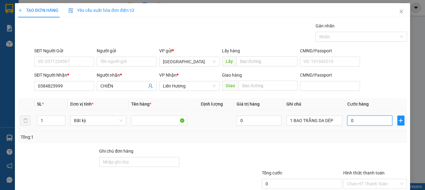
click at [371, 123] on input "0" at bounding box center [369, 120] width 45 height 10
type input "4"
type input "40"
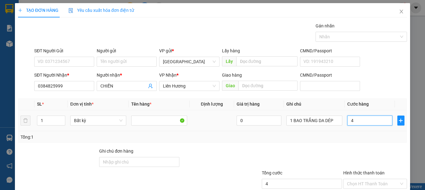
type input "40"
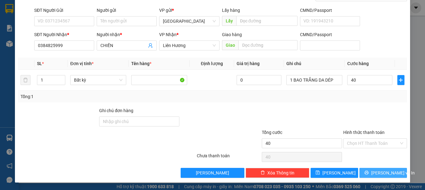
type input "40.000"
click at [384, 170] on span "[PERSON_NAME] và In" at bounding box center [393, 172] width 44 height 7
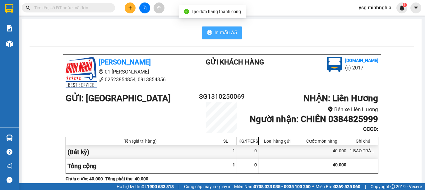
click at [215, 36] on span "In mẫu A5" at bounding box center [226, 33] width 22 height 8
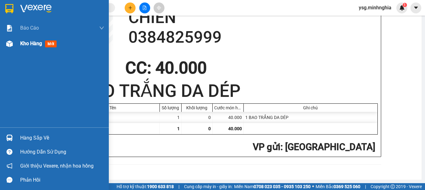
click at [3, 45] on div "Kho hàng mới" at bounding box center [54, 44] width 109 height 16
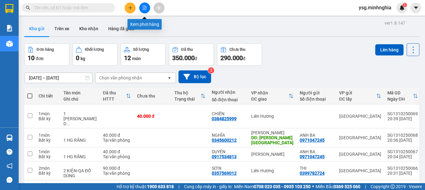
click at [149, 9] on button at bounding box center [144, 7] width 11 height 11
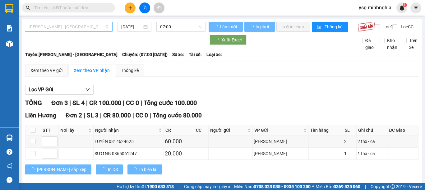
click at [59, 25] on span "[PERSON_NAME] - [GEOGRAPHIC_DATA]" at bounding box center [69, 26] width 80 height 9
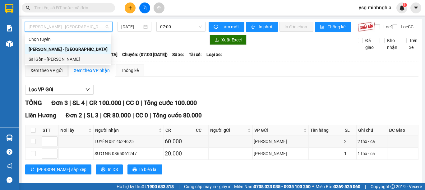
click at [51, 60] on div "Sài Gòn - [PERSON_NAME]" at bounding box center [68, 59] width 79 height 7
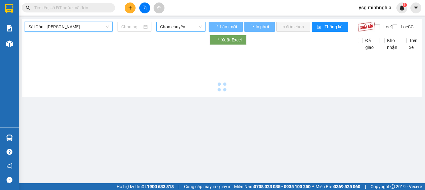
type input "[DATE]"
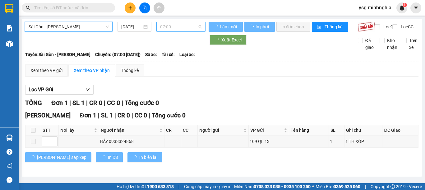
click at [189, 26] on span "07:00" at bounding box center [181, 26] width 42 height 9
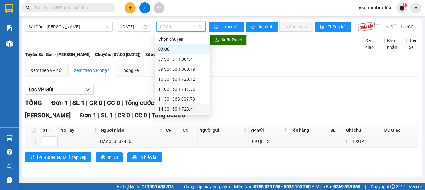
click at [183, 108] on div "14:30 - 50H-723.41" at bounding box center [182, 108] width 49 height 7
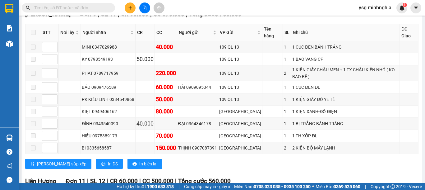
scroll to position [98, 0]
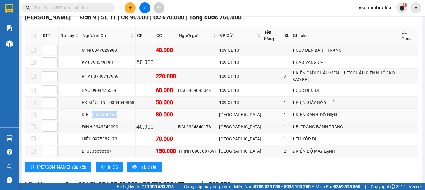
drag, startPoint x: 91, startPoint y: 108, endPoint x: 117, endPoint y: 109, distance: 26.2
click at [117, 111] on div "KIỆT 0949406162" at bounding box center [108, 114] width 53 height 7
copy div "0949406162"
click at [71, 8] on input "text" at bounding box center [70, 7] width 73 height 7
paste input "0949406162"
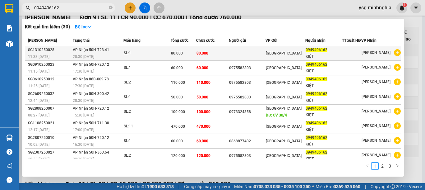
type input "0949406162"
click at [202, 61] on td "80.000" at bounding box center [212, 53] width 33 height 15
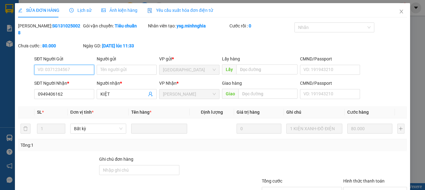
type input "0949406162"
type input "80.000"
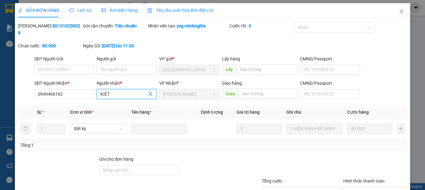
click at [141, 90] on input "KIỆT" at bounding box center [123, 93] width 46 height 7
click at [399, 11] on icon "close" at bounding box center [401, 11] width 5 height 5
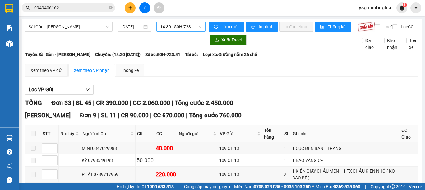
click at [160, 25] on span "14:30 - 50H-723.41" at bounding box center [181, 26] width 42 height 9
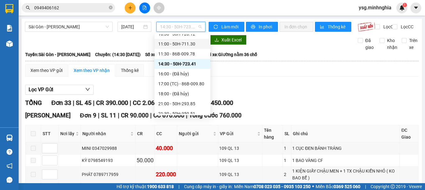
scroll to position [60, 0]
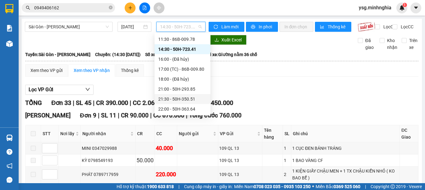
click at [186, 97] on div "21:30 - 50H-350.51" at bounding box center [182, 98] width 49 height 7
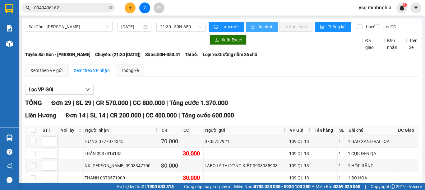
click at [259, 23] on span "In phơi" at bounding box center [266, 26] width 14 height 7
click at [177, 27] on span "21:30 - 50H-350.51" at bounding box center [181, 26] width 42 height 9
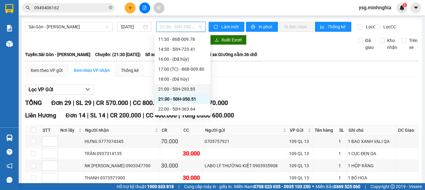
click at [187, 88] on div "21:00 - 50H-293.85" at bounding box center [182, 89] width 49 height 7
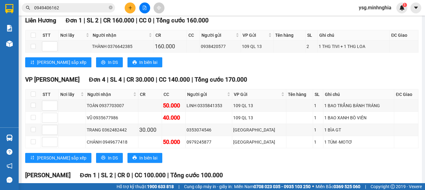
scroll to position [475, 0]
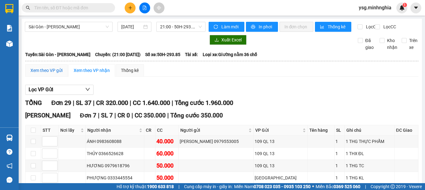
click at [41, 72] on div "Xem theo VP gửi" at bounding box center [46, 70] width 32 height 7
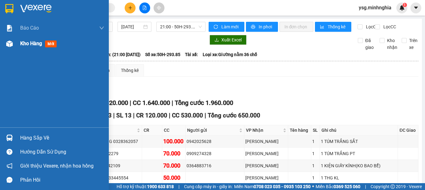
click at [1, 41] on div "Kho hàng mới" at bounding box center [54, 44] width 109 height 16
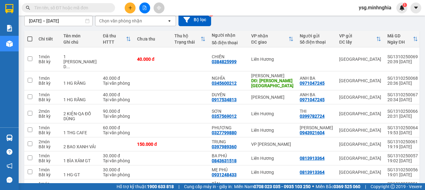
scroll to position [78, 0]
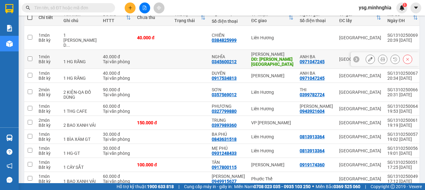
click at [155, 54] on td at bounding box center [152, 59] width 37 height 19
checkbox input "true"
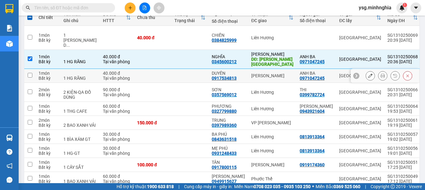
click at [151, 69] on td at bounding box center [152, 76] width 37 height 14
checkbox input "true"
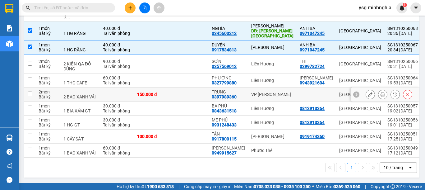
scroll to position [0, 0]
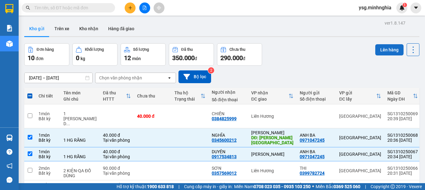
click at [379, 50] on button "Lên hàng" at bounding box center [389, 49] width 28 height 11
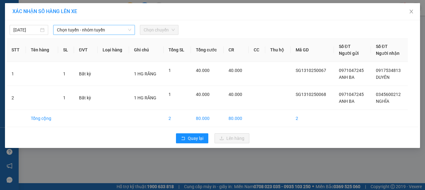
click at [106, 32] on span "Chọn tuyến - nhóm tuyến" at bounding box center [94, 29] width 74 height 9
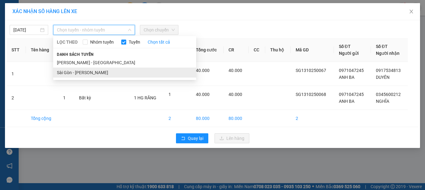
click at [90, 72] on li "Sài Gòn - [PERSON_NAME]" at bounding box center [124, 72] width 143 height 10
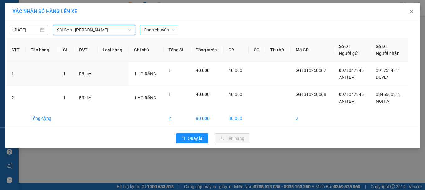
click at [151, 30] on span "Chọn chuyến" at bounding box center [159, 29] width 31 height 9
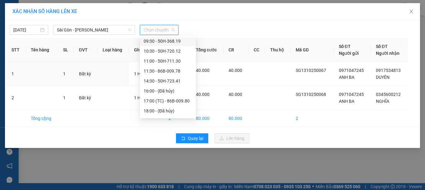
scroll to position [60, 0]
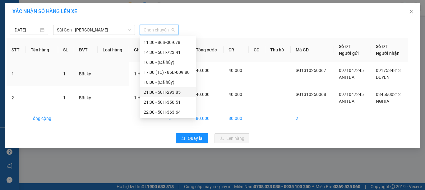
click at [164, 90] on div "21:00 - 50H-293.85" at bounding box center [168, 92] width 49 height 7
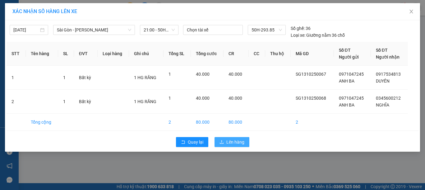
click at [237, 143] on span "Lên hàng" at bounding box center [235, 141] width 18 height 7
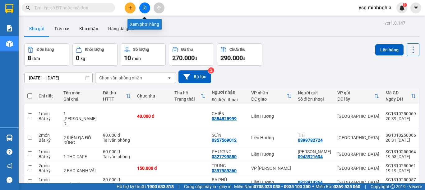
click at [146, 5] on button at bounding box center [144, 7] width 11 height 11
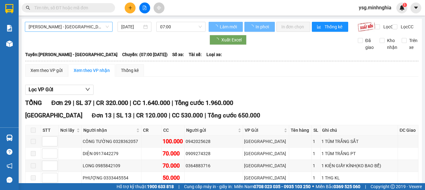
click at [73, 26] on span "[PERSON_NAME] - [GEOGRAPHIC_DATA]" at bounding box center [69, 26] width 80 height 9
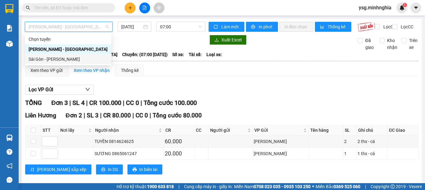
drag, startPoint x: 53, startPoint y: 62, endPoint x: 87, endPoint y: 49, distance: 36.7
click at [53, 62] on div "Sài Gòn - [PERSON_NAME]" at bounding box center [68, 59] width 86 height 10
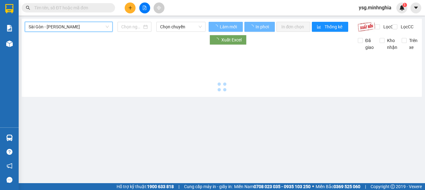
type input "[DATE]"
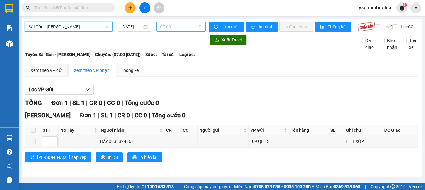
click at [179, 27] on span "07:00" at bounding box center [181, 26] width 42 height 9
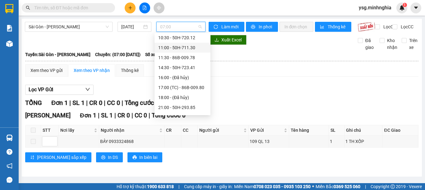
scroll to position [60, 0]
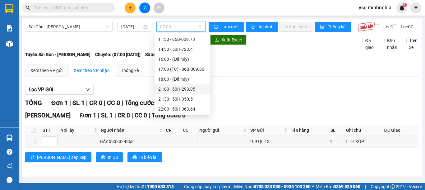
click at [183, 86] on div "21:00 - 50H-293.85" at bounding box center [182, 89] width 49 height 7
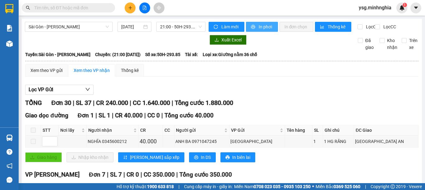
click at [260, 27] on span "In phơi" at bounding box center [266, 26] width 14 height 7
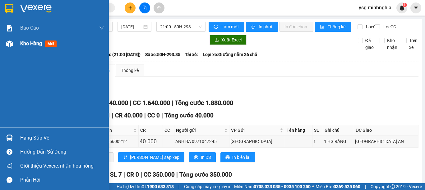
click at [16, 45] on div "Kho hàng mới" at bounding box center [54, 44] width 109 height 16
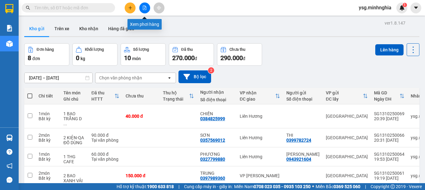
click at [147, 7] on button at bounding box center [144, 7] width 11 height 11
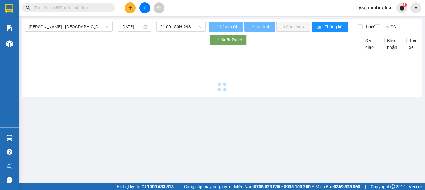
click at [86, 25] on span "[PERSON_NAME] - [GEOGRAPHIC_DATA]" at bounding box center [69, 26] width 80 height 9
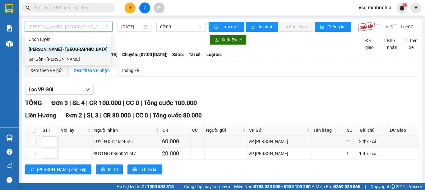
click at [62, 58] on div "Sài Gòn - [PERSON_NAME]" at bounding box center [68, 59] width 79 height 7
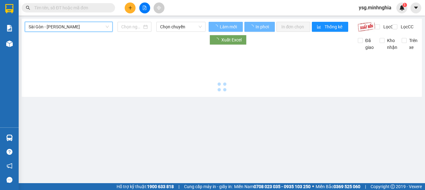
type input "[DATE]"
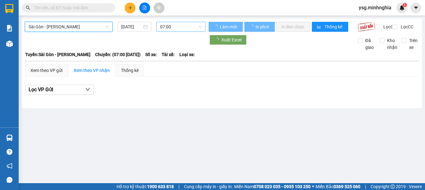
click at [178, 25] on span "07:00" at bounding box center [181, 26] width 42 height 9
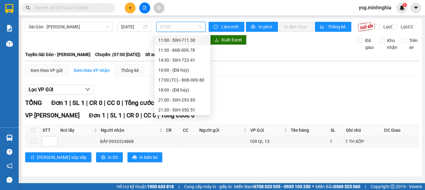
scroll to position [60, 0]
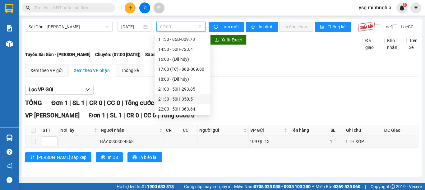
click at [182, 96] on div "21:30 - 50H-350.51" at bounding box center [182, 98] width 49 height 7
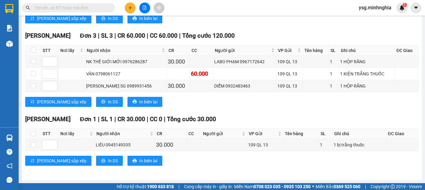
scroll to position [600, 0]
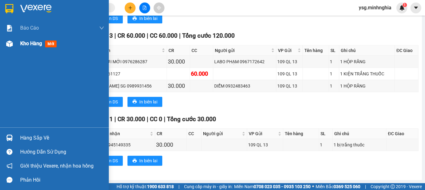
click at [13, 49] on div "Kho hàng mới" at bounding box center [54, 44] width 109 height 16
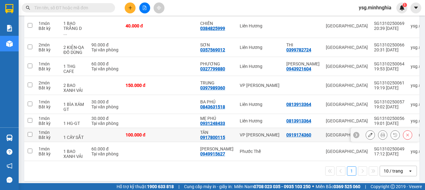
scroll to position [91, 0]
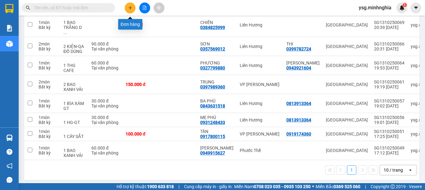
click at [130, 7] on icon "plus" at bounding box center [130, 8] width 4 height 4
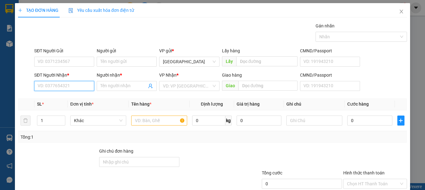
click at [62, 88] on input "SĐT Người Nhận *" at bounding box center [64, 86] width 60 height 10
type input "0908596977"
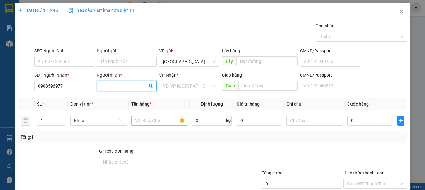
click at [125, 84] on input "Người nhận *" at bounding box center [123, 85] width 46 height 7
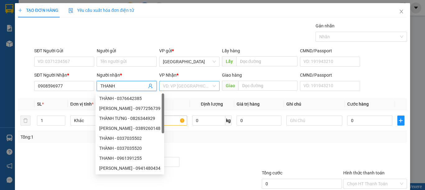
type input "THANH"
click at [197, 89] on input "search" at bounding box center [187, 85] width 48 height 9
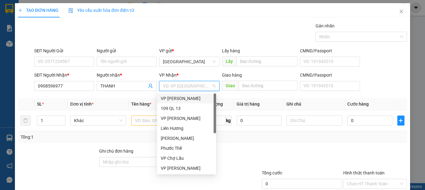
click at [193, 98] on div "[PERSON_NAME]" at bounding box center [187, 98] width 52 height 7
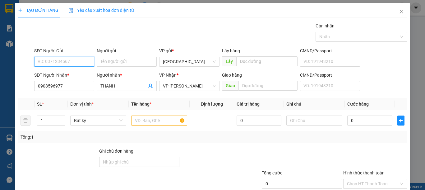
click at [60, 63] on input "SĐT Người Gửi" at bounding box center [64, 62] width 60 height 10
drag, startPoint x: 62, startPoint y: 75, endPoint x: 168, endPoint y: 111, distance: 112.2
click at [64, 75] on div "0942143517 - DUẪN" at bounding box center [64, 74] width 52 height 7
type input "0942143517"
type input "DUẪN"
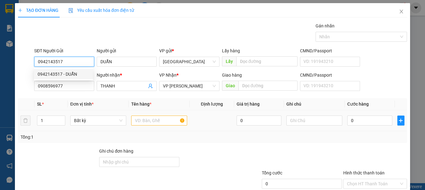
type input "0942143517"
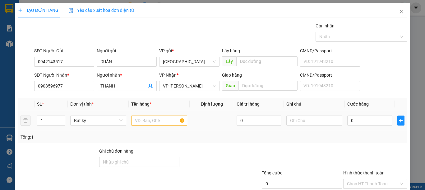
click at [157, 115] on div at bounding box center [159, 120] width 56 height 12
click at [154, 121] on input "text" at bounding box center [159, 120] width 56 height 10
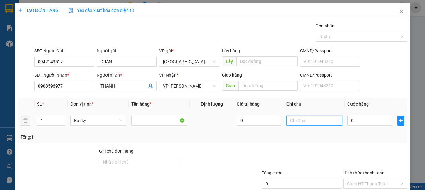
click at [328, 121] on input "text" at bounding box center [314, 120] width 56 height 10
type input "1 BÌA GT"
click at [350, 122] on input "0" at bounding box center [369, 120] width 45 height 10
type input "3"
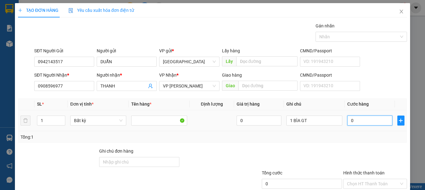
type input "3"
type input "30"
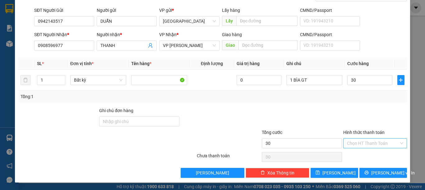
type input "30.000"
click at [385, 143] on input "Hình thức thanh toán" at bounding box center [373, 142] width 52 height 9
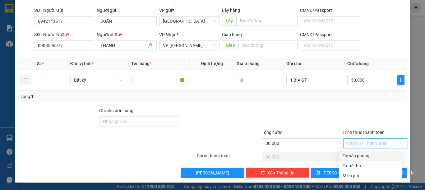
click at [354, 158] on div "Tại văn phòng" at bounding box center [370, 155] width 55 height 7
type input "0"
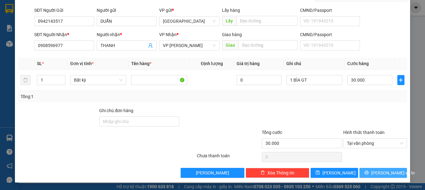
click at [371, 174] on button "Lưu và In" at bounding box center [383, 173] width 48 height 10
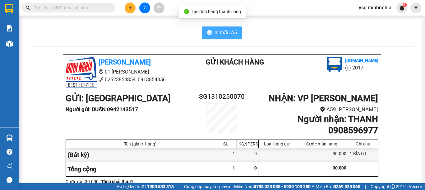
click at [221, 33] on span "In mẫu A5" at bounding box center [226, 33] width 22 height 8
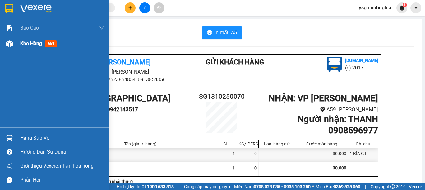
click at [0, 43] on div "Kho hàng mới" at bounding box center [54, 44] width 109 height 16
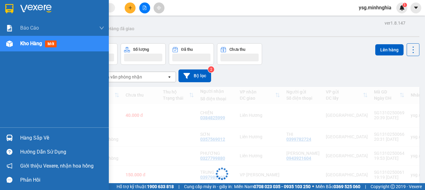
click at [12, 44] on img at bounding box center [9, 43] width 7 height 7
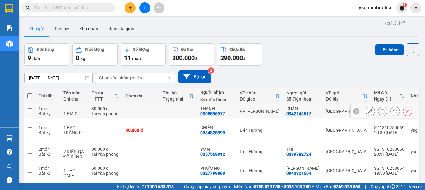
click at [162, 109] on td at bounding box center [178, 111] width 37 height 14
checkbox input "true"
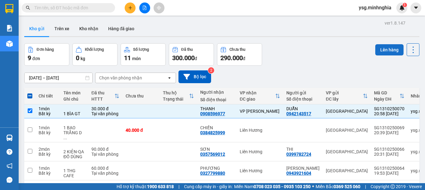
click at [376, 46] on button "Lên hàng" at bounding box center [389, 49] width 28 height 11
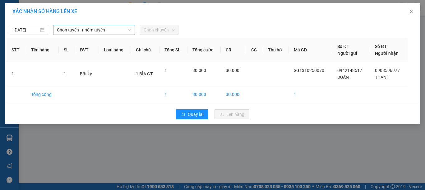
click at [129, 31] on icon "down" at bounding box center [130, 30] width 4 height 4
drag, startPoint x: 110, startPoint y: 36, endPoint x: 116, endPoint y: 30, distance: 7.9
click at [116, 30] on div "13/10/2025 Chọn tuyến - nhóm tuyến Chọn chuyến STT Tên hàng SL ĐVT Loại hàng Gh…" at bounding box center [212, 72] width 415 height 104
click at [117, 30] on span "Chọn tuyến - nhóm tuyến" at bounding box center [94, 29] width 74 height 9
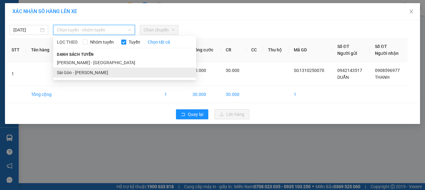
click at [80, 75] on li "Sài Gòn - [PERSON_NAME]" at bounding box center [124, 72] width 143 height 10
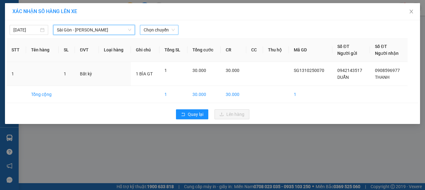
click at [157, 32] on span "Chọn chuyến" at bounding box center [159, 29] width 31 height 9
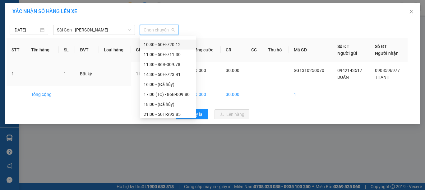
scroll to position [60, 0]
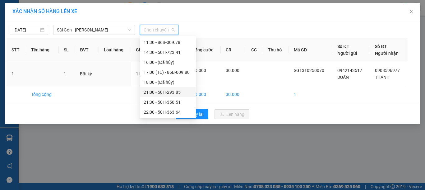
click at [160, 91] on div "21:00 - 50H-293.85" at bounding box center [168, 92] width 49 height 7
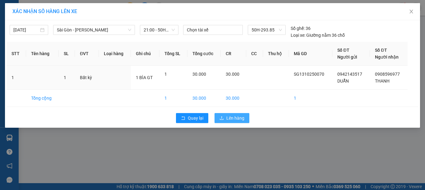
click at [224, 119] on button "Lên hàng" at bounding box center [232, 118] width 35 height 10
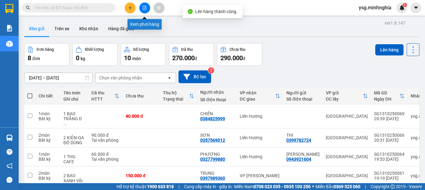
click at [147, 7] on button at bounding box center [144, 7] width 11 height 11
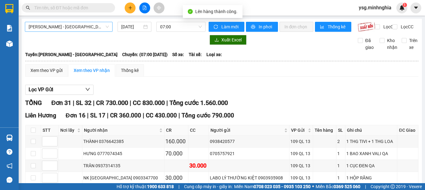
click at [69, 27] on span "[PERSON_NAME] - [GEOGRAPHIC_DATA]" at bounding box center [69, 26] width 80 height 9
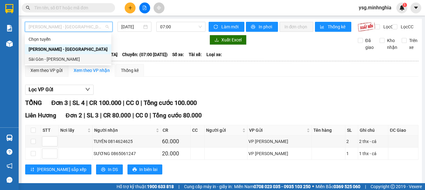
click at [44, 59] on div "Sài Gòn - [PERSON_NAME]" at bounding box center [68, 59] width 79 height 7
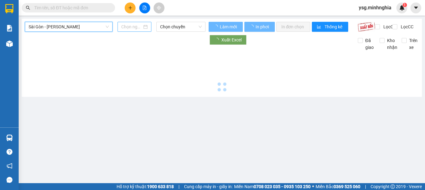
type input "[DATE]"
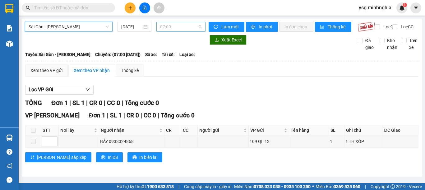
click at [165, 24] on span "07:00" at bounding box center [181, 26] width 42 height 9
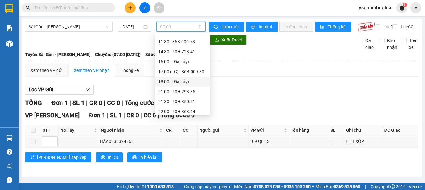
scroll to position [60, 0]
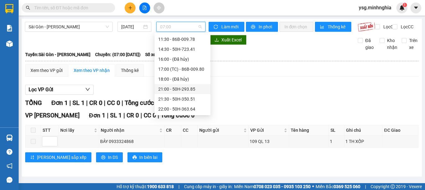
click at [175, 90] on div "21:00 - 50H-293.85" at bounding box center [182, 89] width 49 height 7
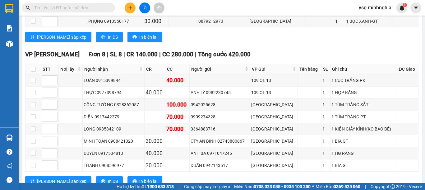
scroll to position [434, 0]
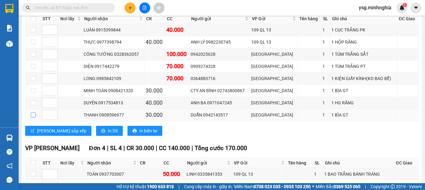
click at [31, 117] on input "checkbox" at bounding box center [33, 114] width 5 height 5
checkbox input "true"
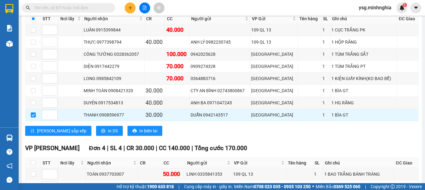
scroll to position [0, 0]
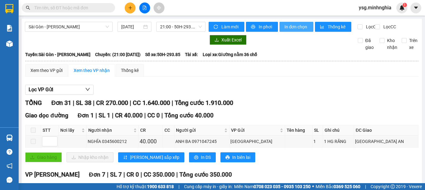
click at [297, 25] on span "In đơn chọn" at bounding box center [296, 26] width 24 height 7
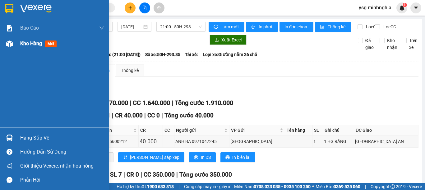
drag, startPoint x: 0, startPoint y: 51, endPoint x: 5, endPoint y: 45, distance: 7.5
click at [1, 48] on div "Kho hàng mới" at bounding box center [54, 44] width 109 height 16
click at [2, 46] on div "Kho hàng mới" at bounding box center [54, 44] width 109 height 16
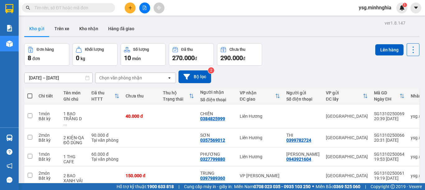
click at [146, 8] on icon "file-add" at bounding box center [144, 8] width 3 height 4
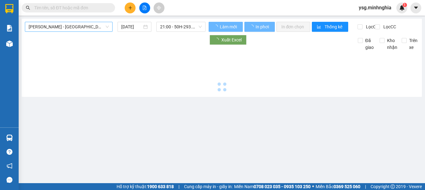
click at [89, 28] on span "[PERSON_NAME] - [GEOGRAPHIC_DATA]" at bounding box center [69, 26] width 80 height 9
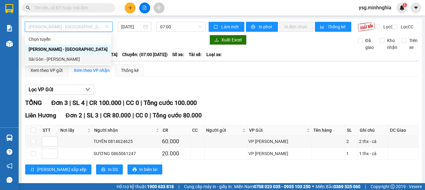
click at [58, 60] on div "Sài Gòn - [PERSON_NAME]" at bounding box center [68, 59] width 79 height 7
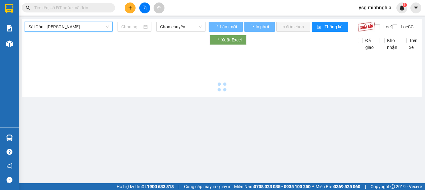
type input "[DATE]"
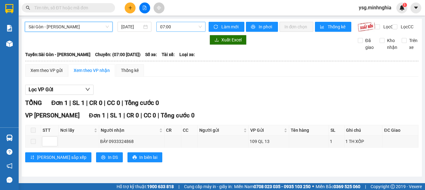
click at [187, 25] on span "07:00" at bounding box center [181, 26] width 42 height 9
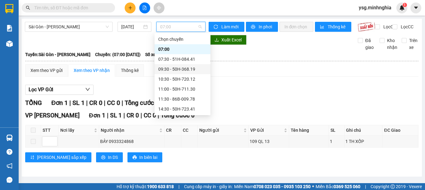
scroll to position [60, 0]
click at [185, 99] on div "21:30 - 50H-350.51" at bounding box center [182, 98] width 49 height 7
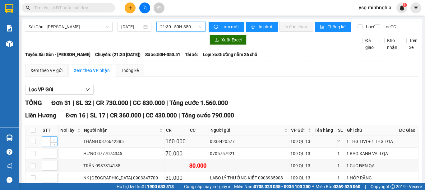
type input "1"
click at [51, 142] on span "Increase Value" at bounding box center [53, 139] width 7 height 6
click at [56, 145] on span "down" at bounding box center [54, 143] width 4 height 4
click at [276, 95] on div "Lọc VP Gửi" at bounding box center [221, 90] width 393 height 10
click at [195, 24] on span "21:30 - 50H-350.51" at bounding box center [181, 26] width 42 height 9
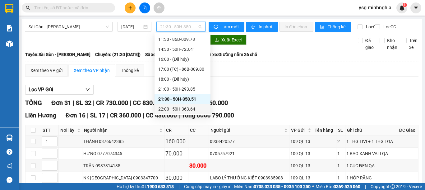
click at [171, 112] on div "22:00 - 50H-363.64" at bounding box center [183, 109] width 56 height 10
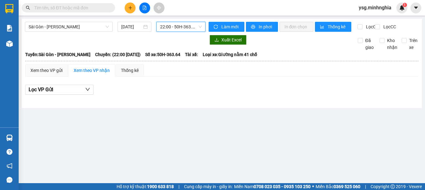
click at [192, 21] on div "Sài Gòn - Phan Rí 13/10/2025 22:00 22:00 - 50H-363.64 Làm mới In phơi In đơn ch…" at bounding box center [222, 63] width 400 height 89
click at [194, 22] on span "22:00 - 50H-363.64" at bounding box center [181, 26] width 42 height 9
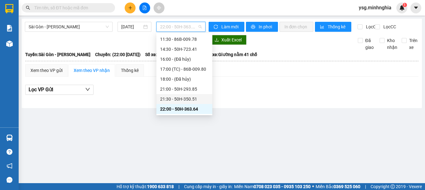
click at [173, 100] on div "21:30 - 50H-350.51" at bounding box center [184, 98] width 49 height 7
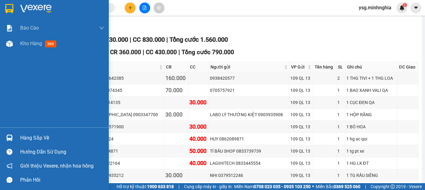
scroll to position [600, 0]
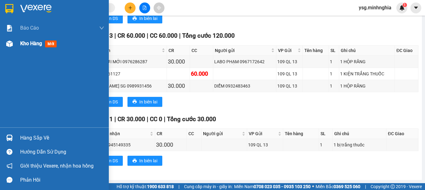
click at [12, 51] on div "Kho hàng mới" at bounding box center [54, 44] width 109 height 16
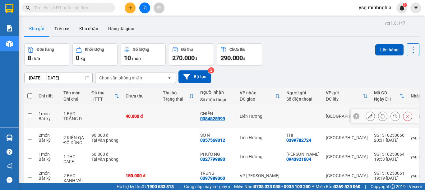
click at [127, 113] on div "40.000 đ" at bounding box center [141, 115] width 31 height 5
checkbox input "true"
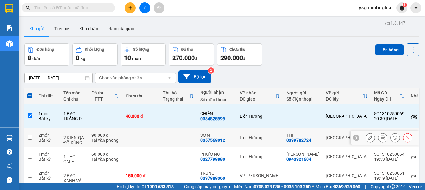
click at [122, 128] on td "90.000 đ Tại văn phòng" at bounding box center [105, 137] width 34 height 19
checkbox input "true"
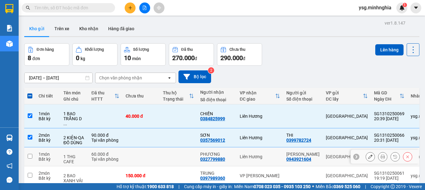
click at [118, 151] on div "60.000 đ" at bounding box center [105, 153] width 28 height 5
checkbox input "true"
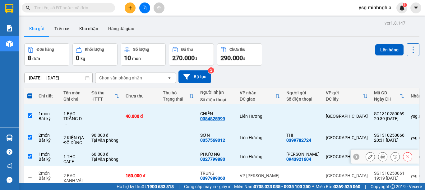
scroll to position [91, 0]
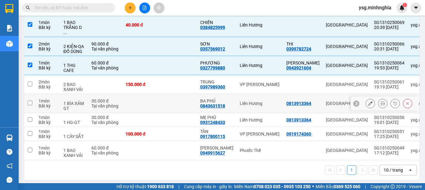
click at [129, 96] on td at bounding box center [141, 103] width 37 height 19
checkbox input "true"
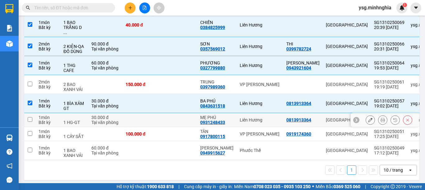
click at [125, 116] on td at bounding box center [141, 120] width 37 height 14
checkbox input "true"
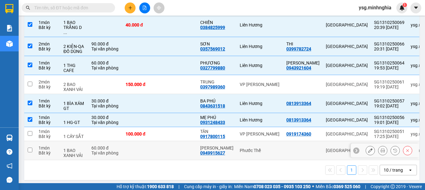
click at [142, 150] on td at bounding box center [141, 150] width 37 height 19
checkbox input "true"
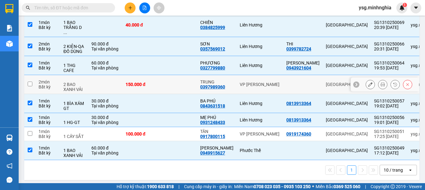
scroll to position [0, 0]
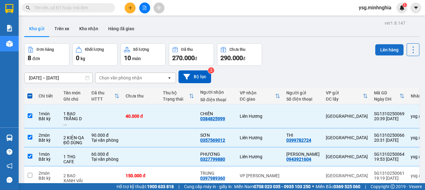
click at [385, 53] on button "Lên hàng" at bounding box center [389, 49] width 28 height 11
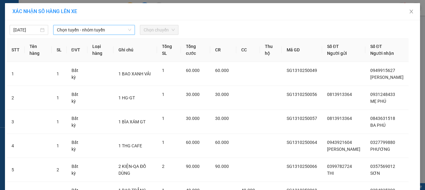
click at [92, 29] on span "Chọn tuyến - nhóm tuyến" at bounding box center [94, 29] width 74 height 9
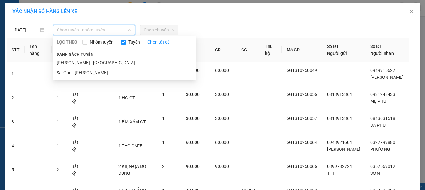
drag, startPoint x: 63, startPoint y: 74, endPoint x: 126, endPoint y: 49, distance: 66.9
click at [64, 74] on li "Sài Gòn - [PERSON_NAME]" at bounding box center [124, 72] width 143 height 10
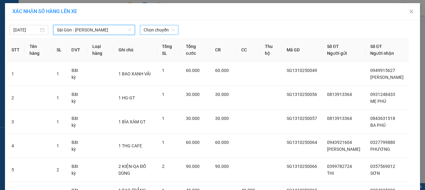
click at [163, 33] on span "Chọn chuyến" at bounding box center [159, 29] width 31 height 9
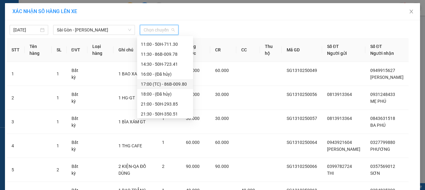
scroll to position [60, 0]
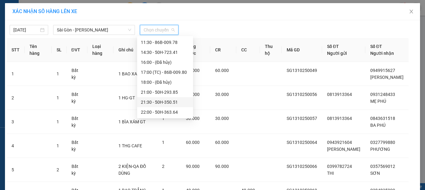
click at [160, 103] on div "21:30 - 50H-350.51" at bounding box center [165, 102] width 49 height 7
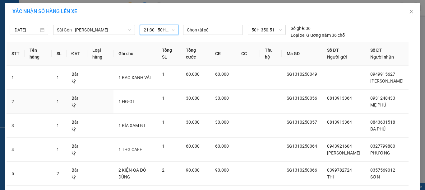
scroll to position [65, 0]
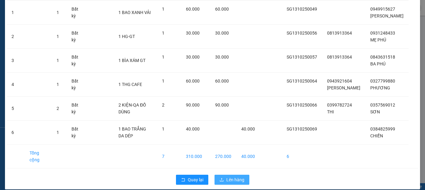
click at [220, 177] on icon "upload" at bounding box center [222, 179] width 4 height 4
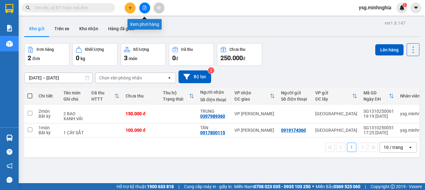
click at [143, 7] on icon "file-add" at bounding box center [144, 8] width 4 height 4
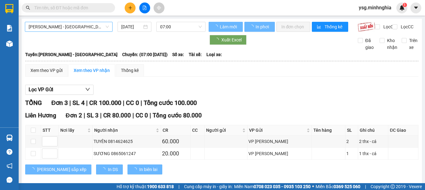
click at [62, 28] on span "[PERSON_NAME] - [GEOGRAPHIC_DATA]" at bounding box center [69, 26] width 80 height 9
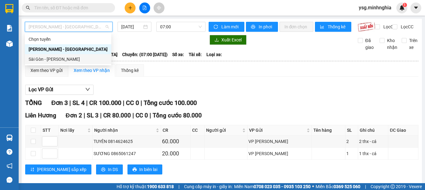
click at [64, 57] on div "Sài Gòn - [PERSON_NAME]" at bounding box center [68, 59] width 79 height 7
type input "[DATE]"
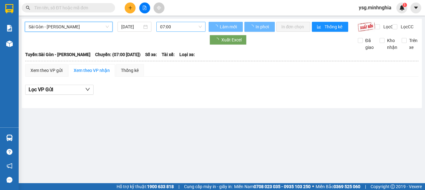
click at [173, 27] on span "07:00" at bounding box center [181, 26] width 42 height 9
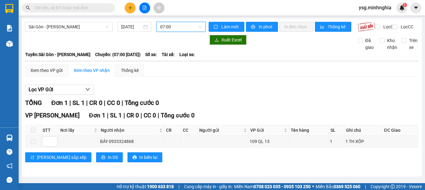
click at [185, 24] on span "07:00" at bounding box center [181, 26] width 42 height 9
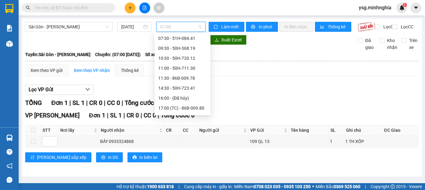
scroll to position [60, 0]
click at [186, 87] on div "21:00 - 50H-293.85" at bounding box center [182, 89] width 49 height 7
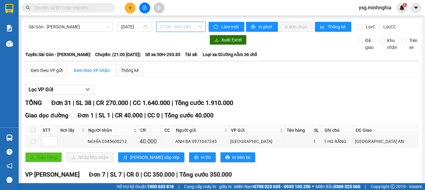
drag, startPoint x: 194, startPoint y: 26, endPoint x: 192, endPoint y: 74, distance: 47.9
click at [194, 26] on span "21:00 - 50H-293.85" at bounding box center [181, 26] width 42 height 9
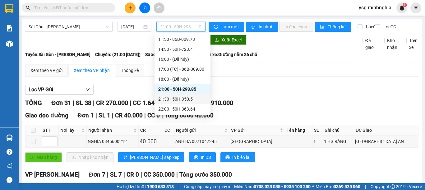
click at [187, 97] on div "21:30 - 50H-350.51" at bounding box center [182, 98] width 49 height 7
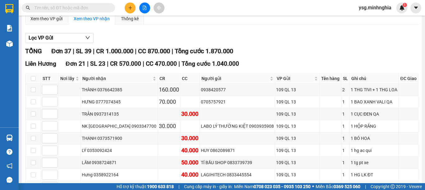
scroll to position [71, 0]
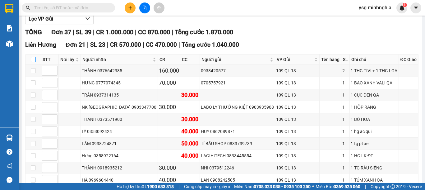
click at [33, 62] on input "checkbox" at bounding box center [33, 59] width 5 height 5
checkbox input "true"
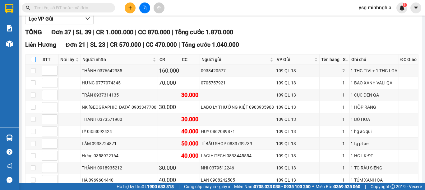
checkbox input "true"
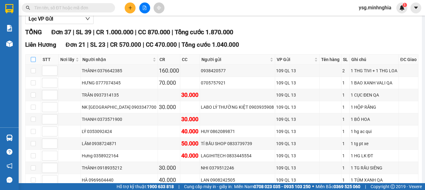
checkbox input "true"
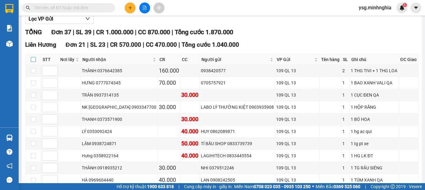
checkbox input "true"
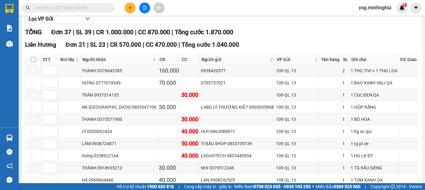
checkbox input "true"
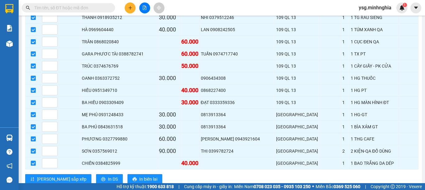
scroll to position [0, 0]
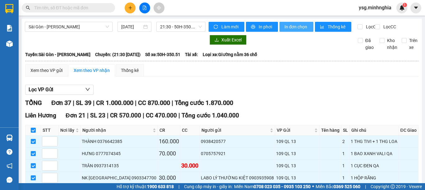
click at [298, 24] on span "In đơn chọn" at bounding box center [296, 26] width 24 height 7
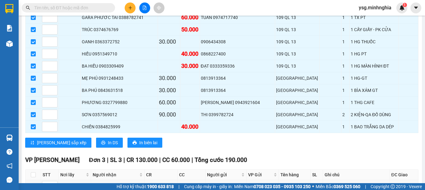
scroll to position [256, 0]
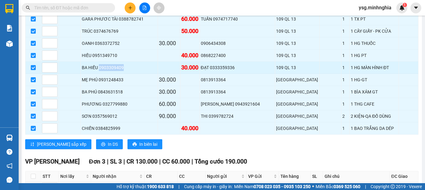
drag, startPoint x: 103, startPoint y: 72, endPoint x: 129, endPoint y: 72, distance: 26.4
click at [129, 71] on div "BA HIẾU 0903309409" at bounding box center [119, 67] width 75 height 7
copy div "0903309409"
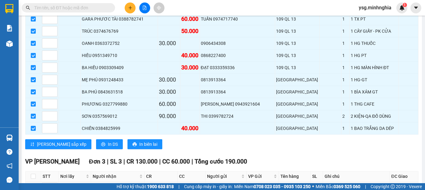
click at [66, 10] on input "text" at bounding box center [70, 7] width 73 height 7
paste input "0903309409"
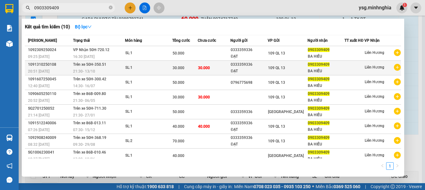
type input "0903309409"
click at [197, 68] on div "30.000" at bounding box center [185, 67] width 25 height 7
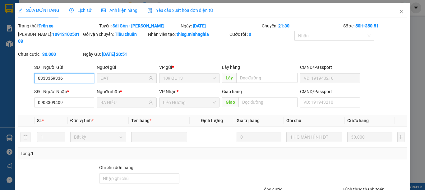
type input "0333359336"
type input "ĐẠT"
type input "0903309409"
type input "BA HIẾU"
type input "30.000"
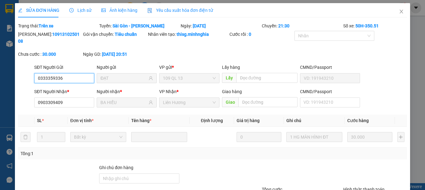
type input "30.000"
click at [393, 11] on span "Close" at bounding box center [401, 11] width 17 height 17
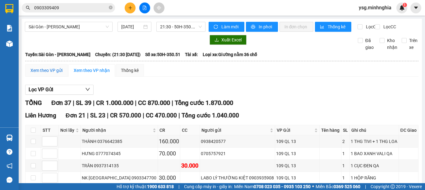
click at [54, 72] on div "Xem theo VP gửi" at bounding box center [46, 70] width 32 height 7
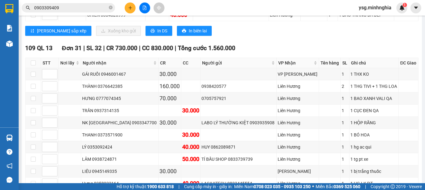
scroll to position [191, 0]
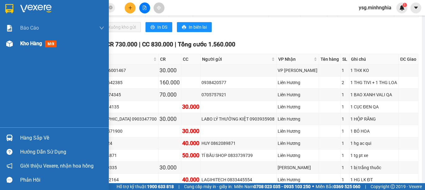
click at [6, 49] on div "Kho hàng mới" at bounding box center [54, 44] width 109 height 16
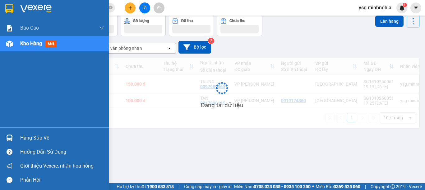
scroll to position [29, 0]
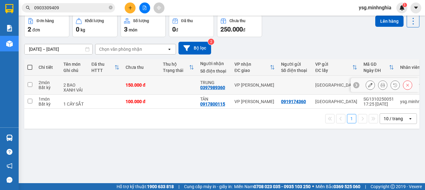
click at [145, 84] on div "150.000 đ" at bounding box center [141, 84] width 31 height 5
checkbox input "true"
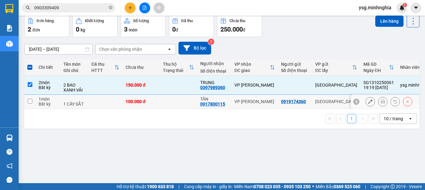
click at [140, 100] on div "100.000 đ" at bounding box center [141, 101] width 31 height 5
checkbox input "true"
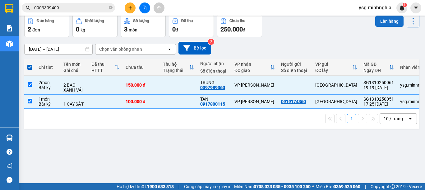
click at [375, 17] on button "Lên hàng" at bounding box center [389, 21] width 28 height 11
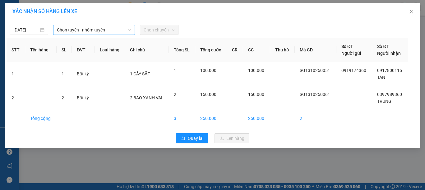
click at [79, 32] on span "Chọn tuyến - nhóm tuyến" at bounding box center [94, 29] width 74 height 9
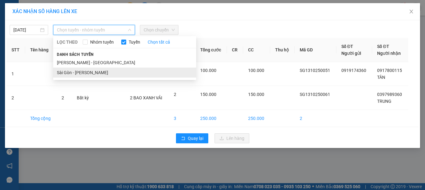
click at [72, 70] on li "Sài Gòn - [PERSON_NAME]" at bounding box center [124, 72] width 143 height 10
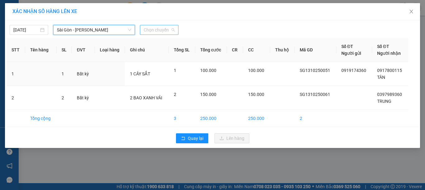
click at [168, 28] on span "Chọn chuyến" at bounding box center [159, 29] width 31 height 9
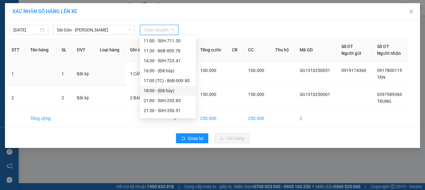
scroll to position [60, 0]
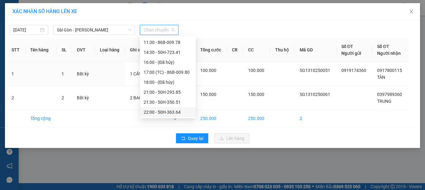
click at [167, 111] on div "22:00 - 50H-363.64" at bounding box center [168, 112] width 49 height 7
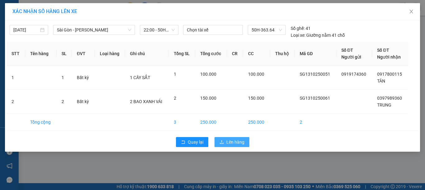
click at [229, 142] on span "Lên hàng" at bounding box center [235, 141] width 18 height 7
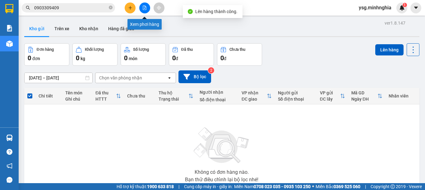
click at [145, 7] on icon "file-add" at bounding box center [144, 8] width 4 height 4
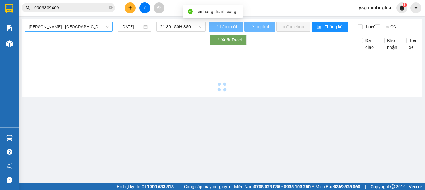
click at [95, 27] on span "[PERSON_NAME] - [GEOGRAPHIC_DATA]" at bounding box center [69, 26] width 80 height 9
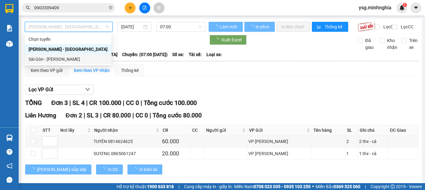
click at [64, 62] on div "Sài Gòn - [PERSON_NAME]" at bounding box center [68, 59] width 79 height 7
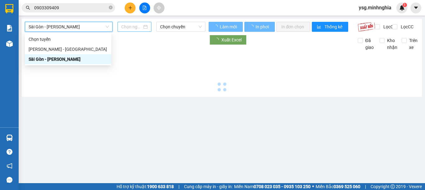
type input "[DATE]"
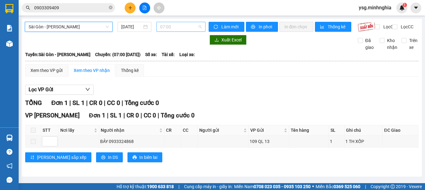
click at [169, 30] on span "07:00" at bounding box center [181, 26] width 42 height 9
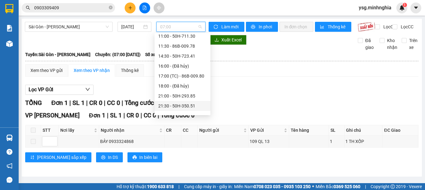
scroll to position [60, 0]
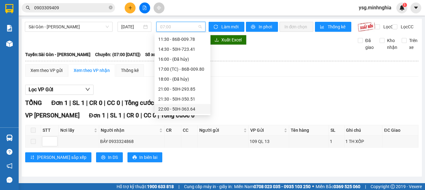
click at [179, 110] on div "22:00 - 50H-363.64" at bounding box center [182, 108] width 49 height 7
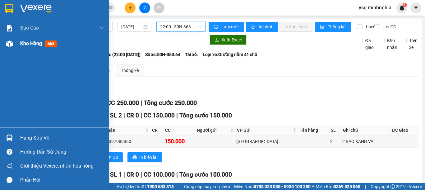
click at [16, 42] on div "Kho hàng mới" at bounding box center [54, 44] width 109 height 16
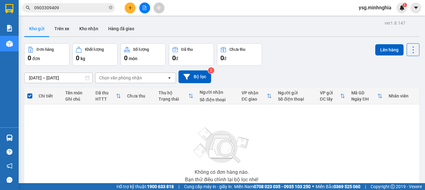
click at [361, 4] on span "ysg.minhnghia" at bounding box center [375, 8] width 43 height 8
click at [373, 21] on span "Đăng xuất" at bounding box center [377, 19] width 29 height 7
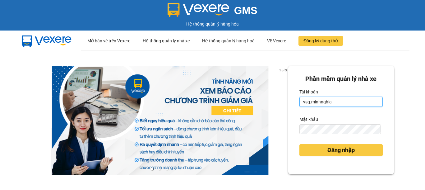
click at [343, 101] on input "ysg.minhnghia" at bounding box center [340, 102] width 83 height 10
type input "thisg.minhnghia"
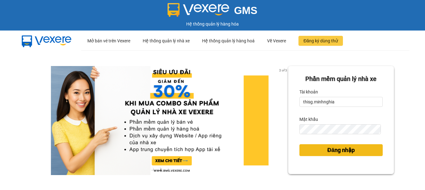
click at [327, 151] on span "Đăng nhập" at bounding box center [340, 150] width 27 height 9
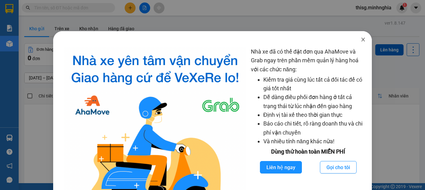
click at [361, 39] on icon "close" at bounding box center [362, 40] width 3 height 4
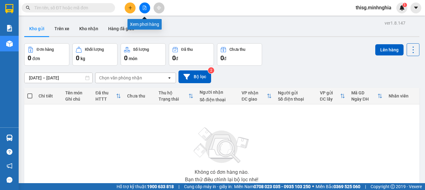
click at [141, 9] on button at bounding box center [144, 7] width 11 height 11
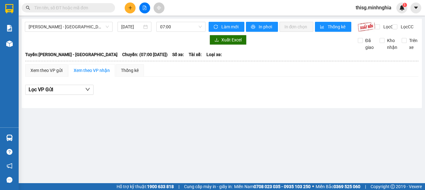
click at [95, 24] on span "[PERSON_NAME] - [GEOGRAPHIC_DATA]" at bounding box center [69, 26] width 80 height 9
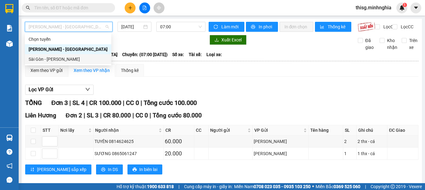
drag, startPoint x: 60, startPoint y: 57, endPoint x: 107, endPoint y: 48, distance: 47.9
click at [61, 58] on div "Sài Gòn - [PERSON_NAME]" at bounding box center [68, 59] width 79 height 7
type input "[DATE]"
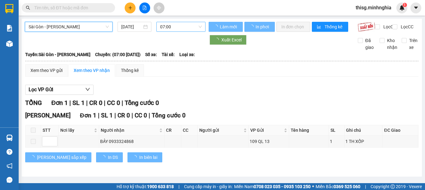
click at [169, 28] on span "07:00" at bounding box center [181, 26] width 42 height 9
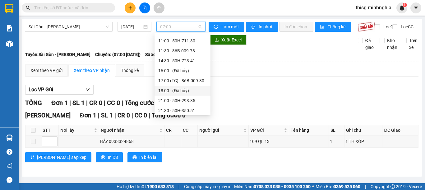
scroll to position [60, 0]
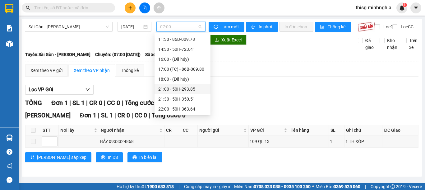
click at [175, 86] on div "21:00 - 50H-293.85" at bounding box center [182, 89] width 49 height 7
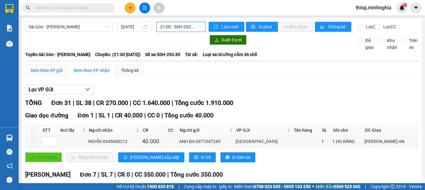
click at [47, 74] on div "Xem theo VP gửi" at bounding box center [46, 70] width 32 height 7
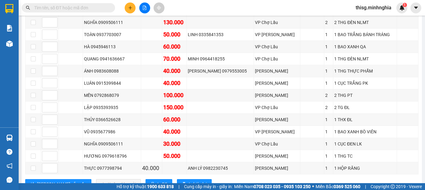
scroll to position [413, 0]
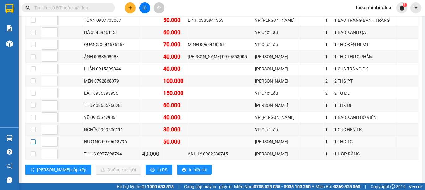
click at [31, 139] on input "checkbox" at bounding box center [33, 141] width 5 height 5
checkbox input "true"
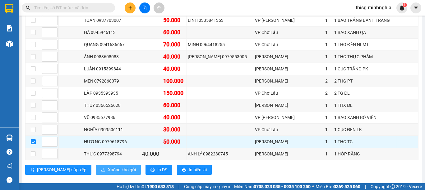
click at [108, 166] on span "Xuống kho gửi" at bounding box center [122, 169] width 28 height 7
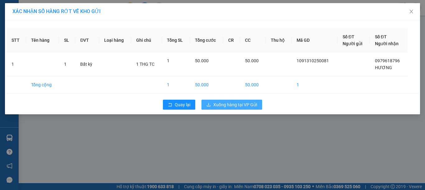
click at [222, 101] on span "Xuống hàng tại VP Gửi" at bounding box center [235, 104] width 44 height 7
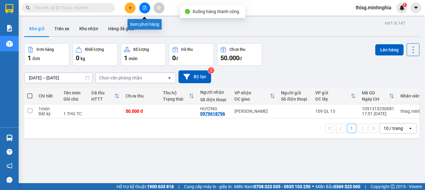
click at [143, 5] on button at bounding box center [144, 7] width 11 height 11
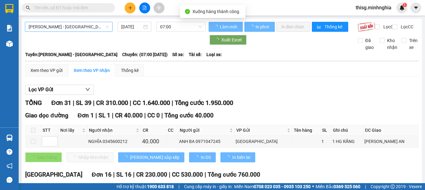
click at [67, 26] on span "[PERSON_NAME] - [GEOGRAPHIC_DATA]" at bounding box center [69, 26] width 80 height 9
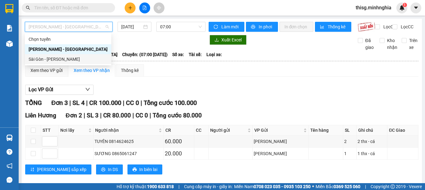
click at [66, 59] on div "Sài Gòn - [PERSON_NAME]" at bounding box center [68, 59] width 79 height 7
type input "[DATE]"
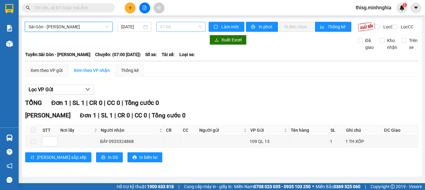
click at [179, 26] on span "07:00" at bounding box center [181, 26] width 42 height 9
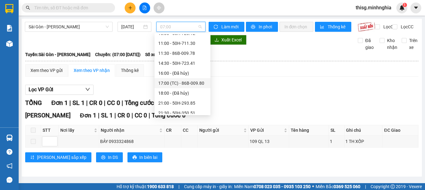
scroll to position [60, 0]
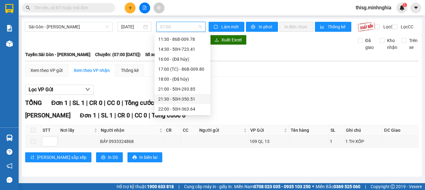
click at [184, 99] on div "21:30 - 50H-350.51" at bounding box center [182, 98] width 49 height 7
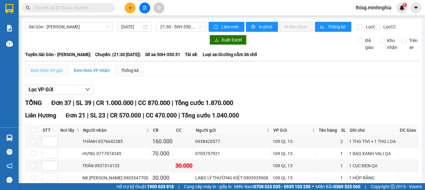
click at [44, 71] on div "Xem theo VP gửi" at bounding box center [46, 70] width 43 height 12
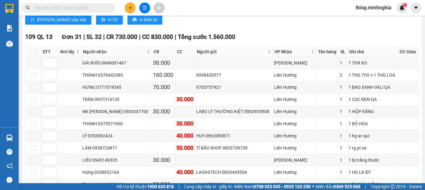
scroll to position [214, 0]
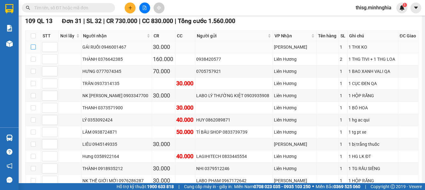
click at [31, 49] on input "checkbox" at bounding box center [33, 46] width 5 height 5
checkbox input "true"
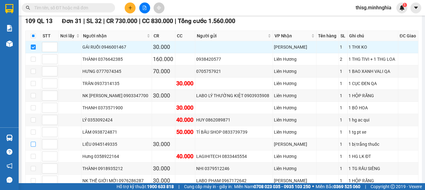
click at [33, 146] on input "checkbox" at bounding box center [33, 143] width 5 height 5
checkbox input "true"
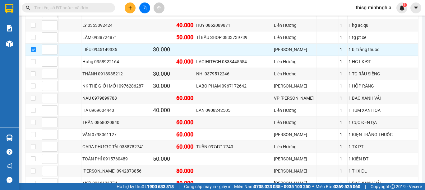
scroll to position [315, 0]
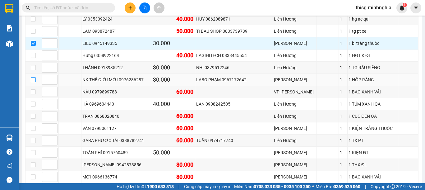
click at [33, 82] on input "checkbox" at bounding box center [33, 79] width 5 height 5
checkbox input "true"
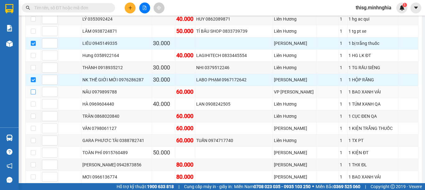
click at [32, 94] on input "checkbox" at bounding box center [33, 91] width 5 height 5
checkbox input "true"
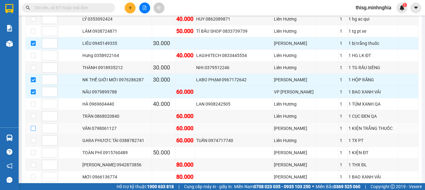
click at [32, 131] on input "checkbox" at bounding box center [33, 128] width 5 height 5
checkbox input "true"
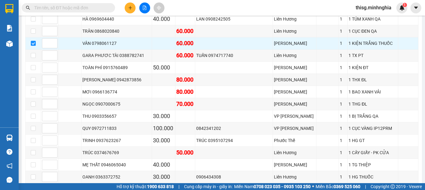
scroll to position [403, 0]
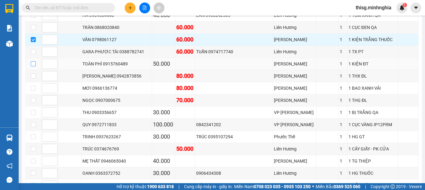
click at [32, 66] on input "checkbox" at bounding box center [33, 63] width 5 height 5
checkbox input "true"
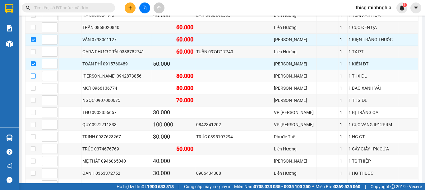
click at [33, 78] on input "checkbox" at bounding box center [33, 75] width 5 height 5
checkbox input "true"
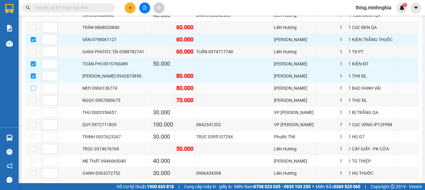
click at [32, 90] on input "checkbox" at bounding box center [33, 88] width 5 height 5
checkbox input "true"
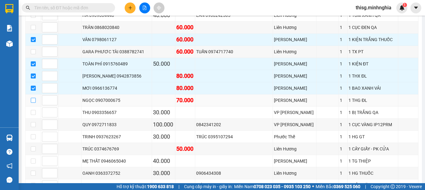
click at [33, 103] on input "checkbox" at bounding box center [33, 100] width 5 height 5
checkbox input "true"
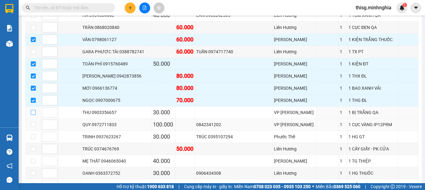
drag, startPoint x: 35, startPoint y: 118, endPoint x: 37, endPoint y: 129, distance: 11.8
click at [35, 115] on input "checkbox" at bounding box center [33, 112] width 5 height 5
checkbox input "true"
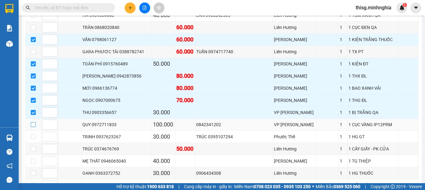
click at [32, 127] on input "checkbox" at bounding box center [33, 124] width 5 height 5
checkbox input "true"
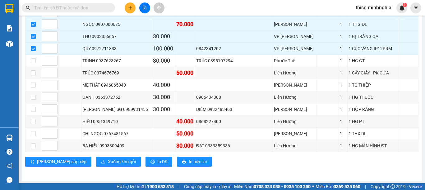
scroll to position [485, 0]
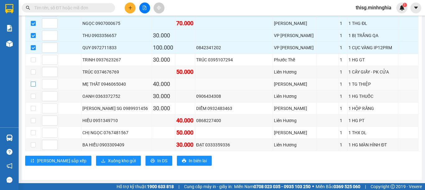
click at [34, 85] on input "checkbox" at bounding box center [33, 83] width 5 height 5
checkbox input "true"
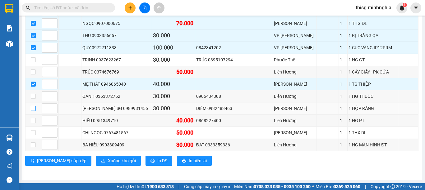
click at [32, 109] on input "checkbox" at bounding box center [33, 108] width 5 height 5
checkbox input "true"
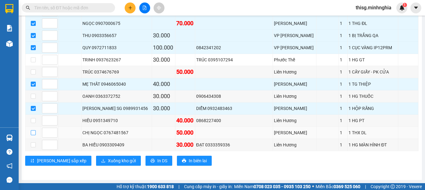
click at [35, 132] on input "checkbox" at bounding box center [33, 132] width 5 height 5
checkbox input "true"
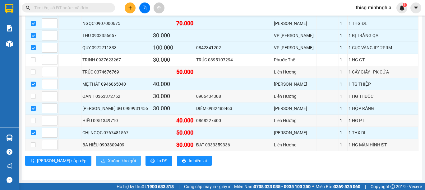
click at [108, 162] on span "Xuống kho gửi" at bounding box center [122, 160] width 28 height 7
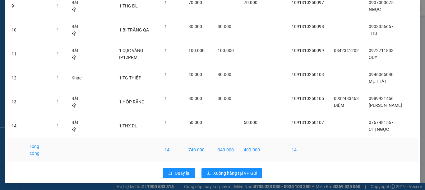
scroll to position [264, 0]
click at [229, 176] on button "Xuống hàng tại VP Gửi" at bounding box center [231, 173] width 61 height 10
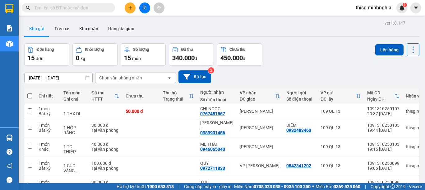
click at [28, 96] on span at bounding box center [29, 95] width 5 height 5
click at [30, 93] on input "checkbox" at bounding box center [30, 93] width 0 height 0
checkbox input "true"
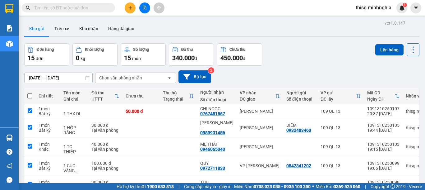
checkbox input "true"
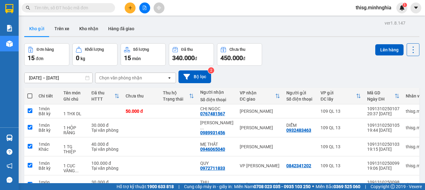
checkbox input "true"
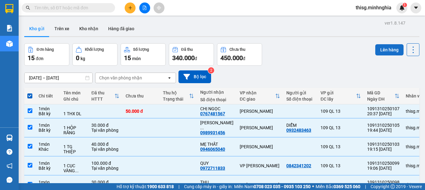
click at [389, 48] on button "Lên hàng" at bounding box center [389, 49] width 28 height 11
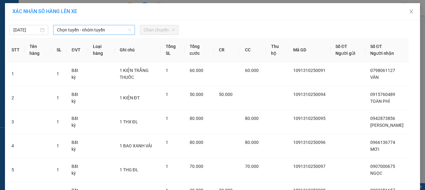
click at [115, 30] on span "Chọn tuyến - nhóm tuyến" at bounding box center [94, 29] width 74 height 9
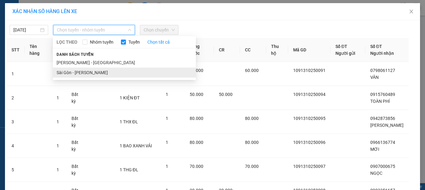
click at [86, 71] on li "Sài Gòn - [PERSON_NAME]" at bounding box center [124, 72] width 143 height 10
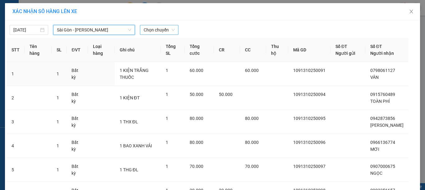
click at [155, 31] on span "Chọn chuyến" at bounding box center [159, 29] width 31 height 9
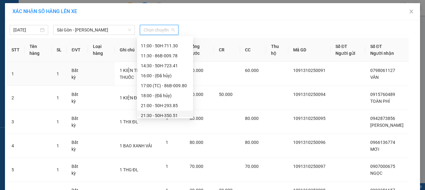
scroll to position [60, 0]
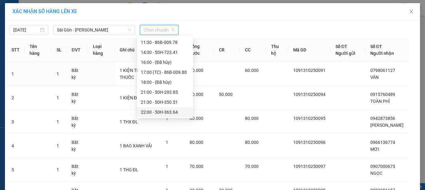
click at [168, 111] on div "22:00 - 50H-363.64" at bounding box center [165, 112] width 49 height 7
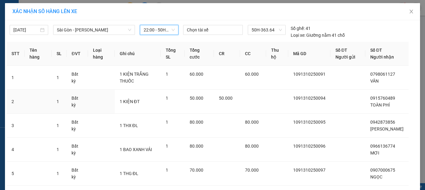
scroll to position [174, 0]
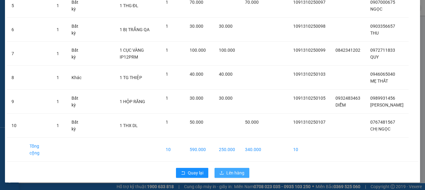
click at [243, 172] on button "Lên hàng" at bounding box center [232, 173] width 35 height 10
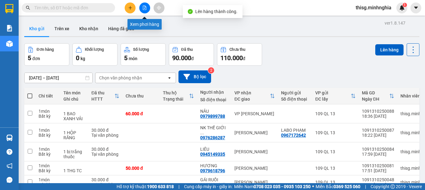
click at [147, 4] on button at bounding box center [144, 7] width 11 height 11
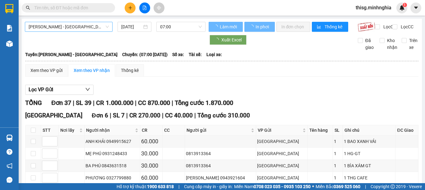
click at [71, 26] on span "[PERSON_NAME] - [GEOGRAPHIC_DATA]" at bounding box center [69, 26] width 80 height 9
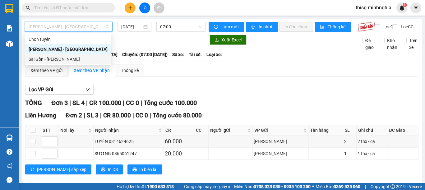
click at [56, 56] on div "Sài Gòn - [PERSON_NAME]" at bounding box center [68, 59] width 79 height 7
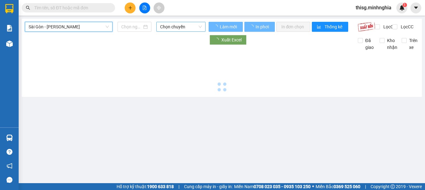
type input "[DATE]"
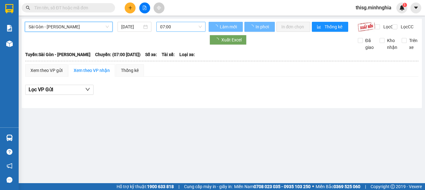
click at [187, 27] on span "07:00" at bounding box center [181, 26] width 42 height 9
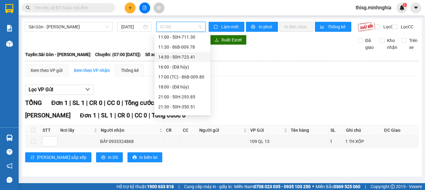
scroll to position [60, 0]
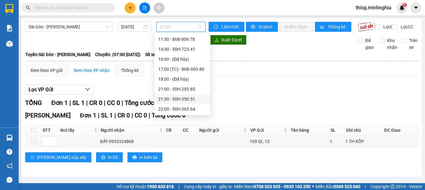
click at [177, 99] on div "21:30 - 50H-350.51" at bounding box center [182, 98] width 49 height 7
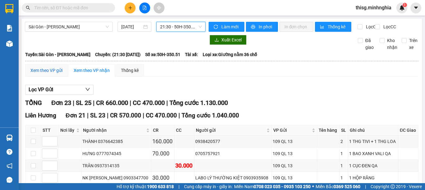
click at [49, 74] on div "Xem theo VP gửi" at bounding box center [46, 70] width 32 height 7
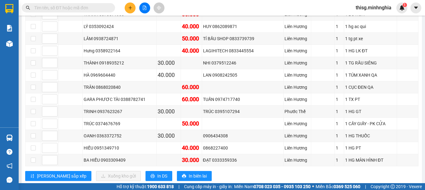
scroll to position [316, 0]
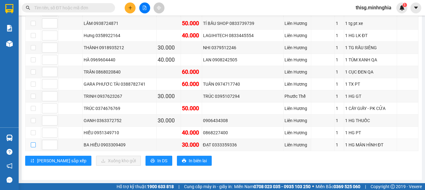
drag, startPoint x: 31, startPoint y: 144, endPoint x: 76, endPoint y: 156, distance: 46.7
click at [31, 145] on input "checkbox" at bounding box center [33, 144] width 5 height 5
checkbox input "true"
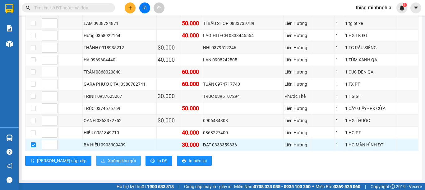
click at [108, 161] on span "Xuống kho gửi" at bounding box center [122, 160] width 28 height 7
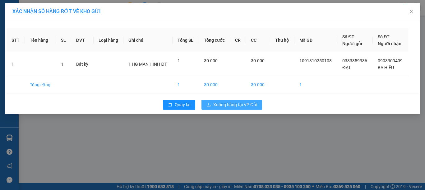
click at [231, 104] on span "Xuống hàng tại VP Gửi" at bounding box center [235, 104] width 44 height 7
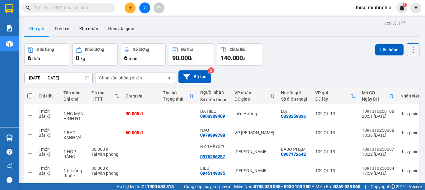
click at [32, 94] on span at bounding box center [29, 95] width 5 height 5
click at [30, 93] on input "checkbox" at bounding box center [30, 93] width 0 height 0
checkbox input "true"
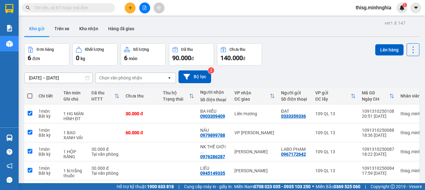
checkbox input "true"
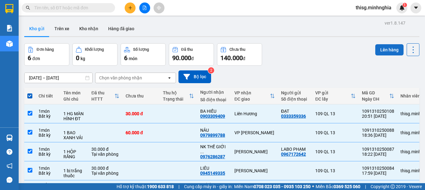
click at [384, 48] on button "Lên hàng" at bounding box center [389, 49] width 28 height 11
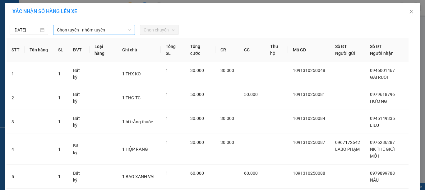
click at [128, 30] on icon "down" at bounding box center [130, 30] width 4 height 4
click at [111, 23] on div "13/10/2025 Chọn tuyến - nhóm tuyến Chọn chuyến" at bounding box center [213, 28] width 412 height 13
click at [111, 30] on span "Chọn tuyến - nhóm tuyến" at bounding box center [94, 29] width 74 height 9
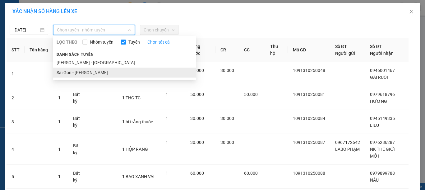
click at [93, 72] on li "Sài Gòn - [PERSON_NAME]" at bounding box center [124, 72] width 143 height 10
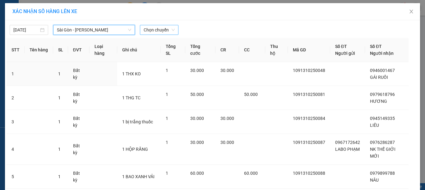
click at [153, 31] on span "Chọn chuyến" at bounding box center [159, 29] width 31 height 9
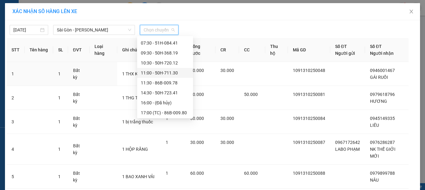
scroll to position [60, 0]
click at [169, 115] on div "22:00 - 50H-363.64" at bounding box center [165, 112] width 56 height 10
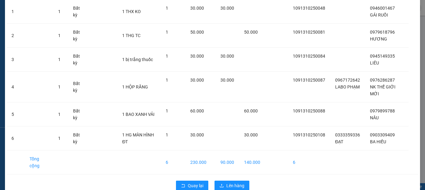
scroll to position [79, 0]
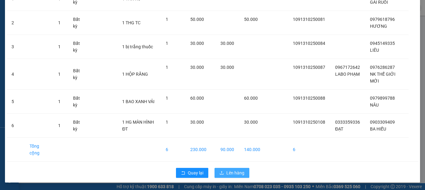
click at [231, 171] on span "Lên hàng" at bounding box center [235, 172] width 18 height 7
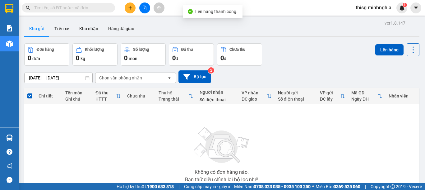
click at [386, 7] on span "thisg.minhnghia" at bounding box center [374, 8] width 46 height 8
click at [374, 21] on span "Đăng xuất" at bounding box center [376, 19] width 33 height 7
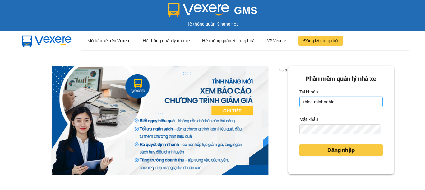
click at [329, 100] on input "thisg.minhnghia" at bounding box center [340, 102] width 83 height 10
type input "ysg.minhnghia"
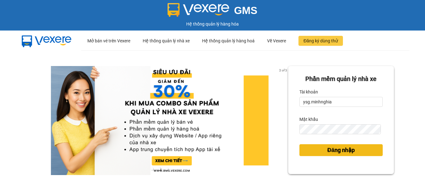
click at [350, 154] on button "Đăng nhập" at bounding box center [340, 150] width 83 height 12
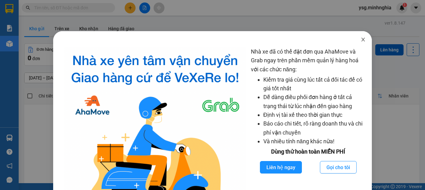
click at [361, 41] on icon "close" at bounding box center [363, 39] width 5 height 5
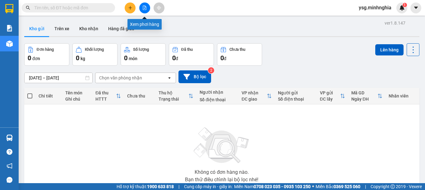
click at [141, 7] on button at bounding box center [144, 7] width 11 height 11
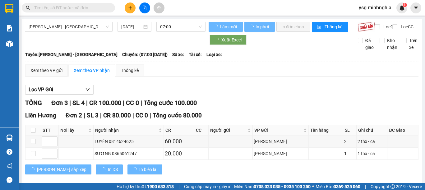
click at [85, 28] on span "[PERSON_NAME] - [GEOGRAPHIC_DATA]" at bounding box center [69, 26] width 80 height 9
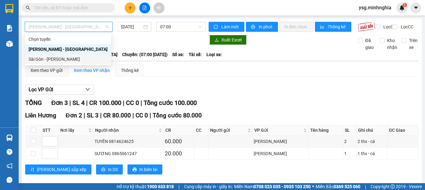
click at [63, 58] on div "Sài Gòn - [PERSON_NAME]" at bounding box center [68, 59] width 79 height 7
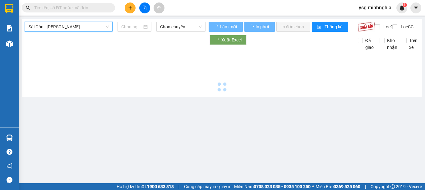
type input "[DATE]"
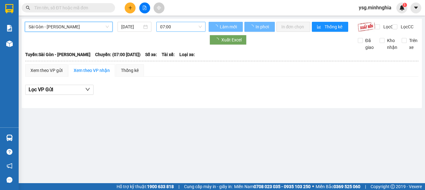
click at [190, 30] on span "07:00" at bounding box center [181, 26] width 42 height 9
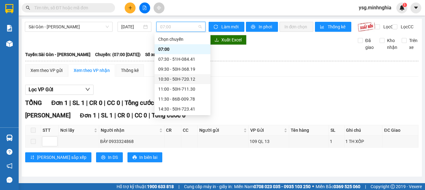
scroll to position [60, 0]
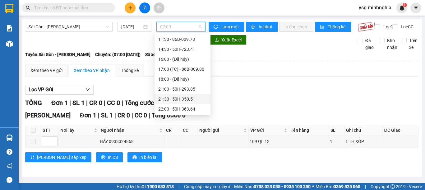
click at [182, 97] on div "21:30 - 50H-350.51" at bounding box center [182, 98] width 49 height 7
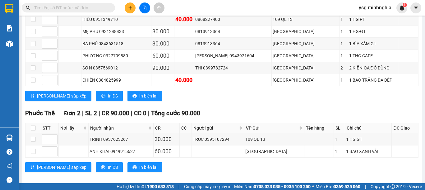
scroll to position [303, 0]
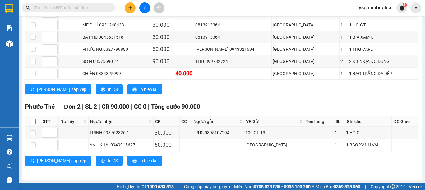
click at [32, 123] on input "checkbox" at bounding box center [33, 121] width 5 height 5
checkbox input "true"
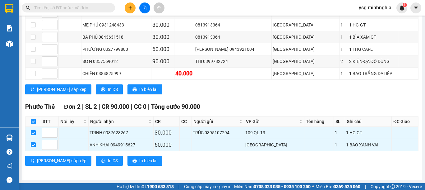
scroll to position [0, 0]
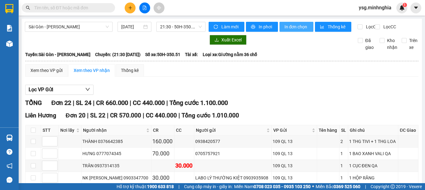
click at [297, 28] on span "In đơn chọn" at bounding box center [296, 26] width 24 height 7
click at [163, 25] on span "21:30 - 50H-350.51" at bounding box center [181, 26] width 42 height 9
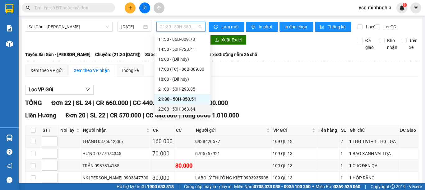
click at [189, 107] on div "22:00 - 50H-363.64" at bounding box center [182, 108] width 49 height 7
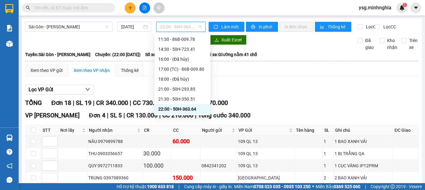
click at [193, 25] on span "22:00 - 50H-363.64" at bounding box center [181, 26] width 42 height 9
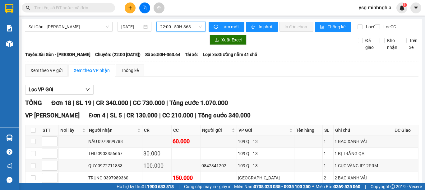
scroll to position [2, 0]
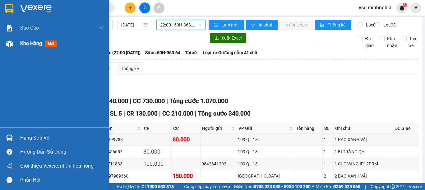
click at [6, 49] on div at bounding box center [9, 43] width 11 height 11
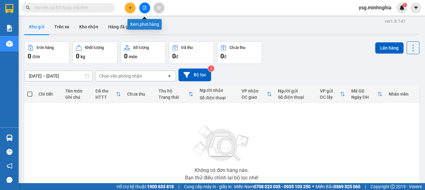
click at [144, 8] on icon "file-add" at bounding box center [144, 8] width 3 height 4
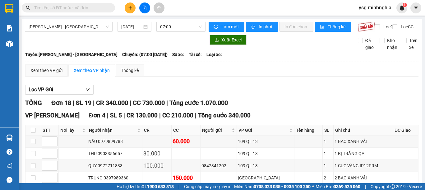
click at [104, 25] on span "[PERSON_NAME] - [GEOGRAPHIC_DATA]" at bounding box center [69, 26] width 80 height 9
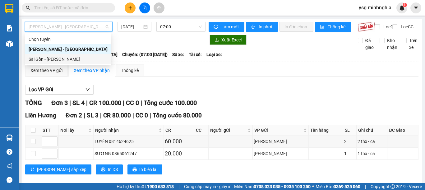
click at [59, 59] on div "Sài Gòn - [PERSON_NAME]" at bounding box center [68, 59] width 79 height 7
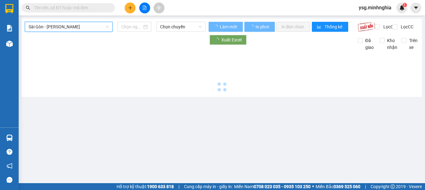
type input "[DATE]"
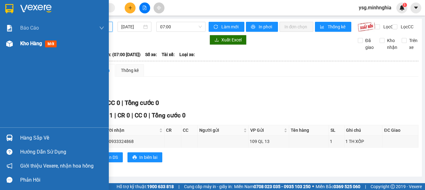
click at [0, 49] on div "Kho hàng mới" at bounding box center [54, 44] width 109 height 16
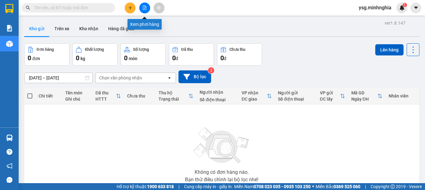
click at [143, 10] on button at bounding box center [144, 7] width 11 height 11
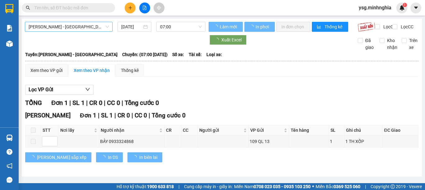
click at [94, 24] on span "[PERSON_NAME] - [GEOGRAPHIC_DATA]" at bounding box center [69, 26] width 80 height 9
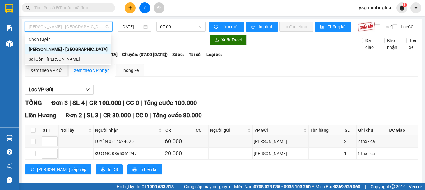
click at [58, 61] on div "Sài Gòn - [PERSON_NAME]" at bounding box center [68, 59] width 79 height 7
type input "[DATE]"
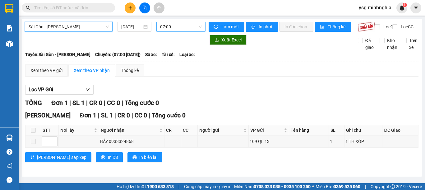
click at [175, 23] on span "07:00" at bounding box center [181, 26] width 42 height 9
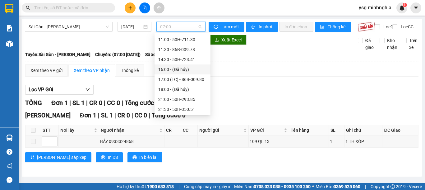
scroll to position [60, 0]
click at [184, 109] on div "22:00 - 50H-363.64" at bounding box center [182, 108] width 49 height 7
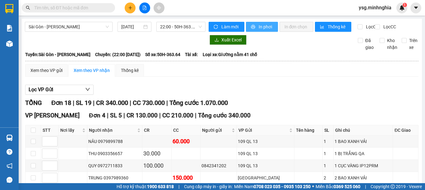
click at [255, 26] on button "In phơi" at bounding box center [262, 27] width 32 height 10
click at [268, 26] on span "In phơi" at bounding box center [266, 26] width 14 height 7
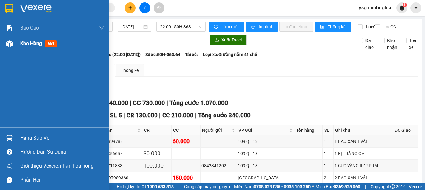
click at [7, 46] on img at bounding box center [9, 43] width 7 height 7
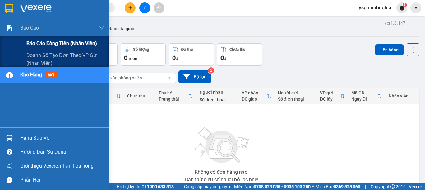
click at [44, 41] on span "Báo cáo dòng tiền (nhân viên)" at bounding box center [61, 43] width 71 height 8
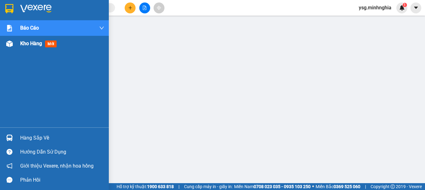
click at [5, 44] on div at bounding box center [9, 43] width 11 height 11
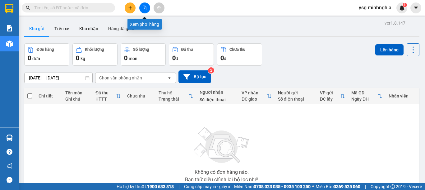
click at [144, 4] on button at bounding box center [144, 7] width 11 height 11
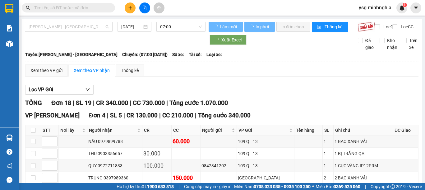
drag, startPoint x: 69, startPoint y: 26, endPoint x: 70, endPoint y: 36, distance: 10.6
click at [70, 25] on span "[PERSON_NAME] - [GEOGRAPHIC_DATA]" at bounding box center [69, 26] width 80 height 9
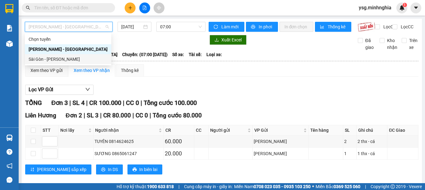
click at [63, 58] on div "Sài Gòn - [PERSON_NAME]" at bounding box center [68, 59] width 79 height 7
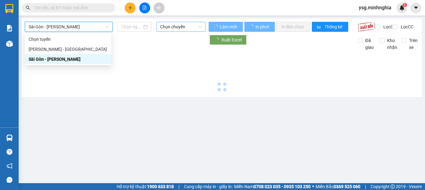
type input "[DATE]"
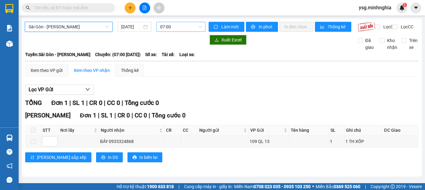
click at [165, 26] on span "07:00" at bounding box center [181, 26] width 42 height 9
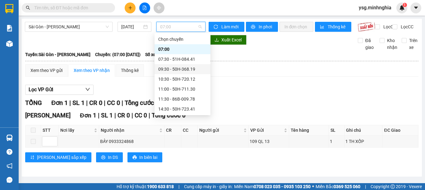
scroll to position [60, 0]
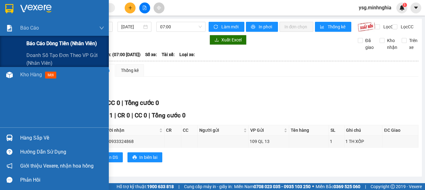
click at [44, 44] on span "Báo cáo dòng tiền (nhân viên)" at bounding box center [61, 43] width 71 height 8
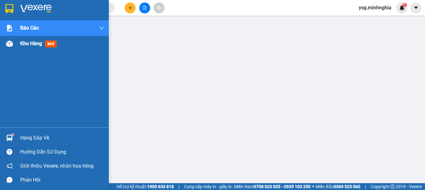
click at [24, 46] on span "Kho hàng" at bounding box center [31, 43] width 22 height 6
